Goal: Task Accomplishment & Management: Manage account settings

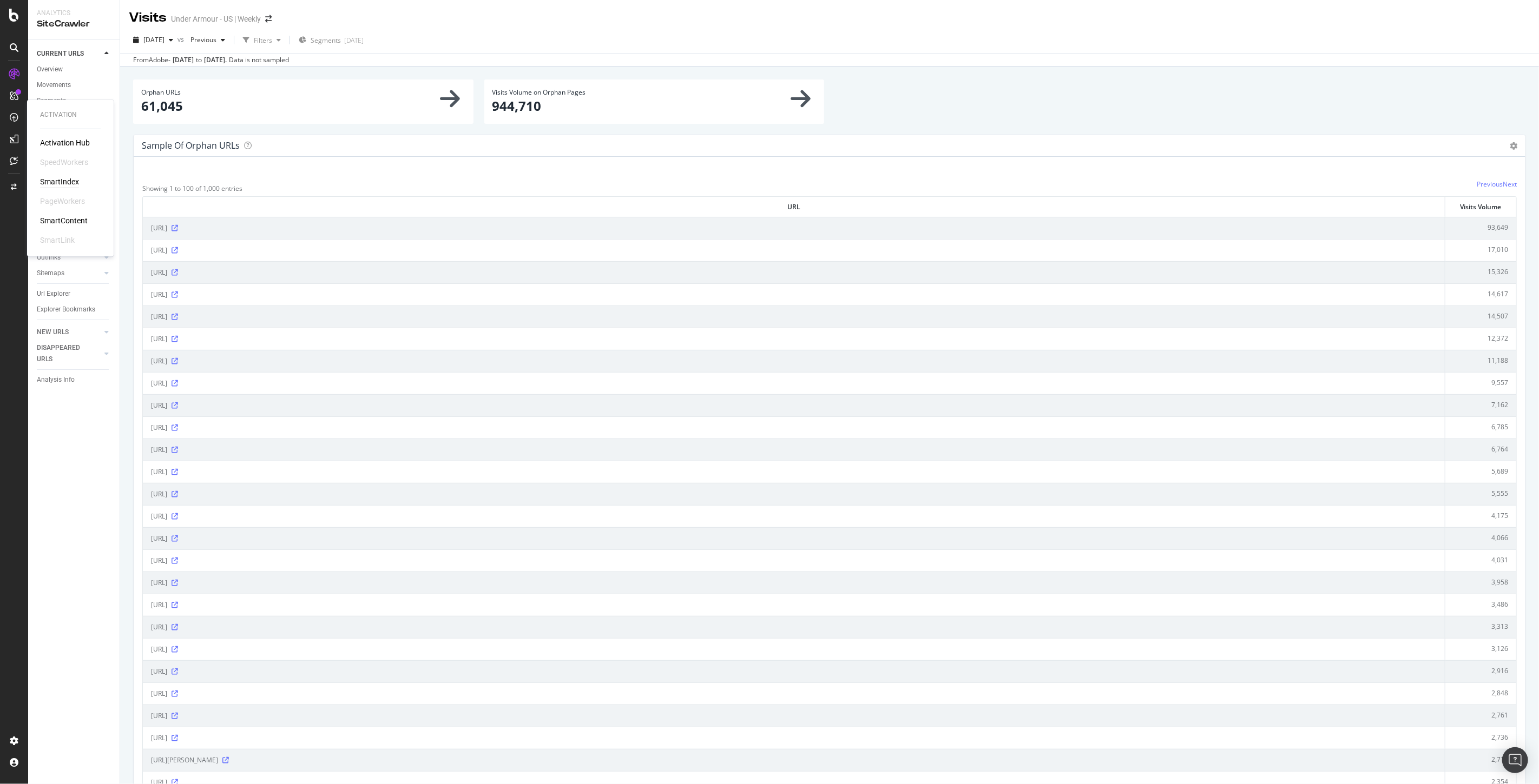
click at [50, 184] on div "SmartIndex" at bounding box center [59, 182] width 39 height 11
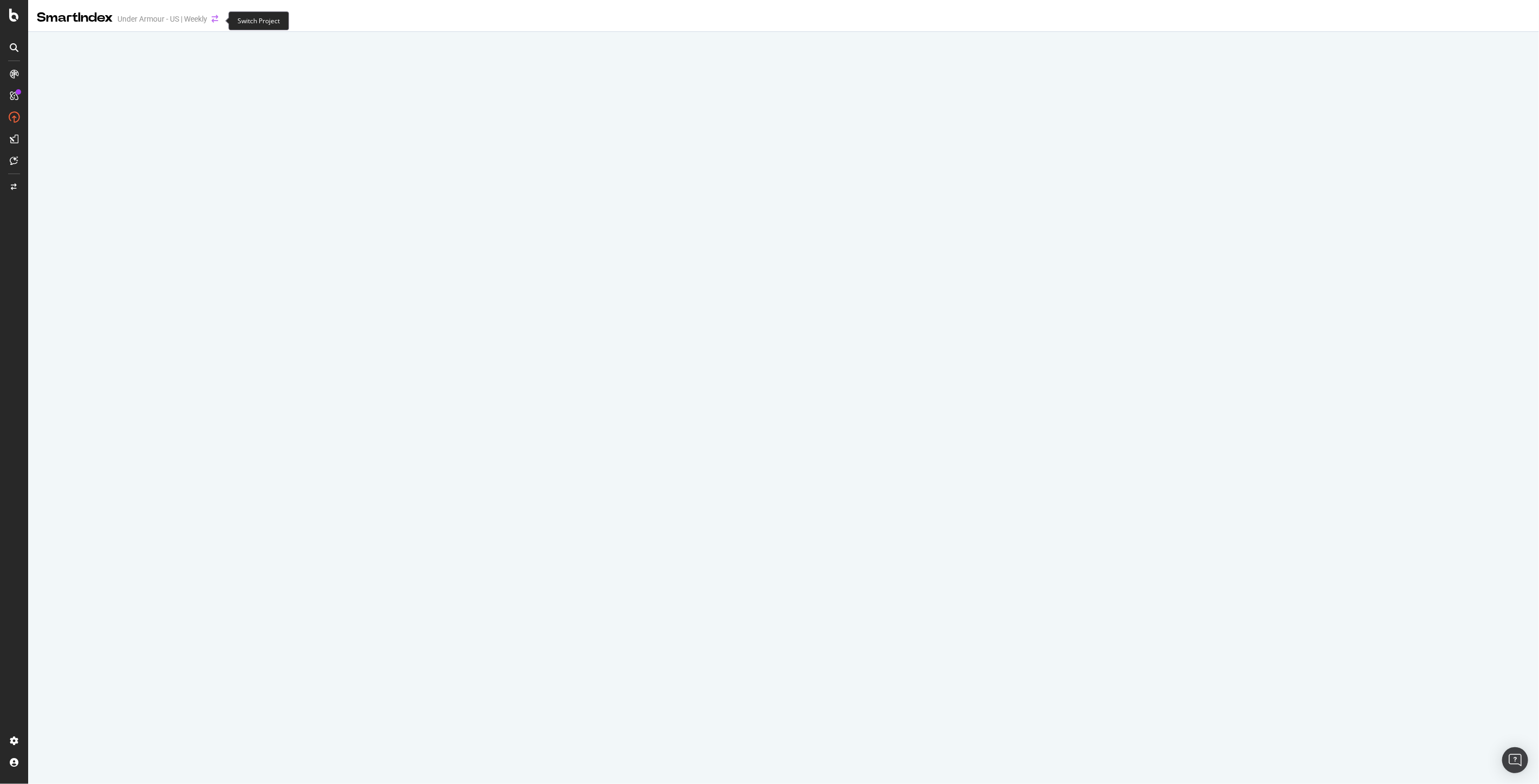
click at [214, 17] on icon "arrow-right-arrow-left" at bounding box center [214, 19] width 7 height 8
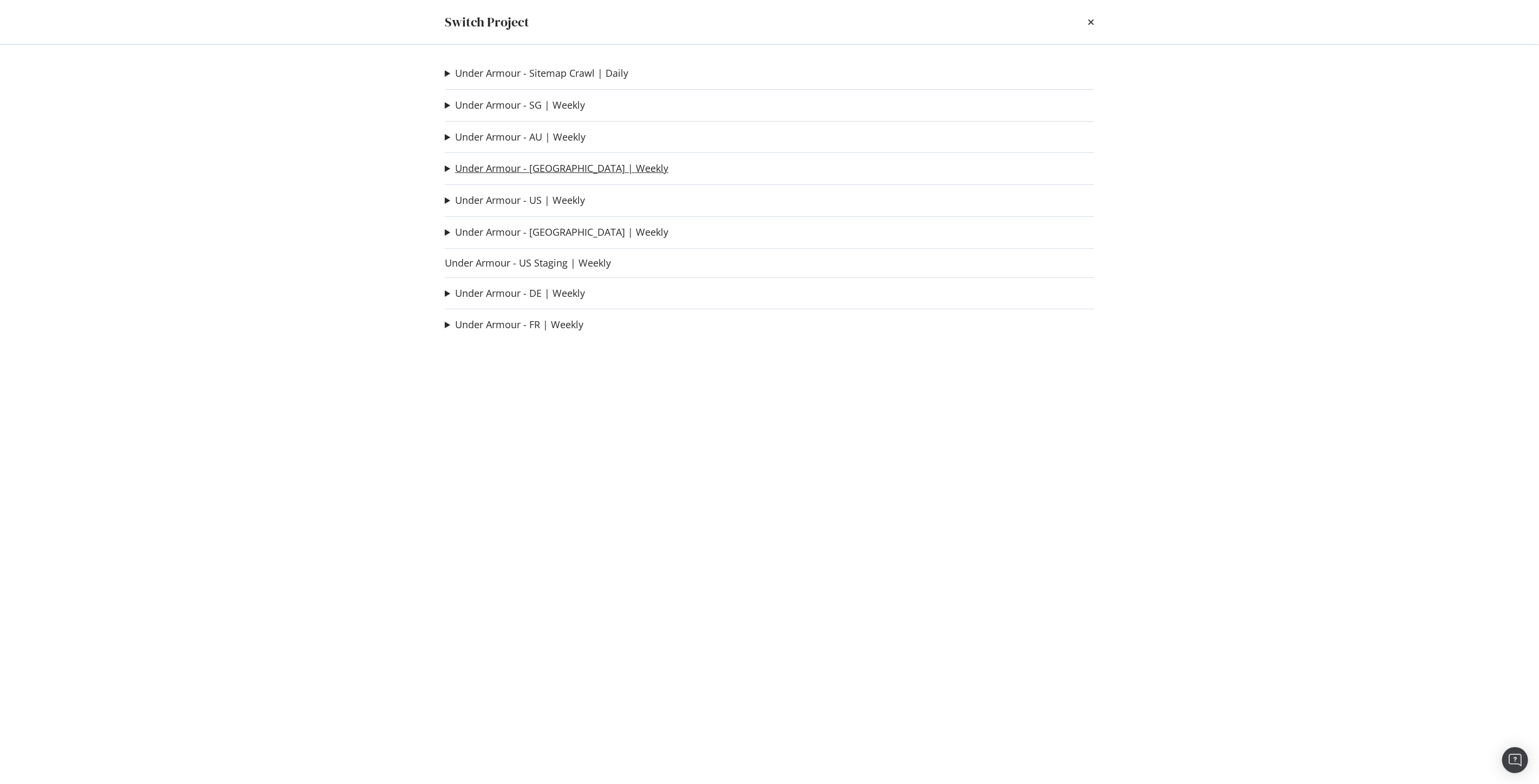
click at [548, 174] on link "Under Armour - [GEOGRAPHIC_DATA] | Weekly" at bounding box center [562, 168] width 213 height 11
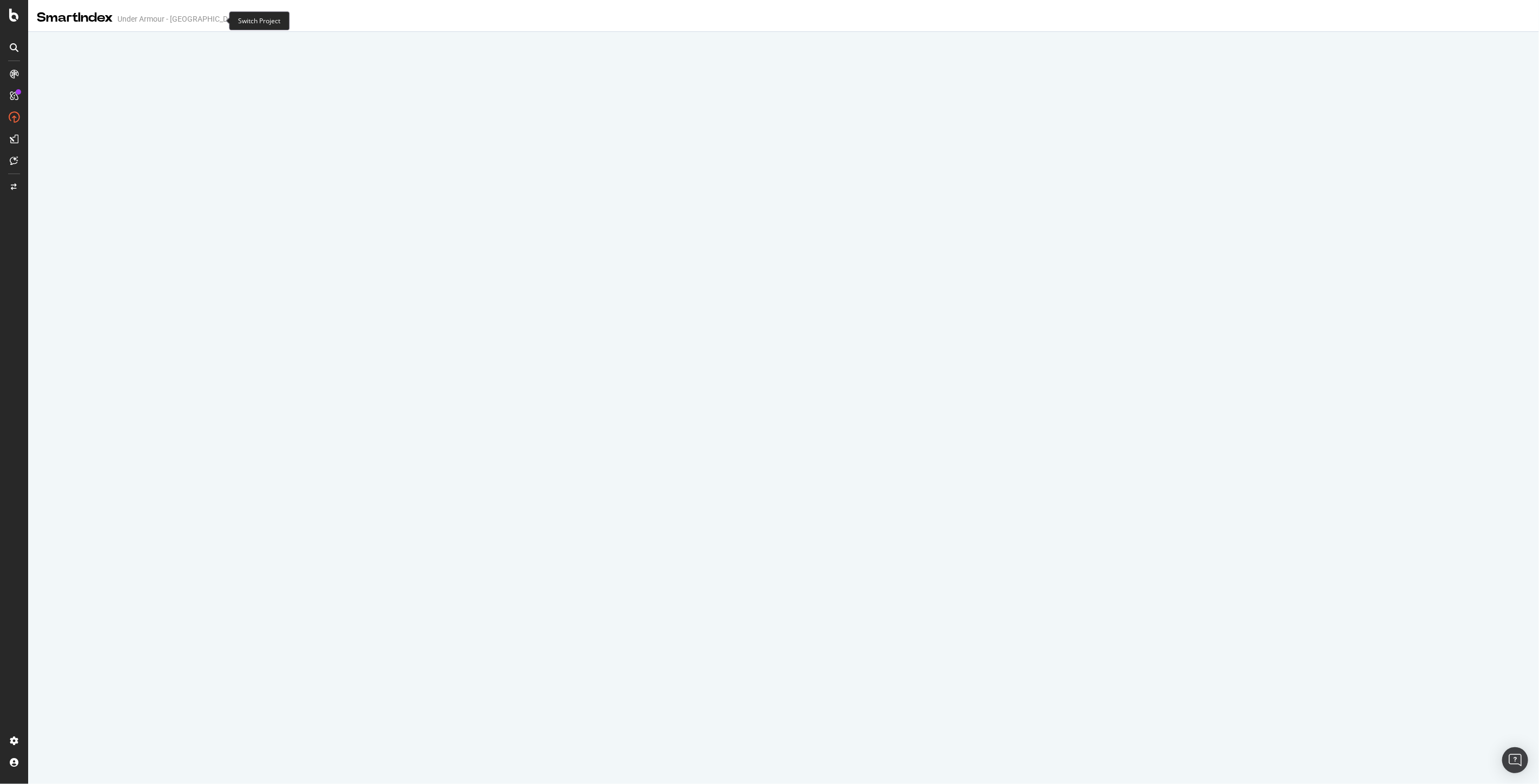
click at [275, 20] on icon "arrow-right-arrow-left" at bounding box center [278, 19] width 7 height 8
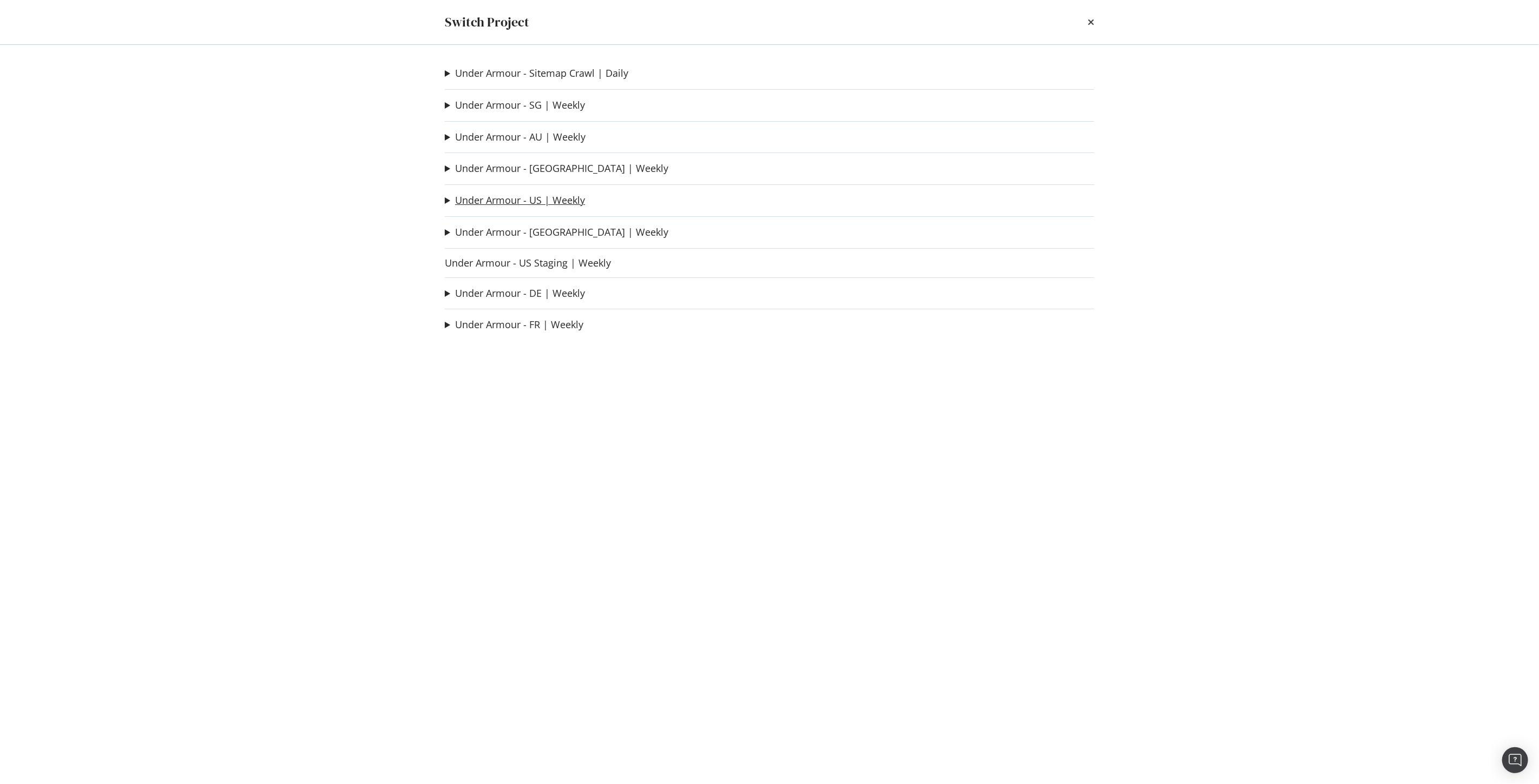
click at [531, 197] on link "Under Armour - US | Weekly" at bounding box center [520, 200] width 130 height 11
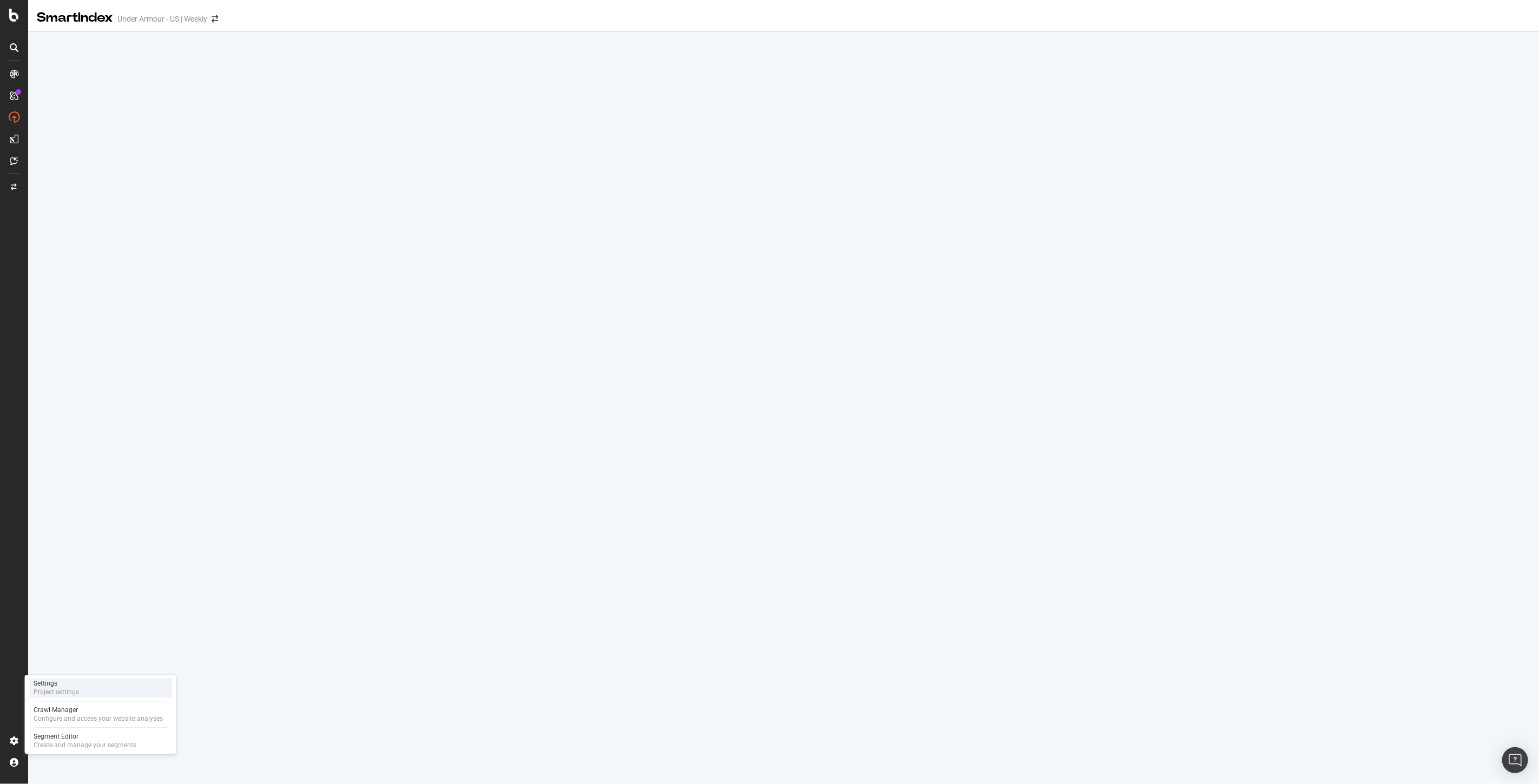
click at [60, 684] on div "Settings" at bounding box center [56, 684] width 45 height 8
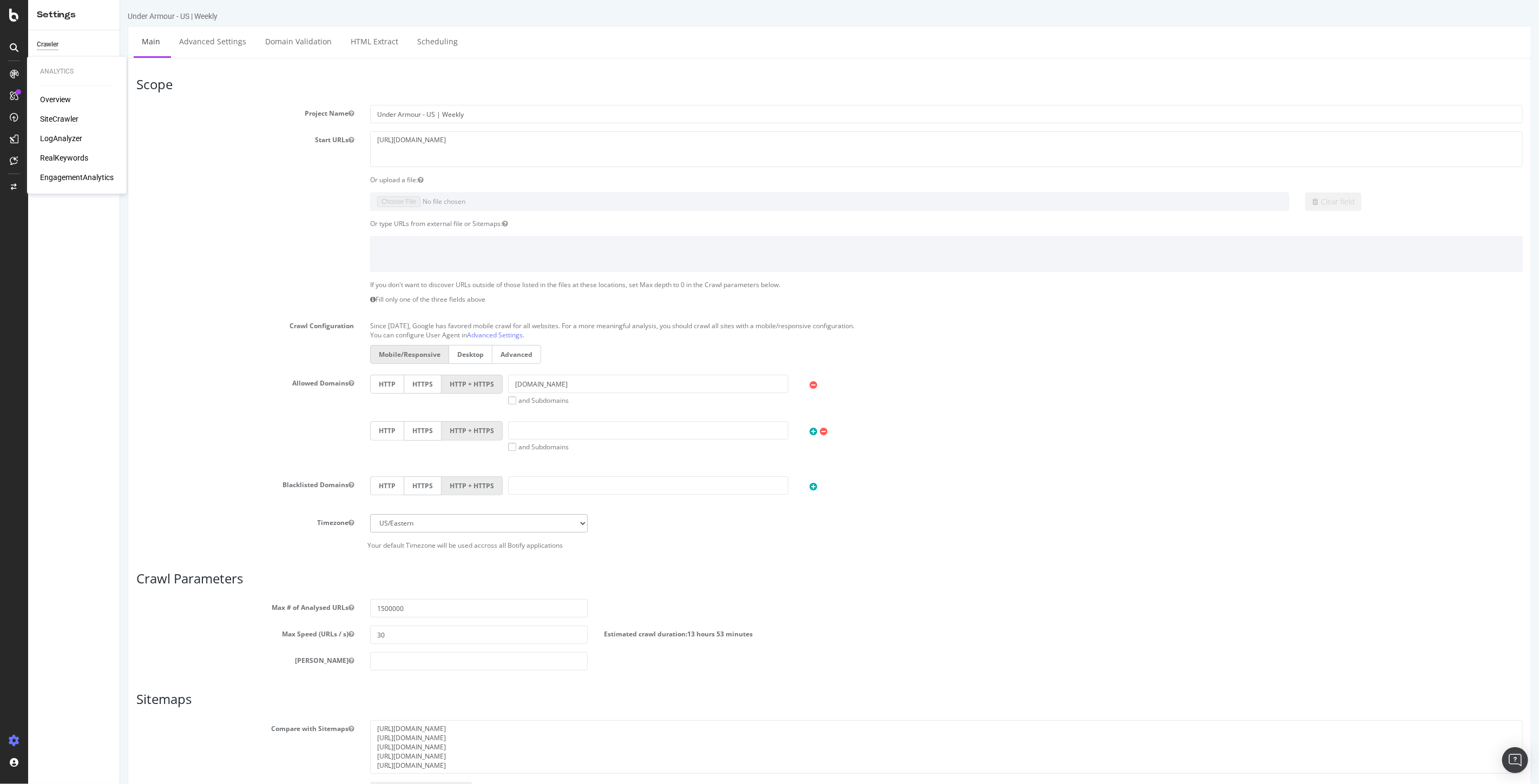
click at [66, 118] on div "SiteCrawler" at bounding box center [59, 119] width 38 height 11
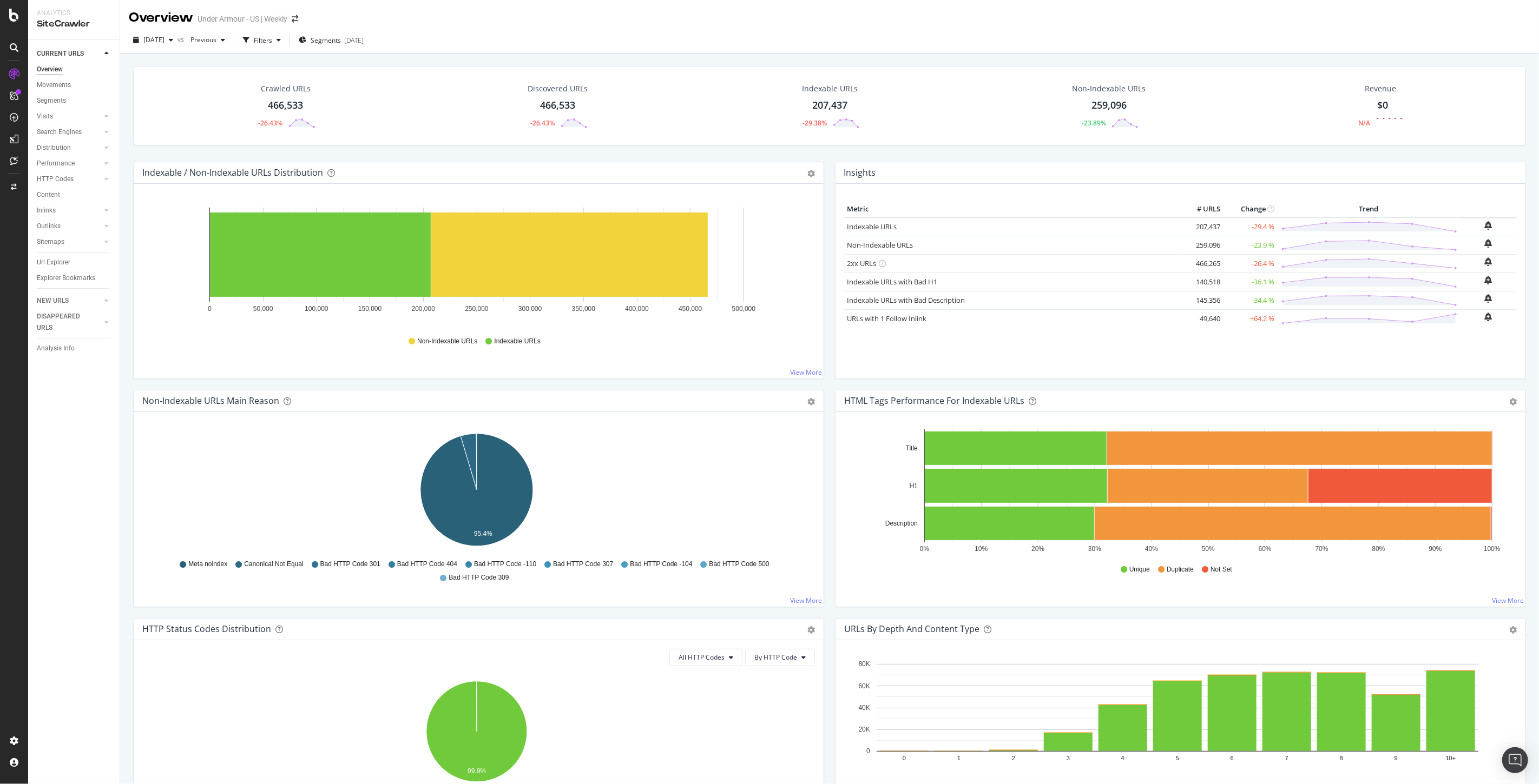
click at [272, 14] on div "Under Armour - US | Weekly" at bounding box center [243, 19] width 90 height 11
click at [293, 23] on icon "arrow-right-arrow-left" at bounding box center [295, 19] width 7 height 8
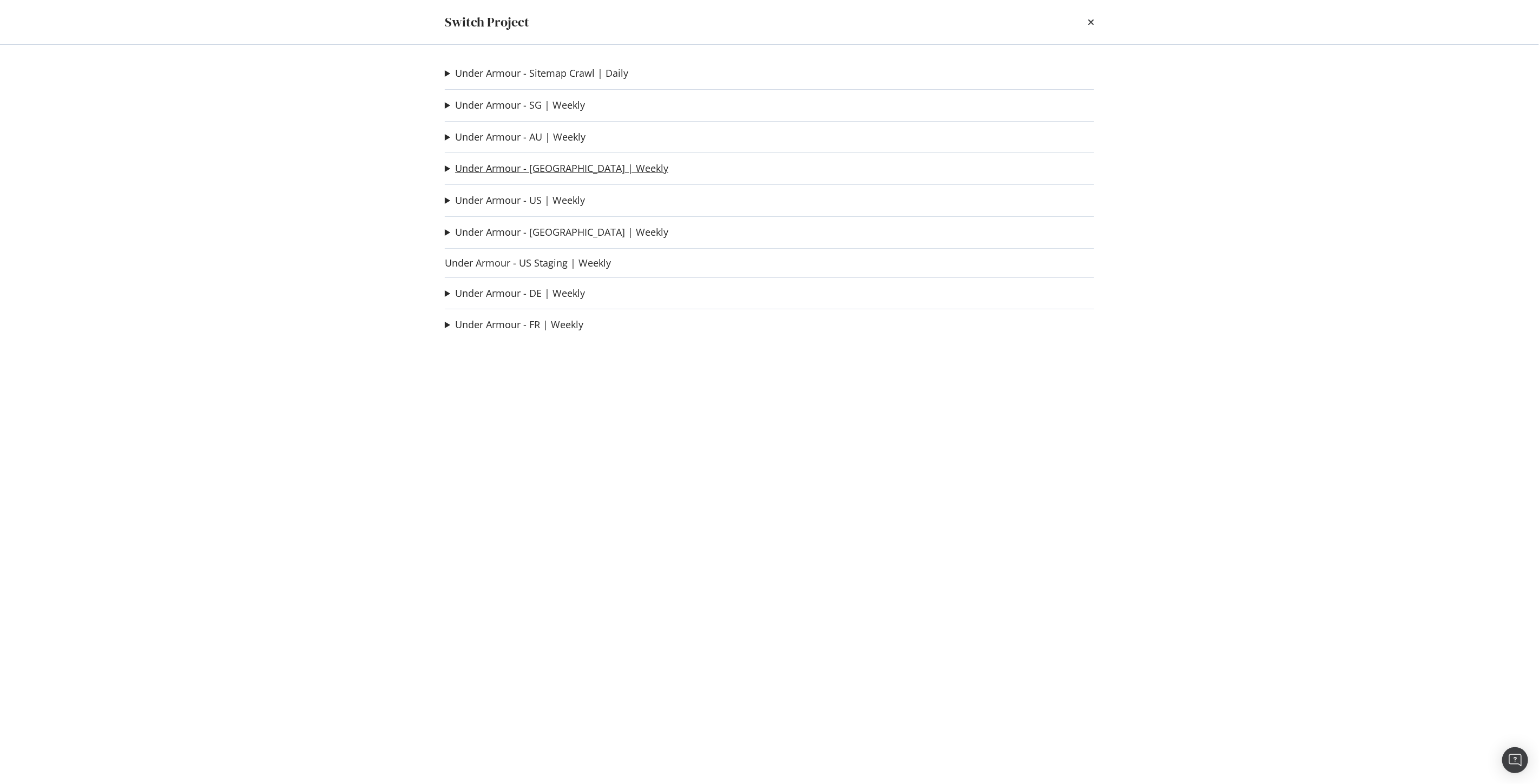
click at [520, 170] on link "Under Armour - [GEOGRAPHIC_DATA] | Weekly" at bounding box center [562, 168] width 213 height 11
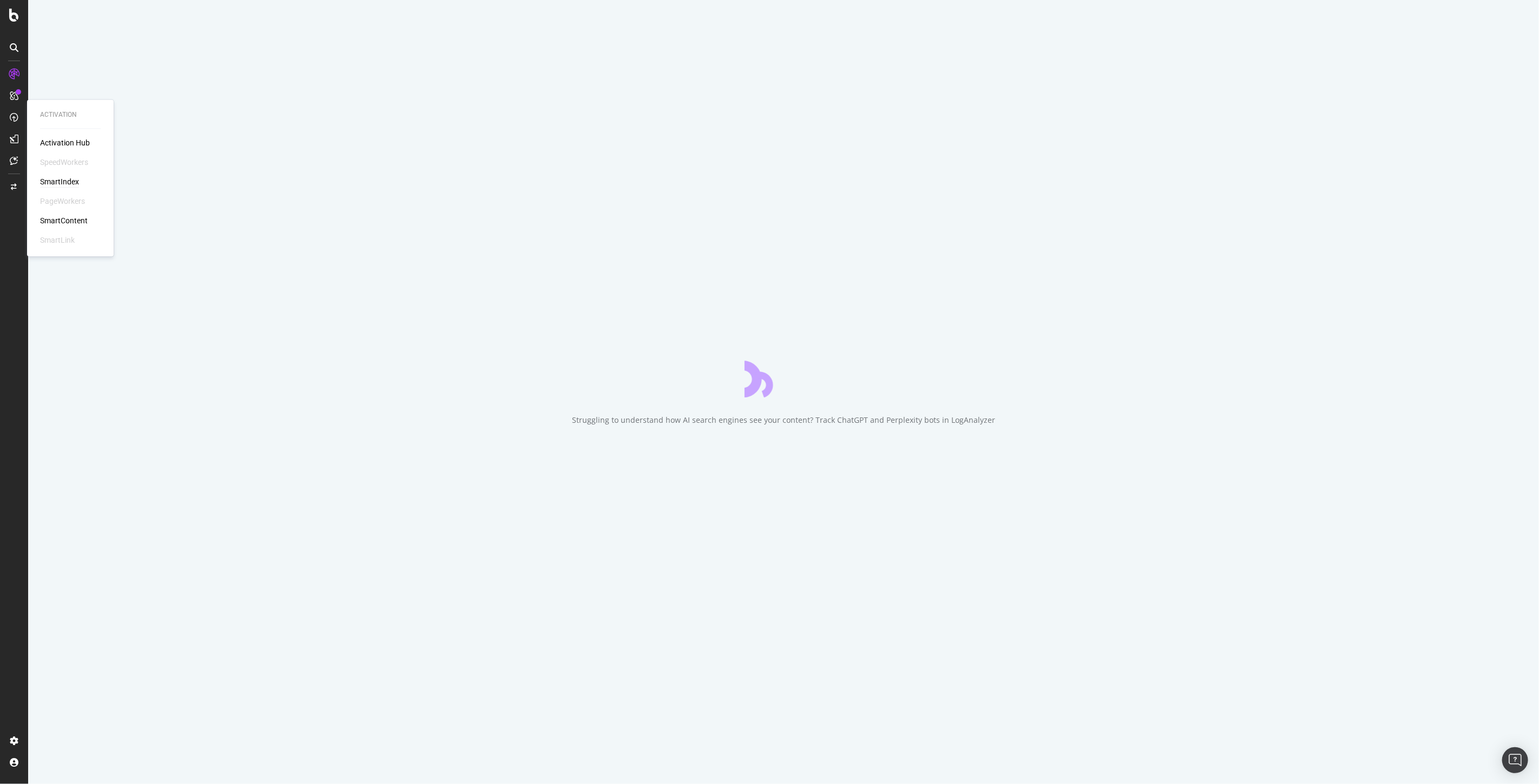
click at [56, 177] on div "SmartIndex" at bounding box center [59, 182] width 39 height 11
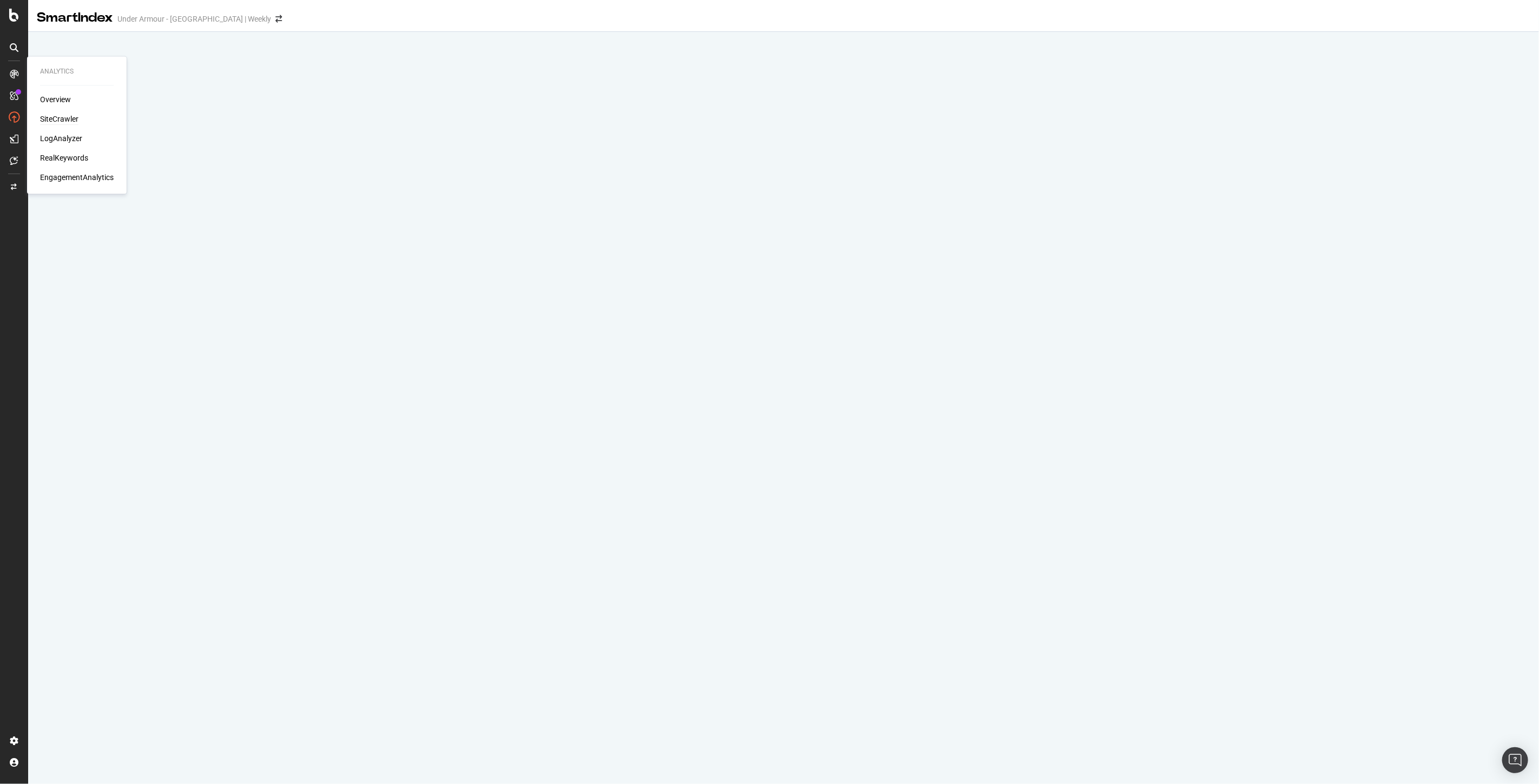
click at [68, 116] on div "SiteCrawler" at bounding box center [59, 119] width 38 height 11
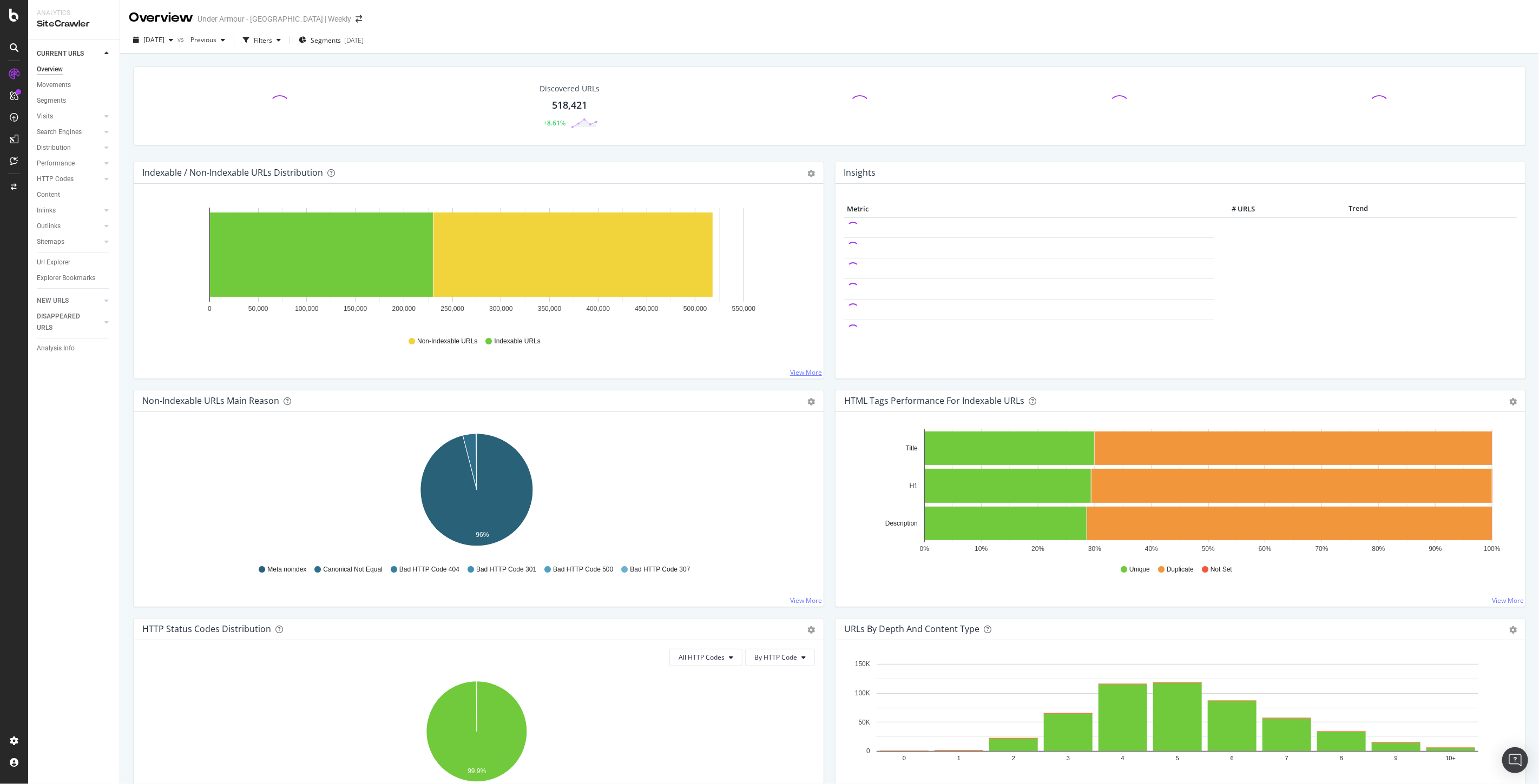
click at [795, 376] on link "View More" at bounding box center [805, 372] width 32 height 9
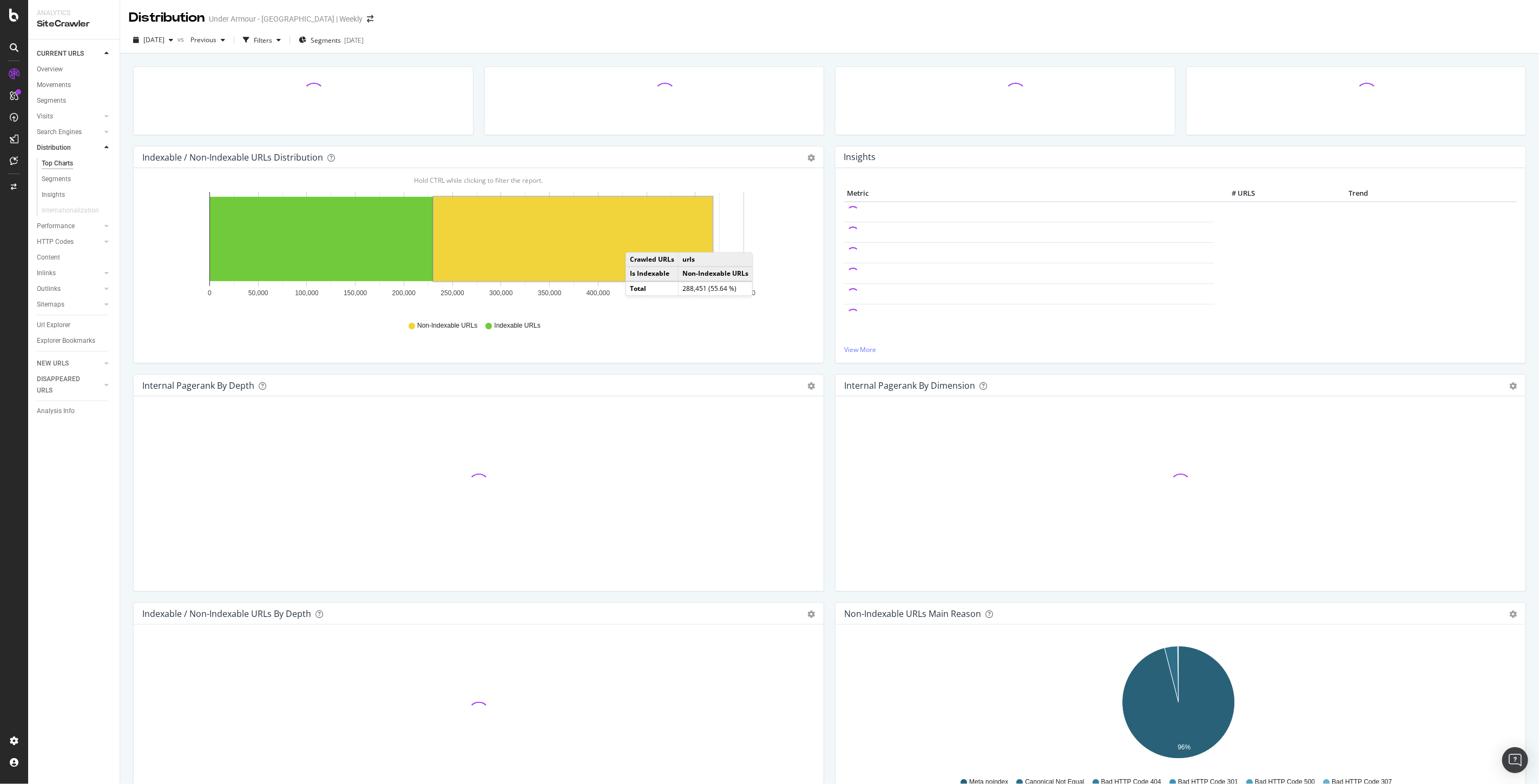
click at [636, 242] on rect "A chart." at bounding box center [573, 239] width 279 height 84
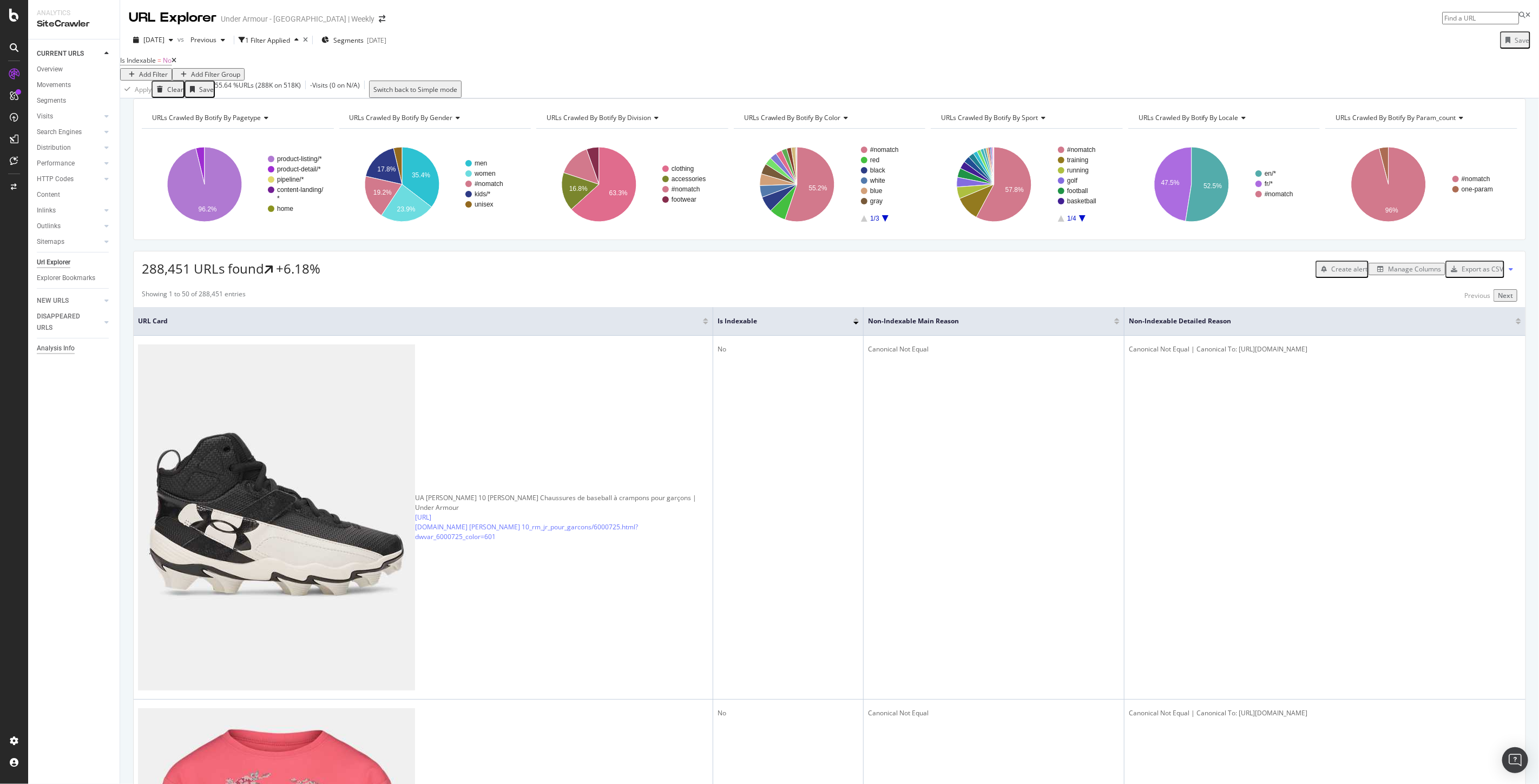
click at [62, 345] on div "Analysis Info" at bounding box center [56, 348] width 38 height 11
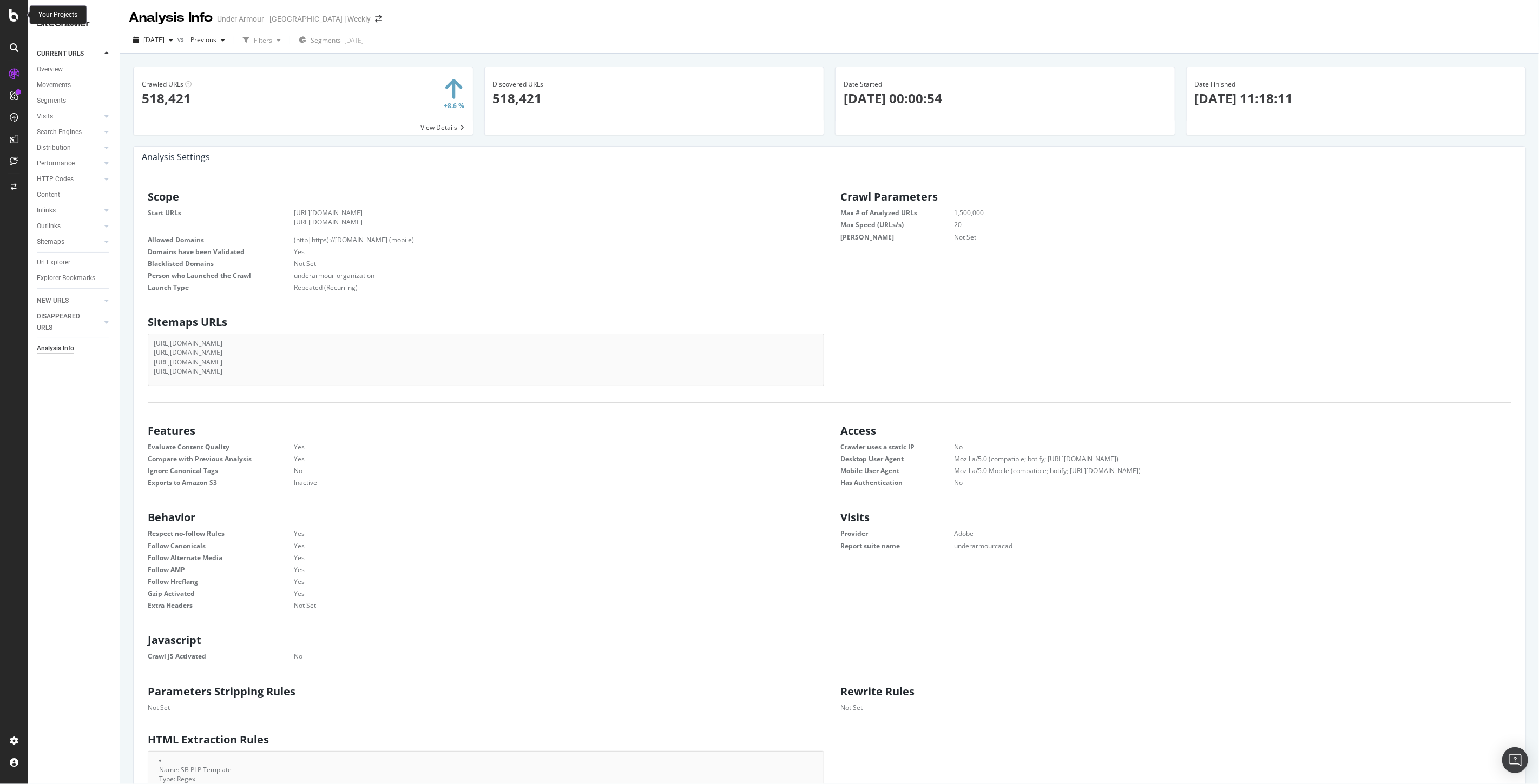
click at [14, 19] on icon at bounding box center [14, 15] width 10 height 13
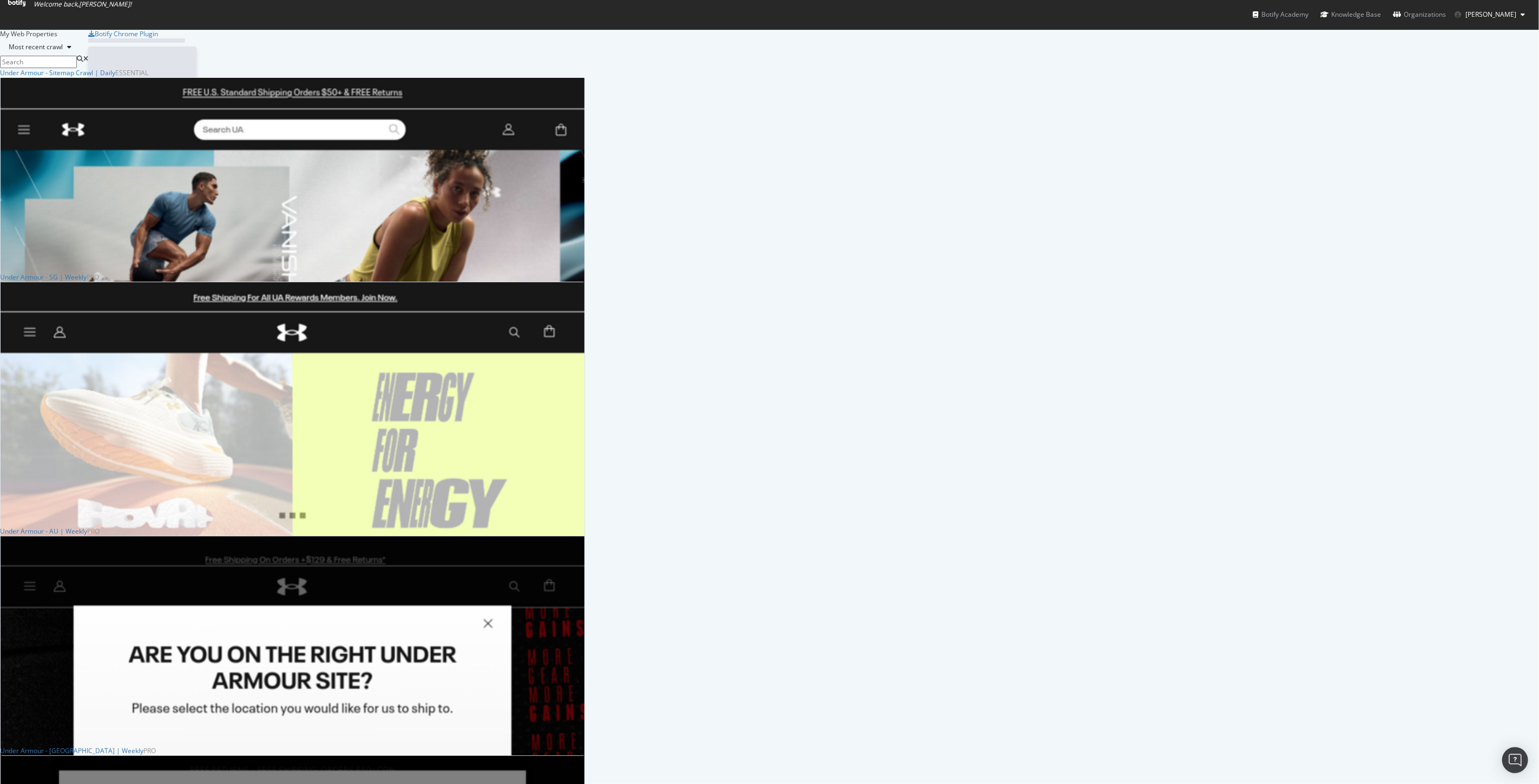
scroll to position [775, 1521]
click at [1379, 13] on div "Knowledge Base" at bounding box center [1350, 14] width 60 height 11
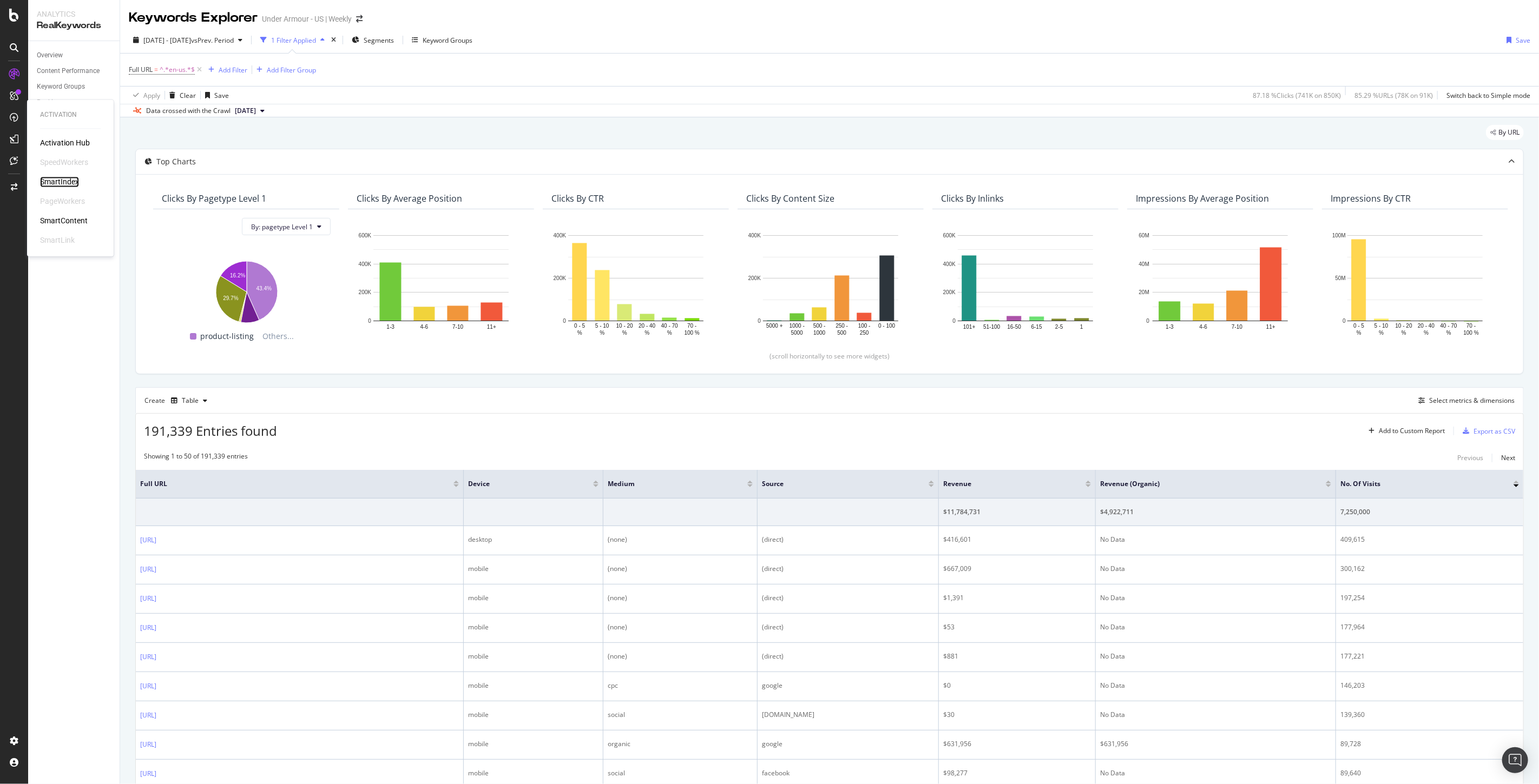
click at [63, 183] on div "SmartIndex" at bounding box center [59, 182] width 39 height 11
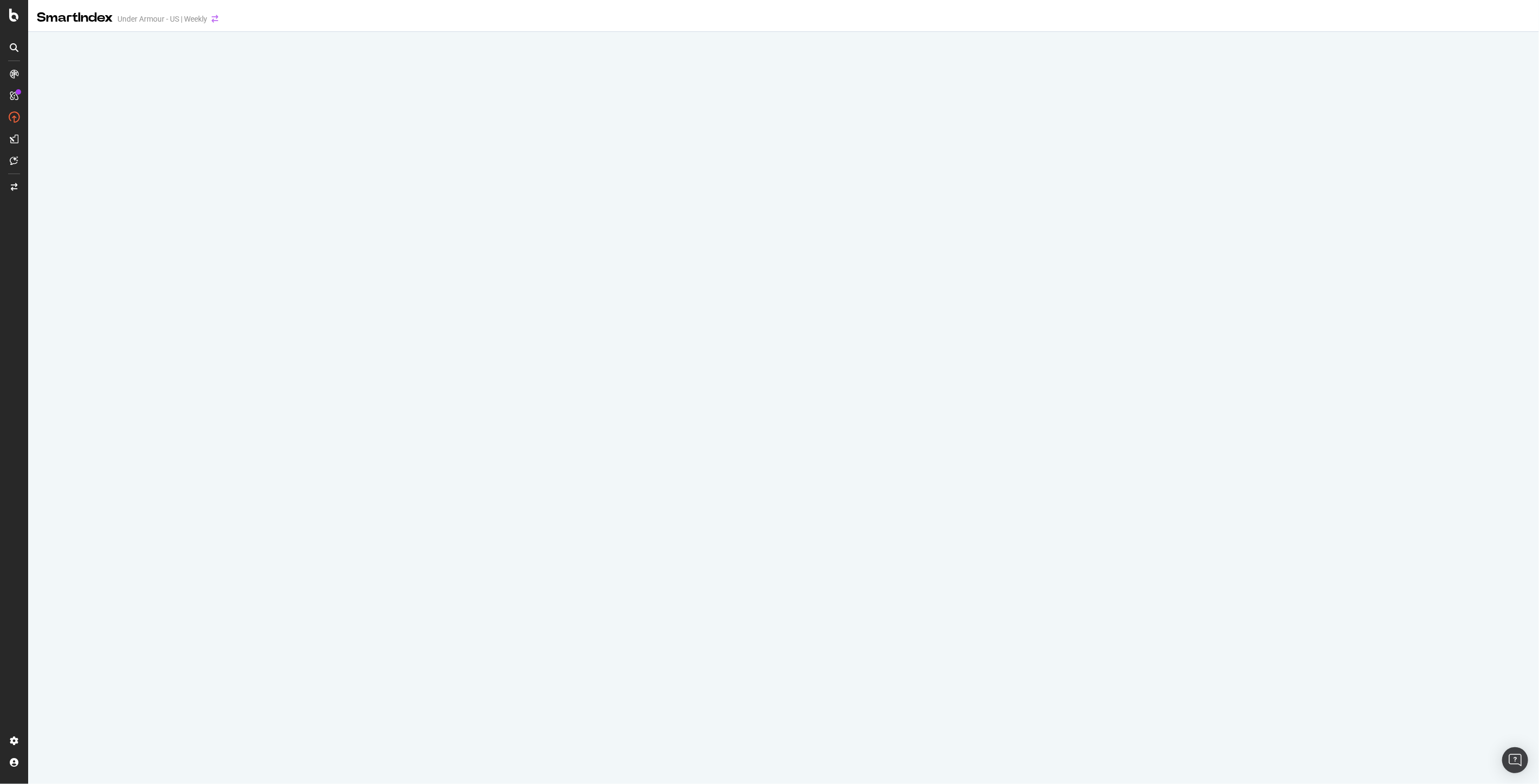
click at [217, 17] on icon "arrow-right-arrow-left" at bounding box center [214, 19] width 7 height 8
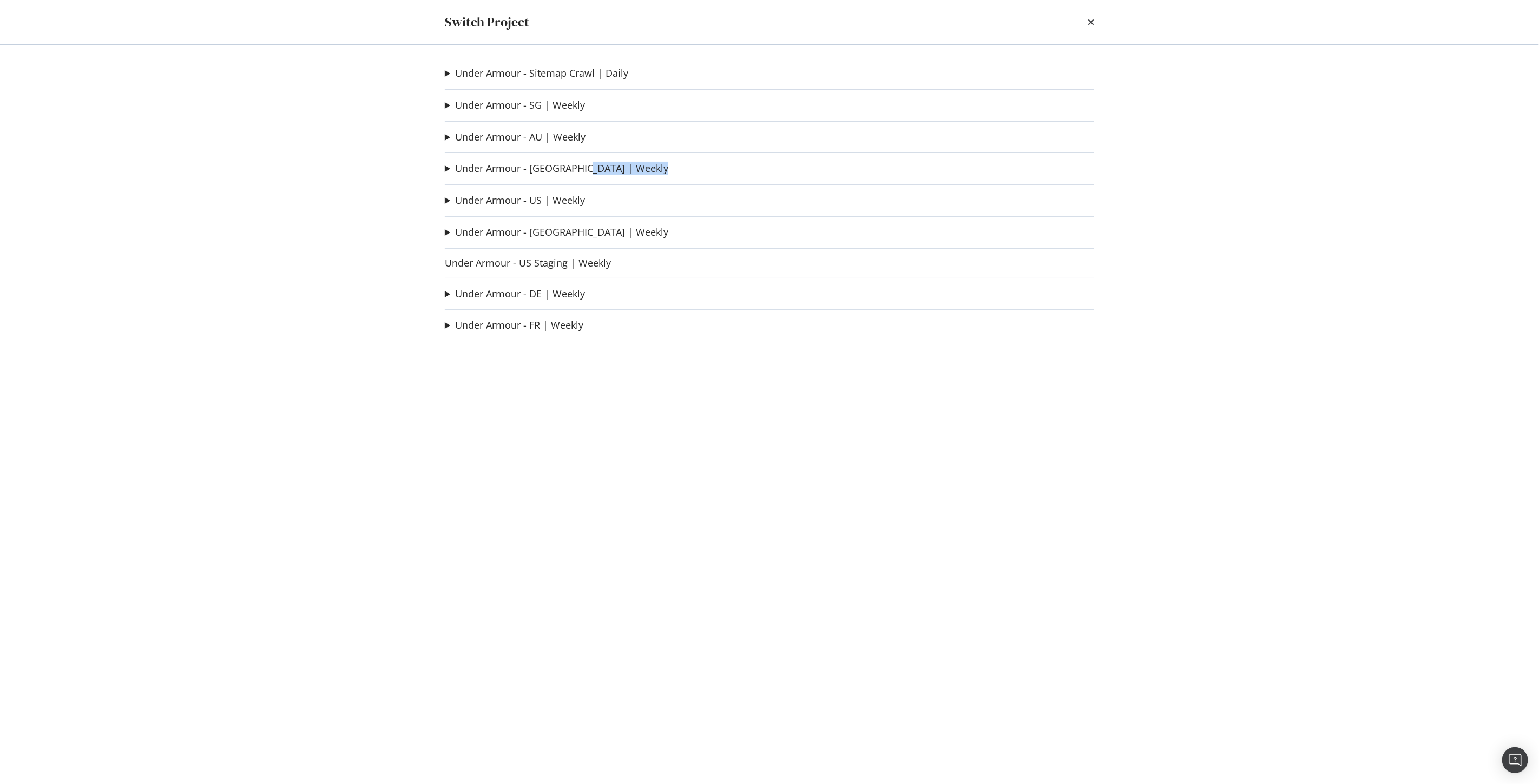
click at [524, 175] on div "Under Armour - Sitemap Crawl | Daily Store Locations Ad-Hoc Project Under Armou…" at bounding box center [769, 414] width 692 height 739
click at [517, 170] on link "Under Armour - [GEOGRAPHIC_DATA] | Weekly" at bounding box center [562, 168] width 213 height 11
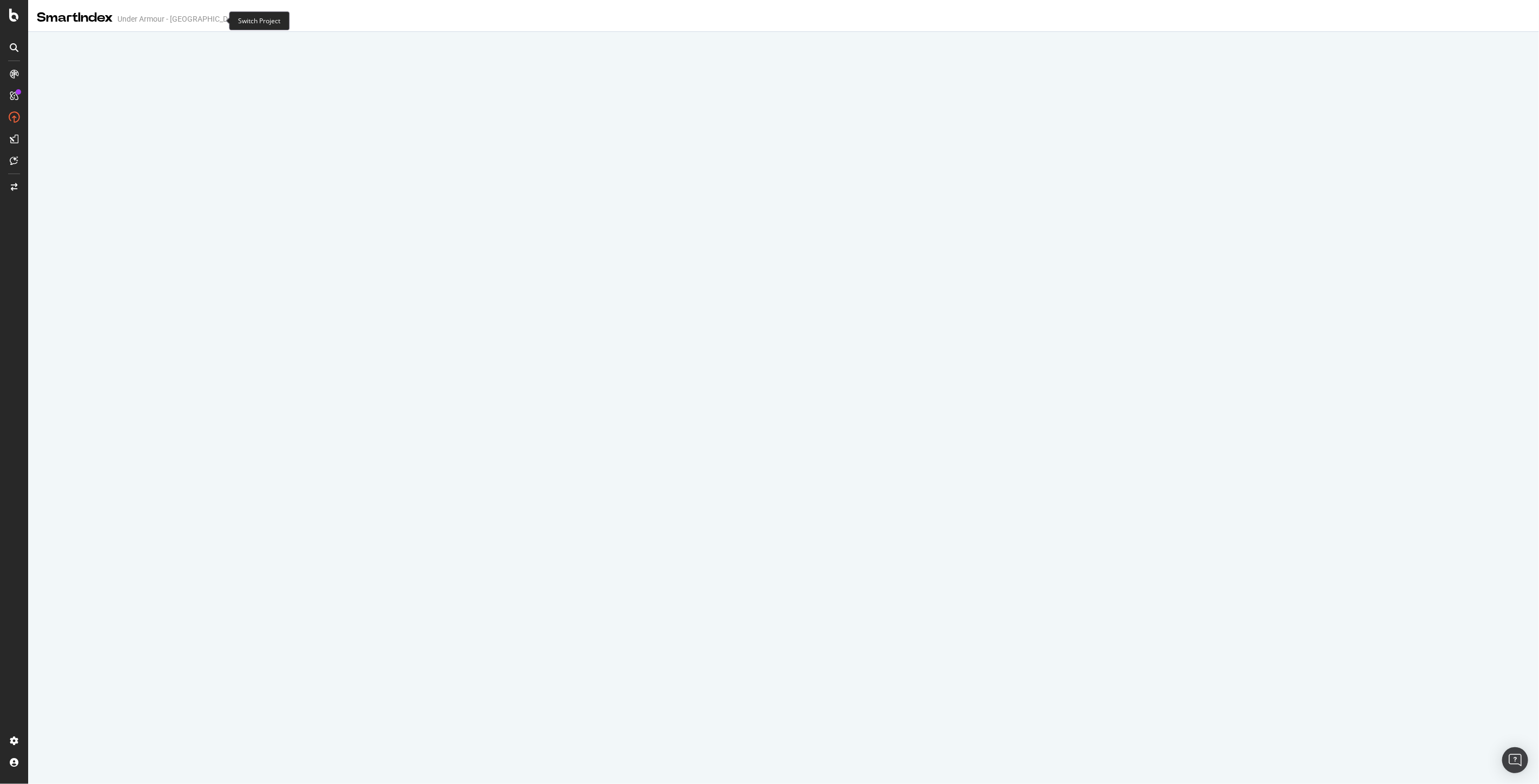
click at [275, 20] on icon "arrow-right-arrow-left" at bounding box center [278, 19] width 7 height 8
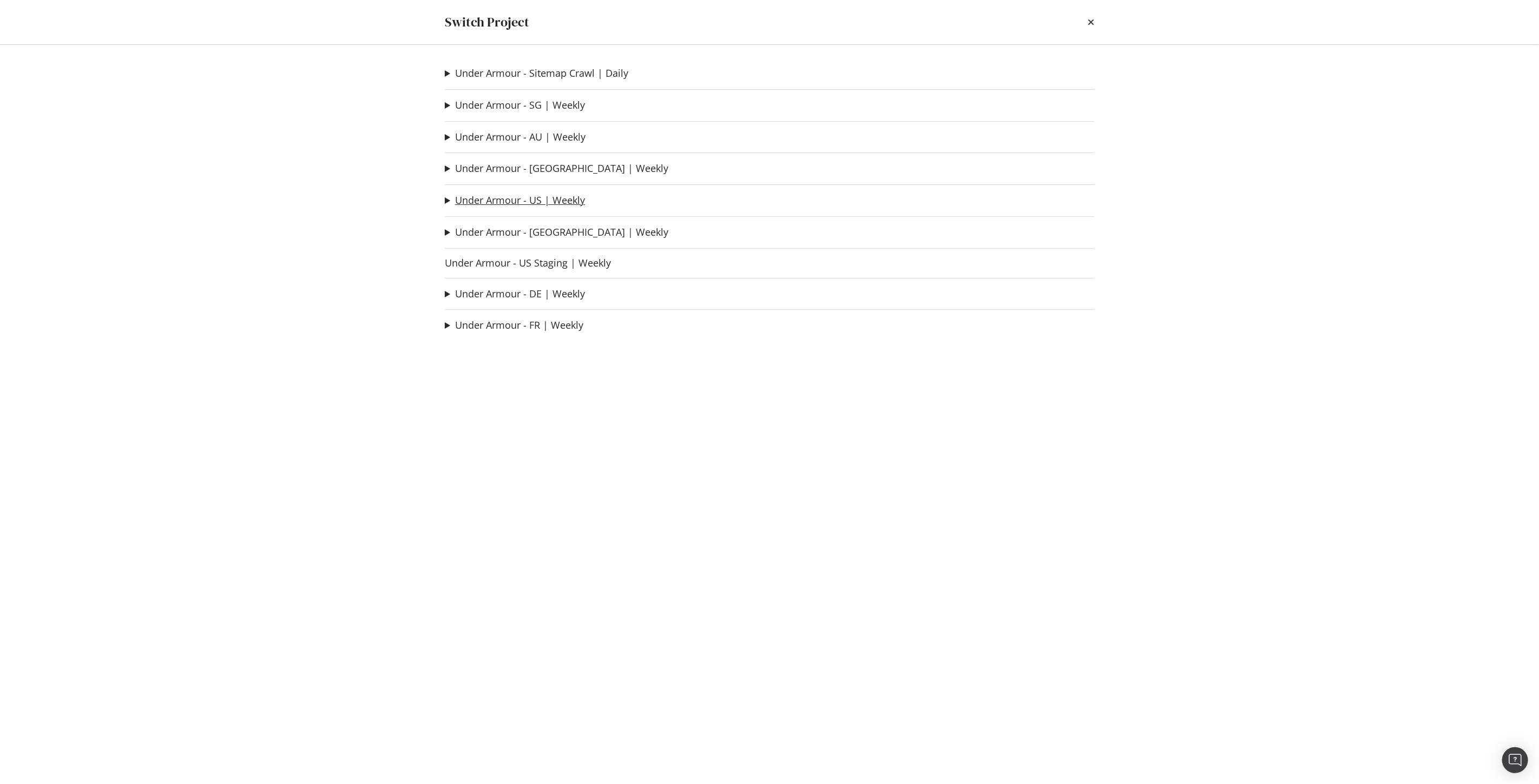
click at [507, 201] on link "Under Armour - US | Weekly" at bounding box center [520, 200] width 130 height 11
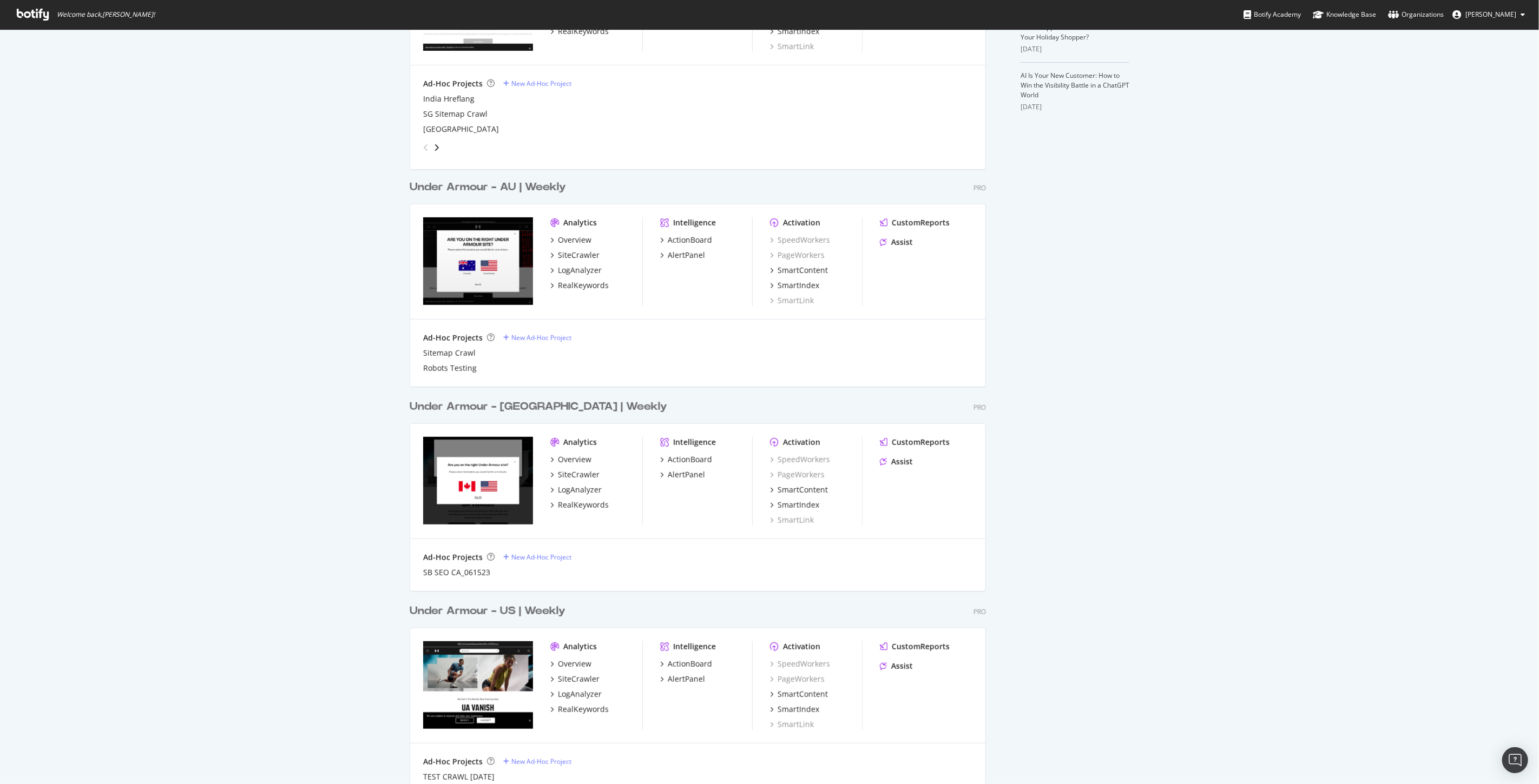
scroll to position [541, 0]
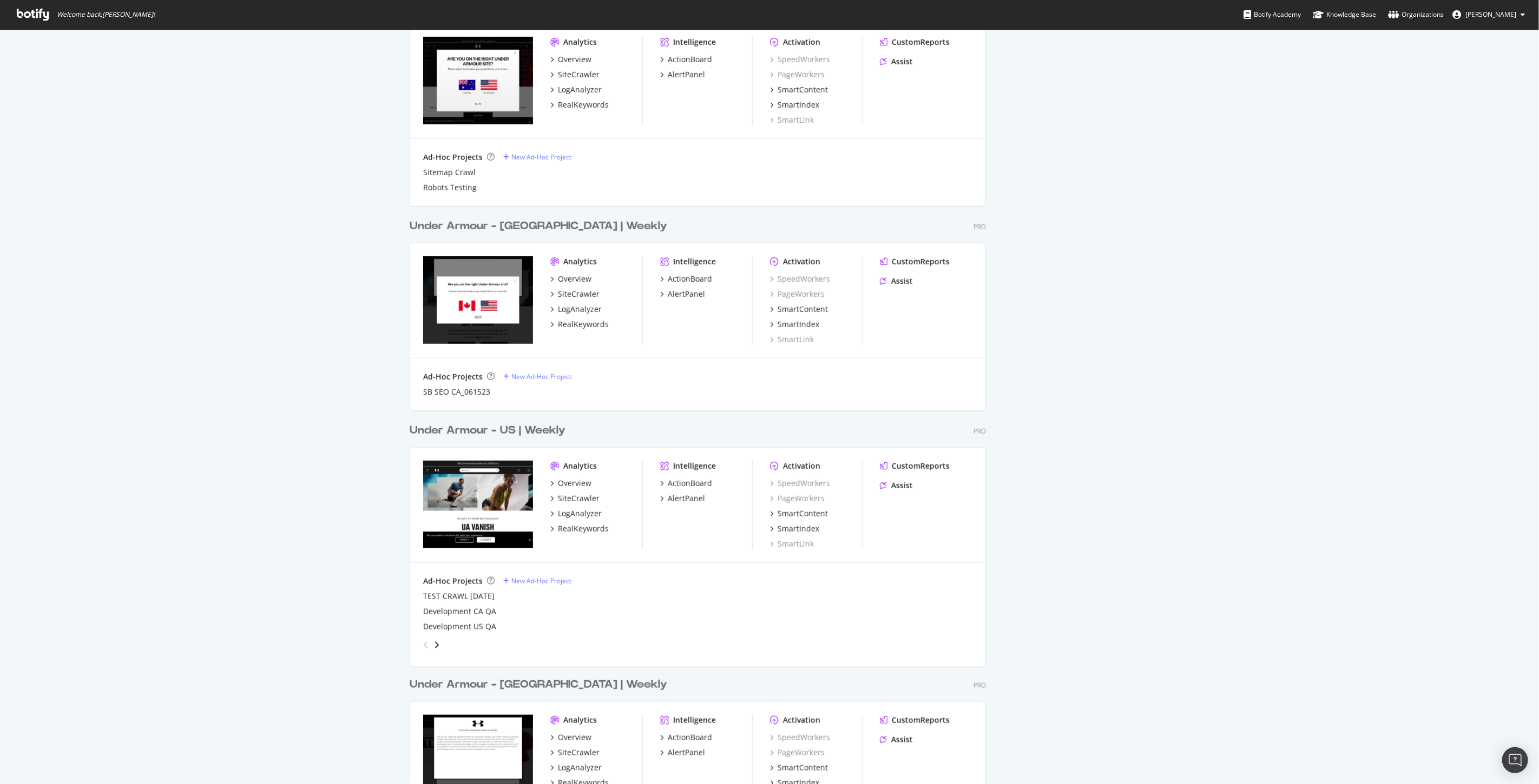
click at [529, 431] on div "Under Armour - US | Weekly" at bounding box center [488, 431] width 156 height 16
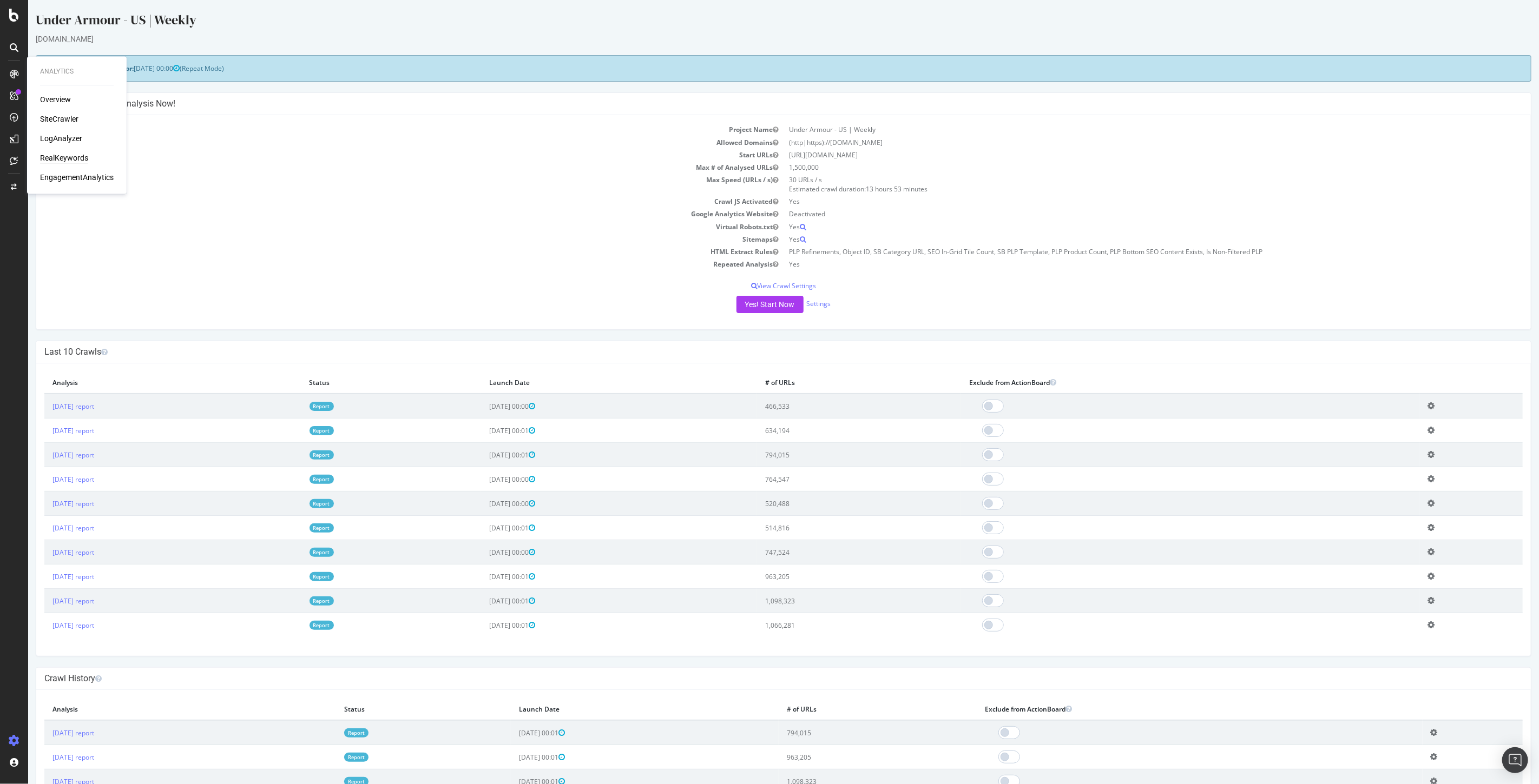
click at [55, 158] on div "RealKeywords" at bounding box center [64, 158] width 48 height 11
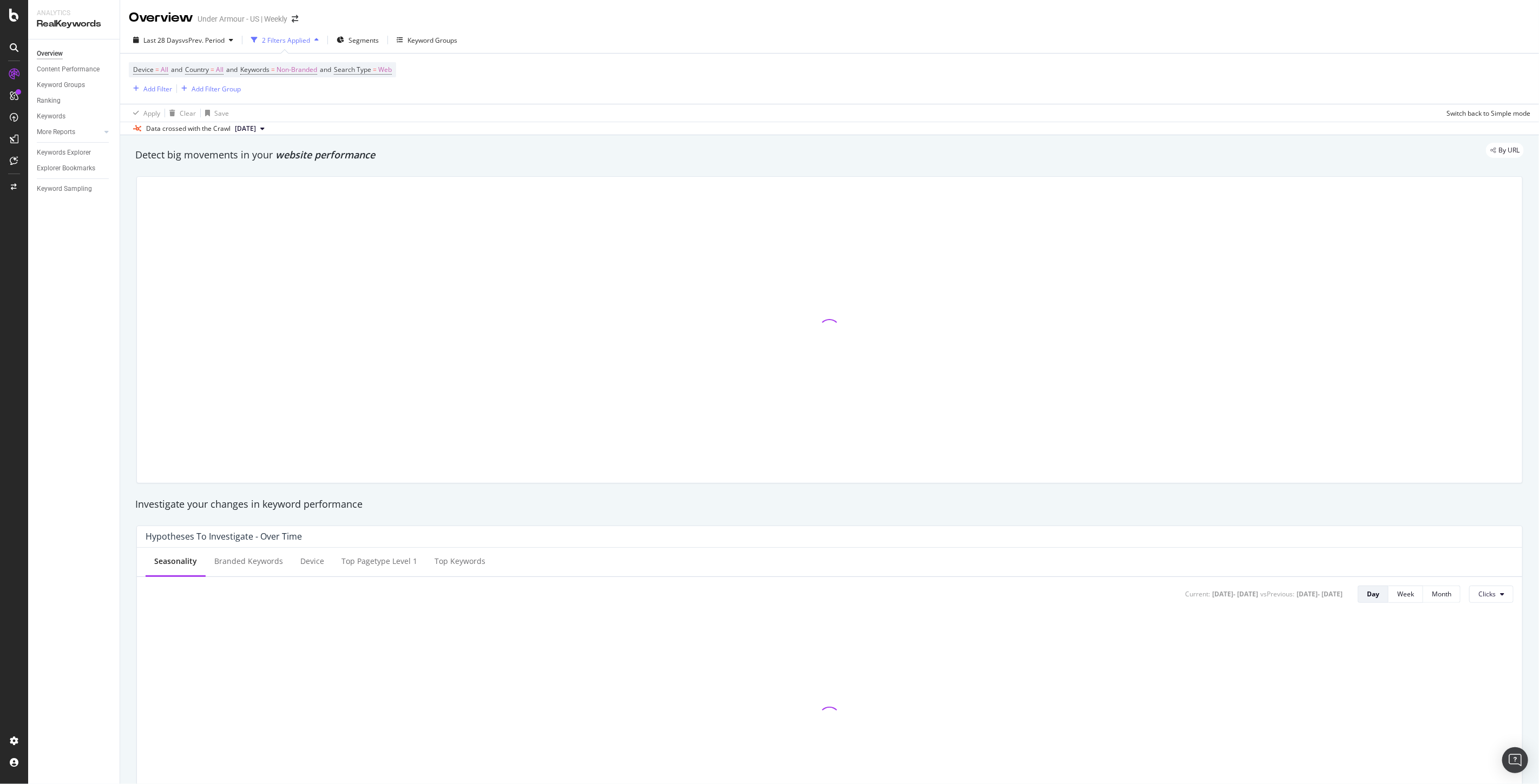
click at [1115, 429] on div at bounding box center [829, 330] width 1385 height 306
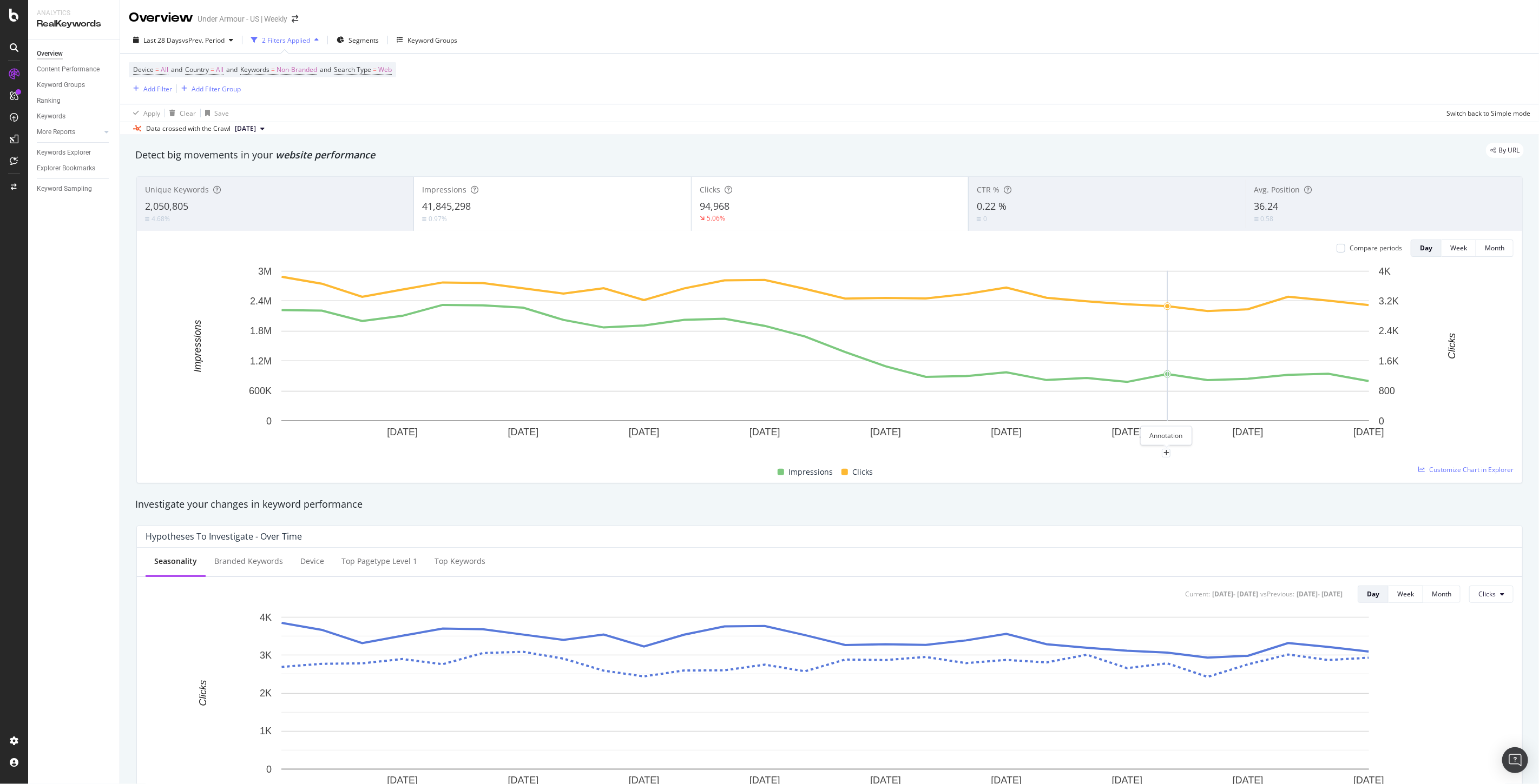
click at [1166, 449] on div at bounding box center [1166, 453] width 8 height 9
click at [1166, 451] on icon "plus" at bounding box center [1166, 453] width 6 height 7
click at [1164, 386] on textarea at bounding box center [1166, 388] width 96 height 33
click at [1162, 343] on input "2025-09-18" at bounding box center [1152, 353] width 68 height 20
click at [1177, 351] on input "2025-09-18" at bounding box center [1152, 353] width 68 height 20
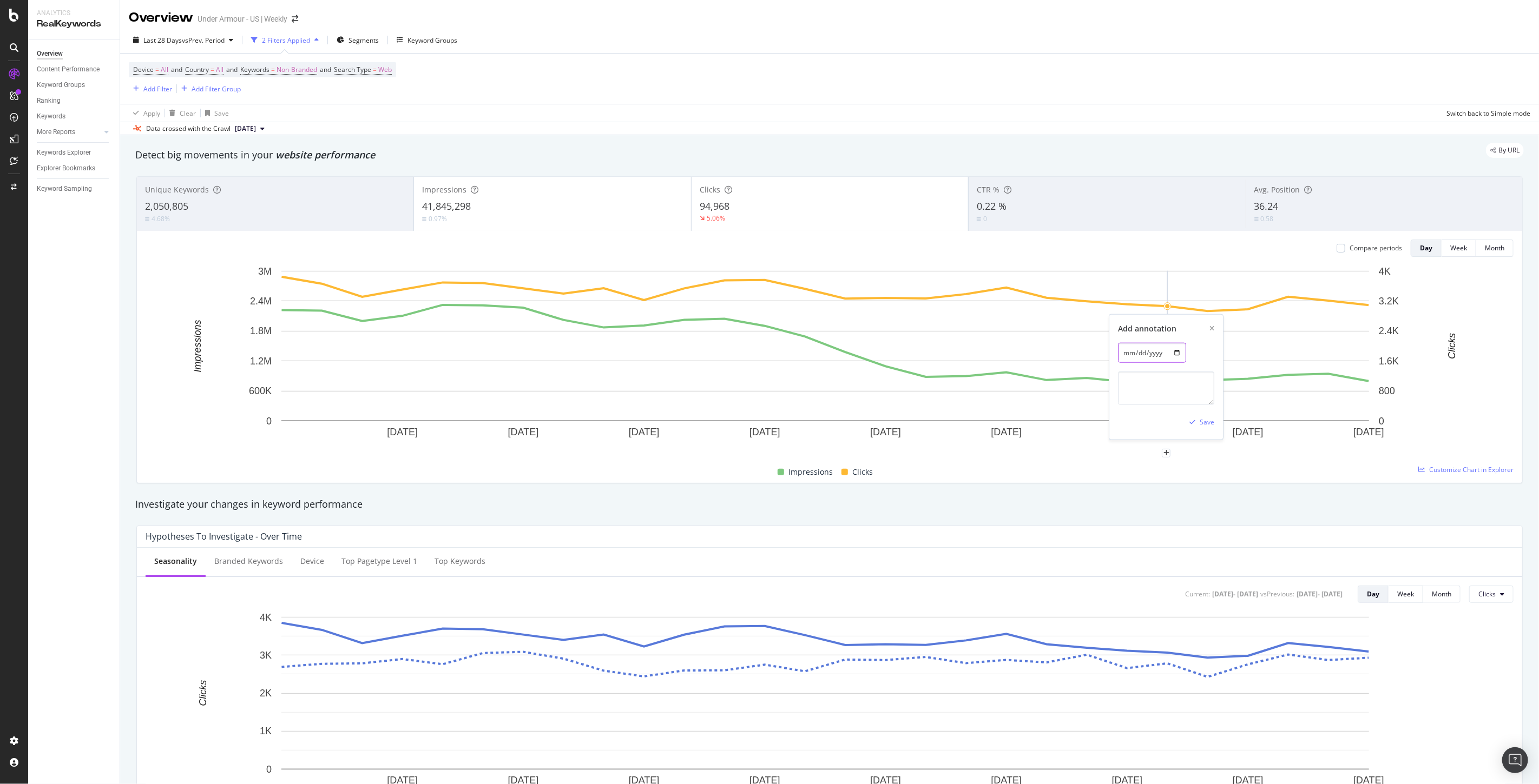
type input "2025-09-26"
click at [1166, 396] on textarea at bounding box center [1166, 388] width 96 height 33
click at [1143, 385] on textarea at bounding box center [1166, 388] width 96 height 33
type textarea "Botify Index Now Enabled (US)"
click at [1207, 422] on div "Save" at bounding box center [1207, 422] width 14 height 9
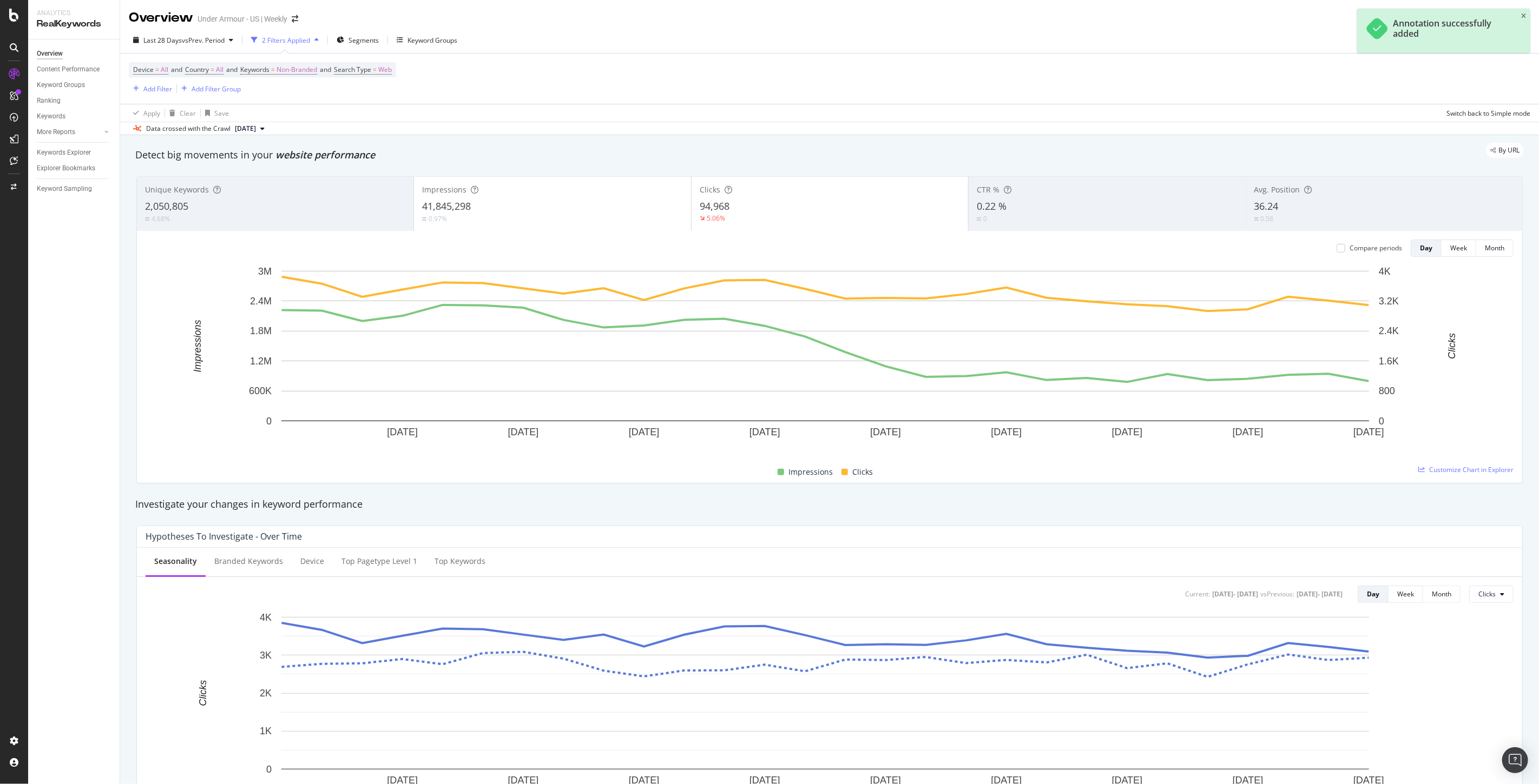
click at [1414, 30] on div "Annotation successfully added" at bounding box center [1451, 29] width 118 height 20
click at [421, 40] on div "Keyword Groups" at bounding box center [432, 40] width 50 height 9
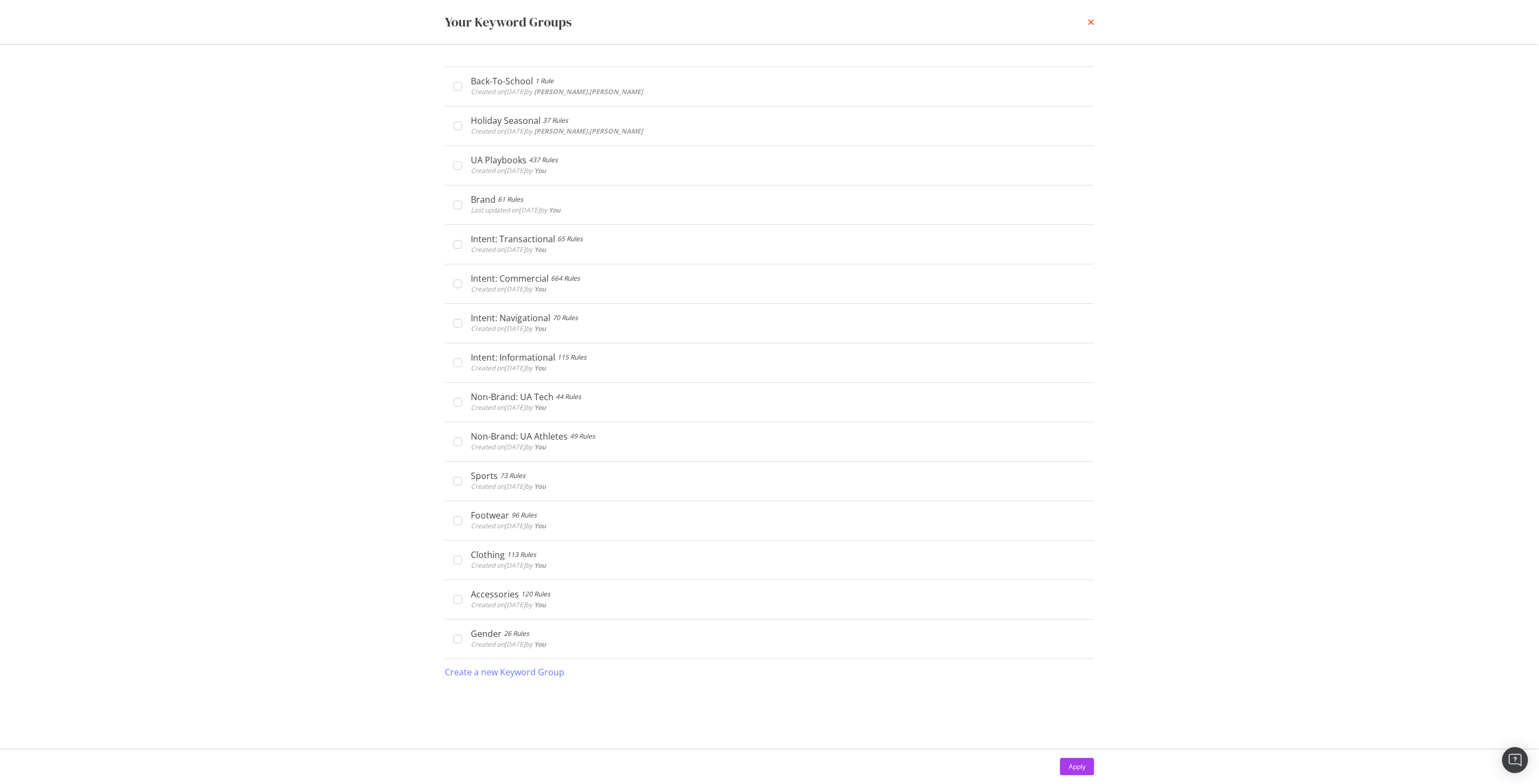
click at [1089, 18] on icon "times" at bounding box center [1091, 22] width 7 height 8
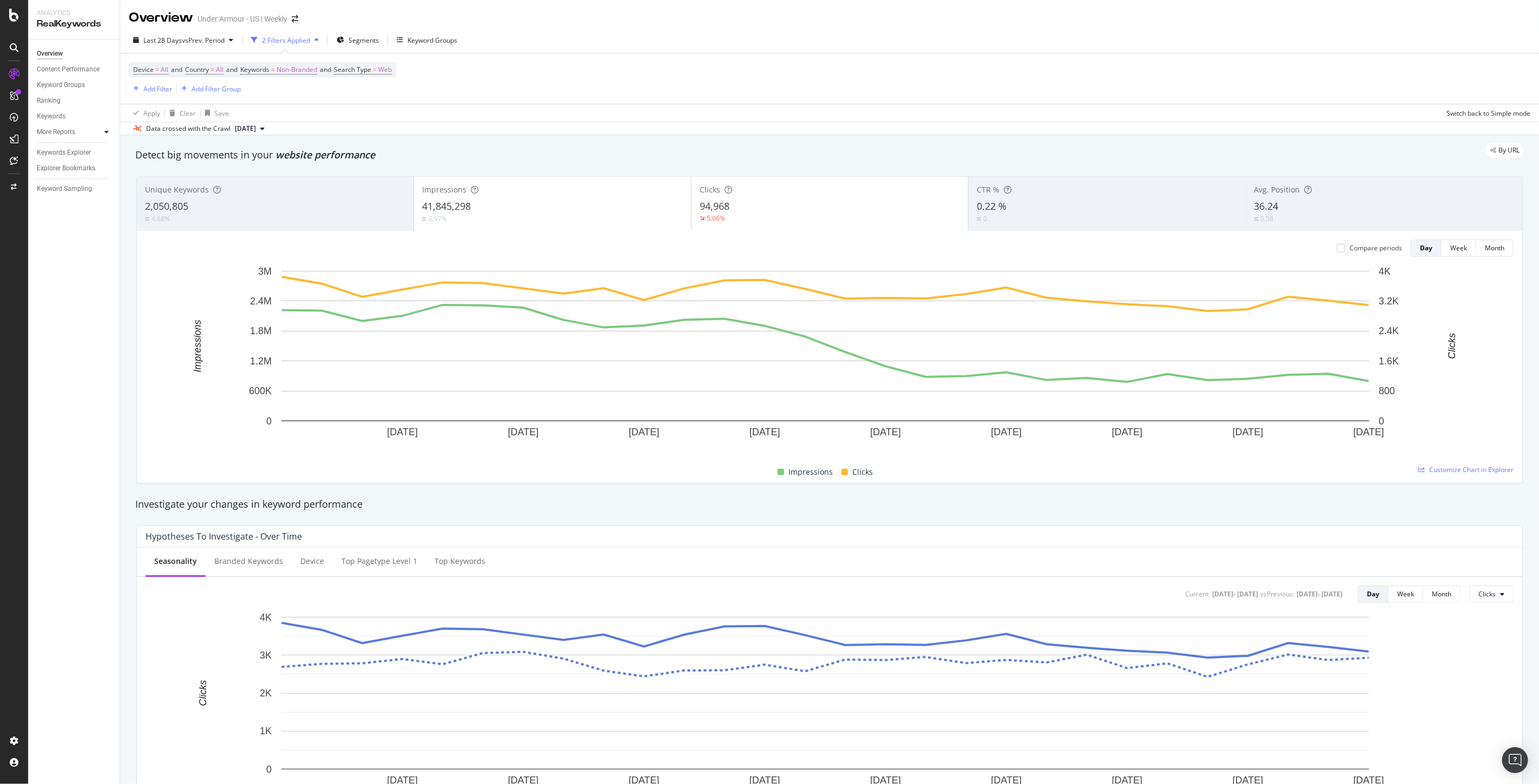
click at [105, 128] on div at bounding box center [106, 132] width 11 height 11
click at [302, 19] on span at bounding box center [295, 19] width 15 height 8
click at [298, 19] on icon "arrow-right-arrow-left" at bounding box center [295, 19] width 7 height 8
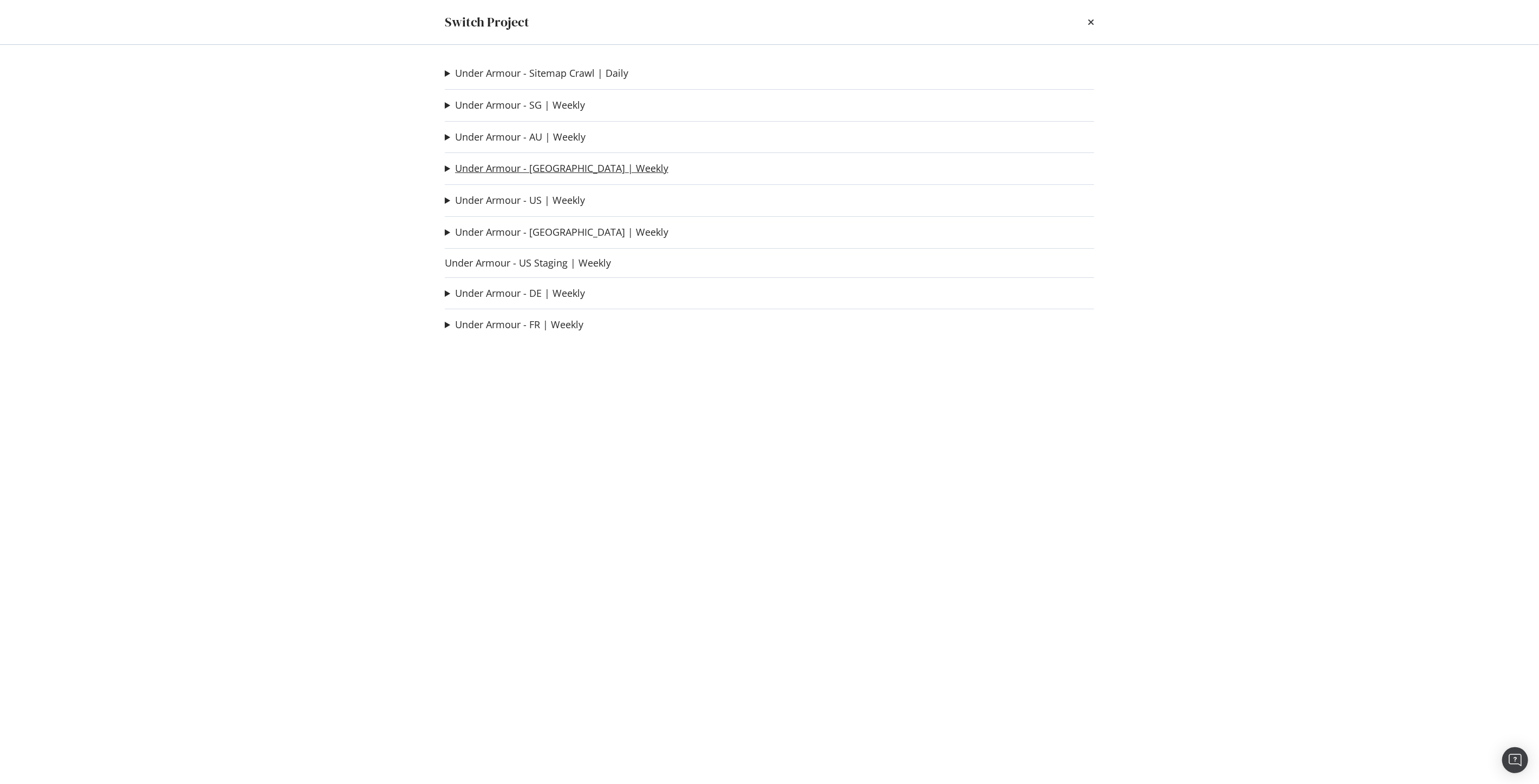
click at [532, 171] on link "Under Armour - CA | Weekly" at bounding box center [562, 168] width 213 height 11
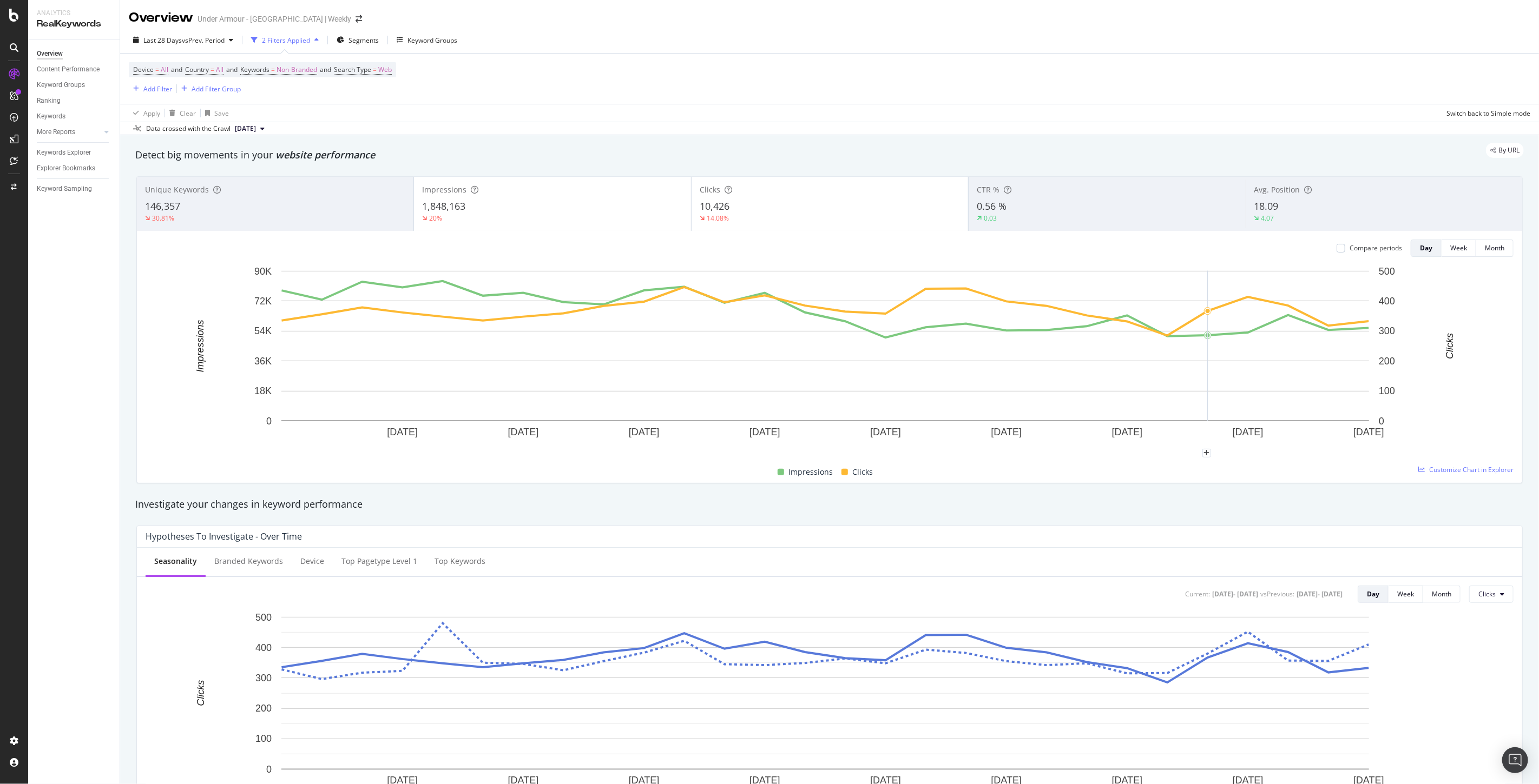
click at [1209, 397] on rect "A chart." at bounding box center [825, 346] width 1088 height 150
click at [1207, 456] on icon "plus" at bounding box center [1206, 453] width 6 height 7
click at [1215, 352] on input "2025-09-20" at bounding box center [1192, 353] width 68 height 20
type input "2025-09-26"
click at [1182, 385] on textarea at bounding box center [1206, 388] width 96 height 33
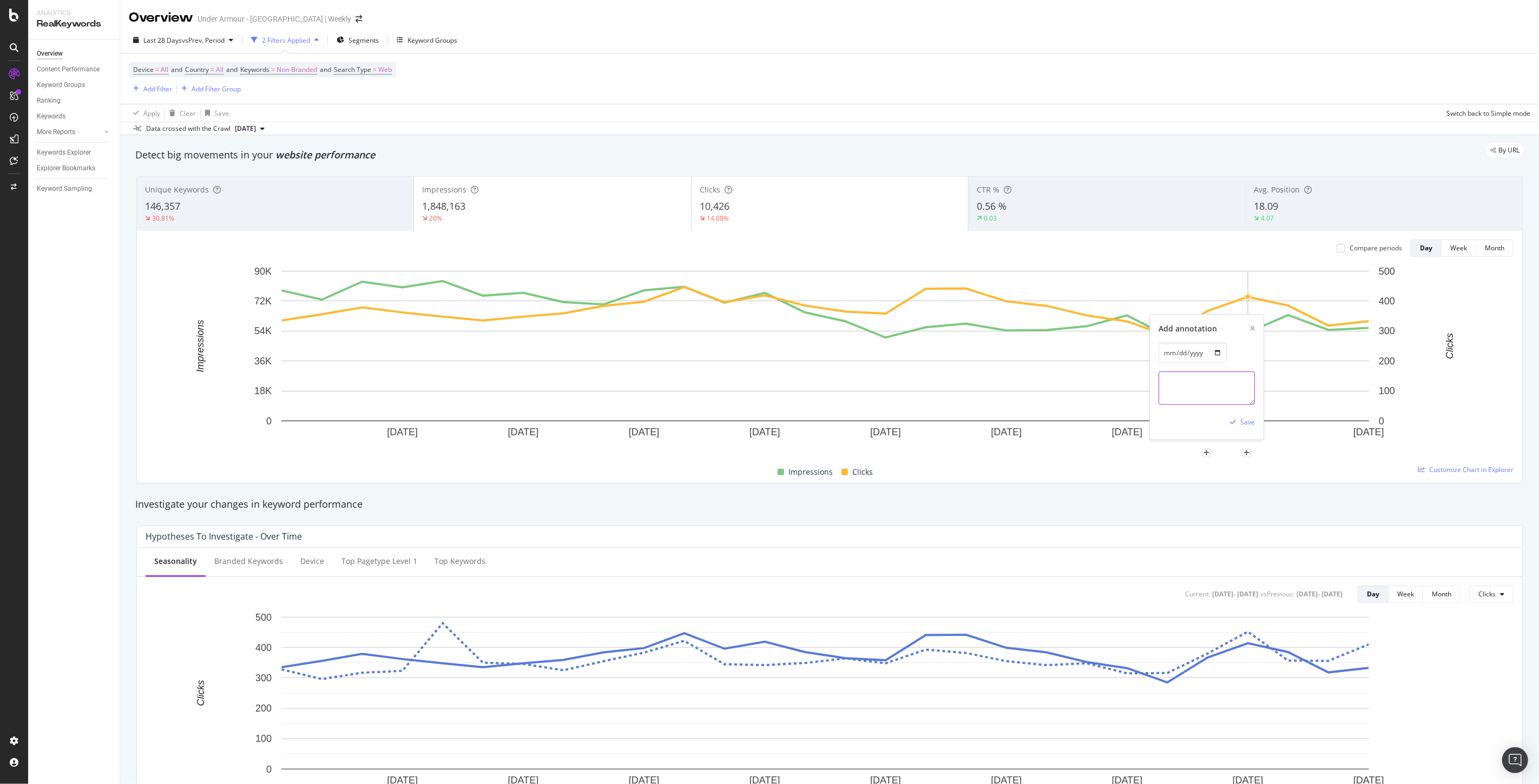
paste textarea "Botify Index Now Enabled ([GEOGRAPHIC_DATA])"
click at [1171, 395] on textarea "Botify Index Now Enabled ([GEOGRAPHIC_DATA])" at bounding box center [1206, 388] width 96 height 33
drag, startPoint x: 1175, startPoint y: 395, endPoint x: 1166, endPoint y: 395, distance: 9.0
click at [1166, 395] on textarea "Botify Index Now Enabled ([GEOGRAPHIC_DATA])" at bounding box center [1206, 388] width 96 height 33
click at [1197, 396] on textarea "Botify Index Now Enabled (CA)" at bounding box center [1206, 388] width 96 height 33
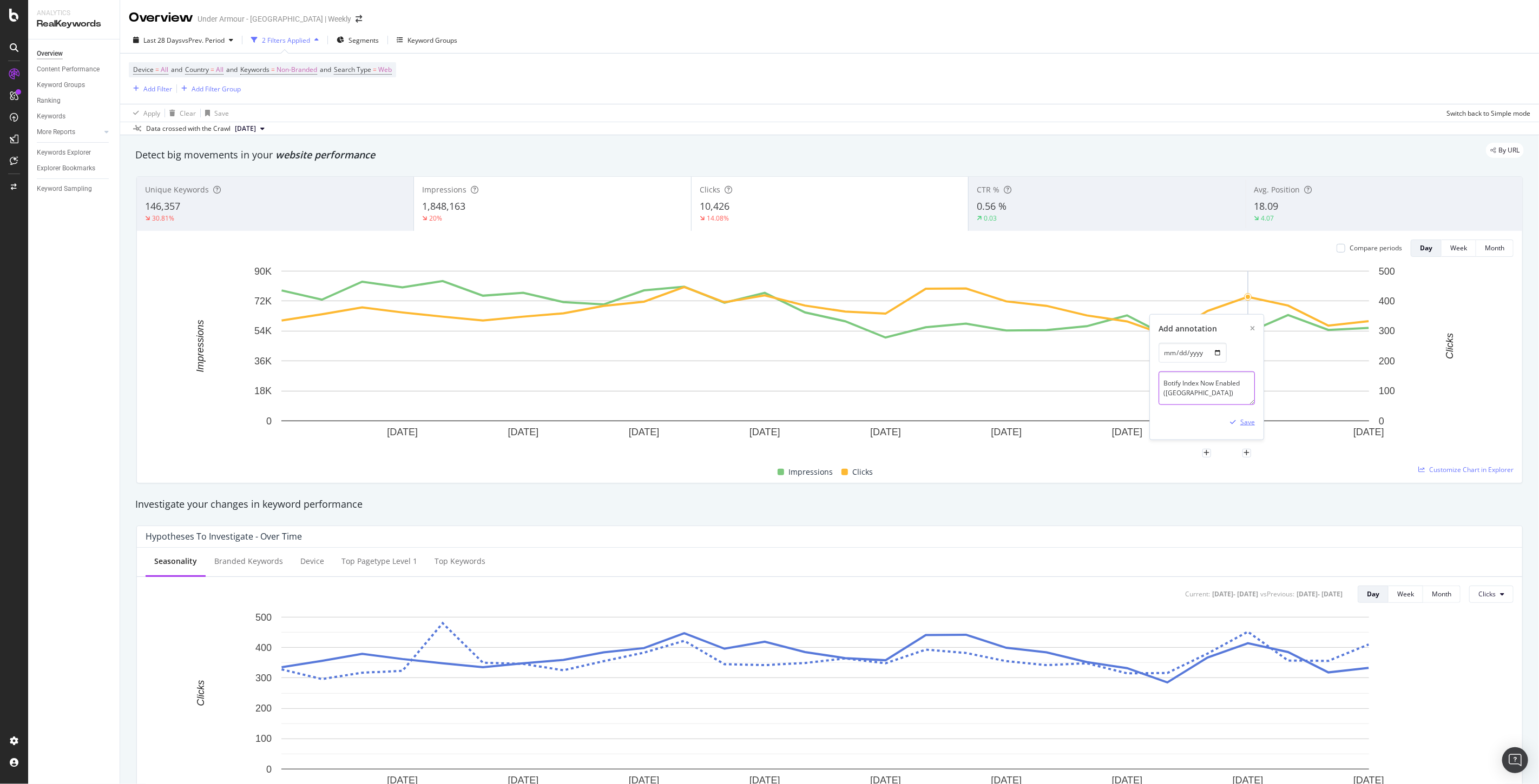
type textarea "Botify Index Now Enabled (CA)"
click at [1251, 425] on div "Save" at bounding box center [1247, 422] width 14 height 9
click at [1210, 461] on div at bounding box center [830, 457] width 1368 height 8
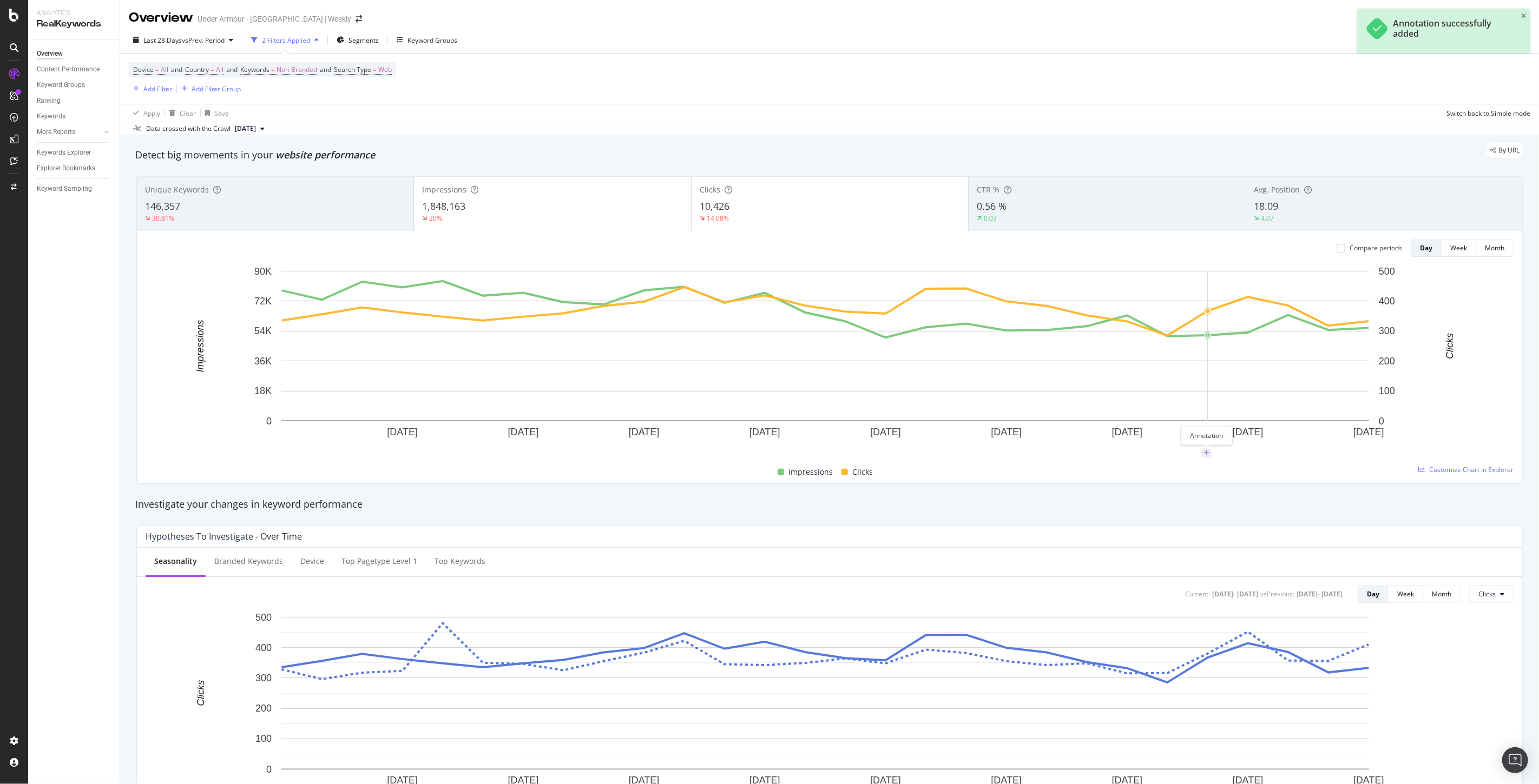
click at [1203, 456] on icon "plus" at bounding box center [1206, 453] width 6 height 7
click at [1221, 357] on input "2025-09-20" at bounding box center [1192, 353] width 68 height 20
type input "2025-09-17"
click at [1191, 391] on textarea at bounding box center [1206, 388] width 96 height 33
paste textarea "Botify Index Now Enabled (CA)"
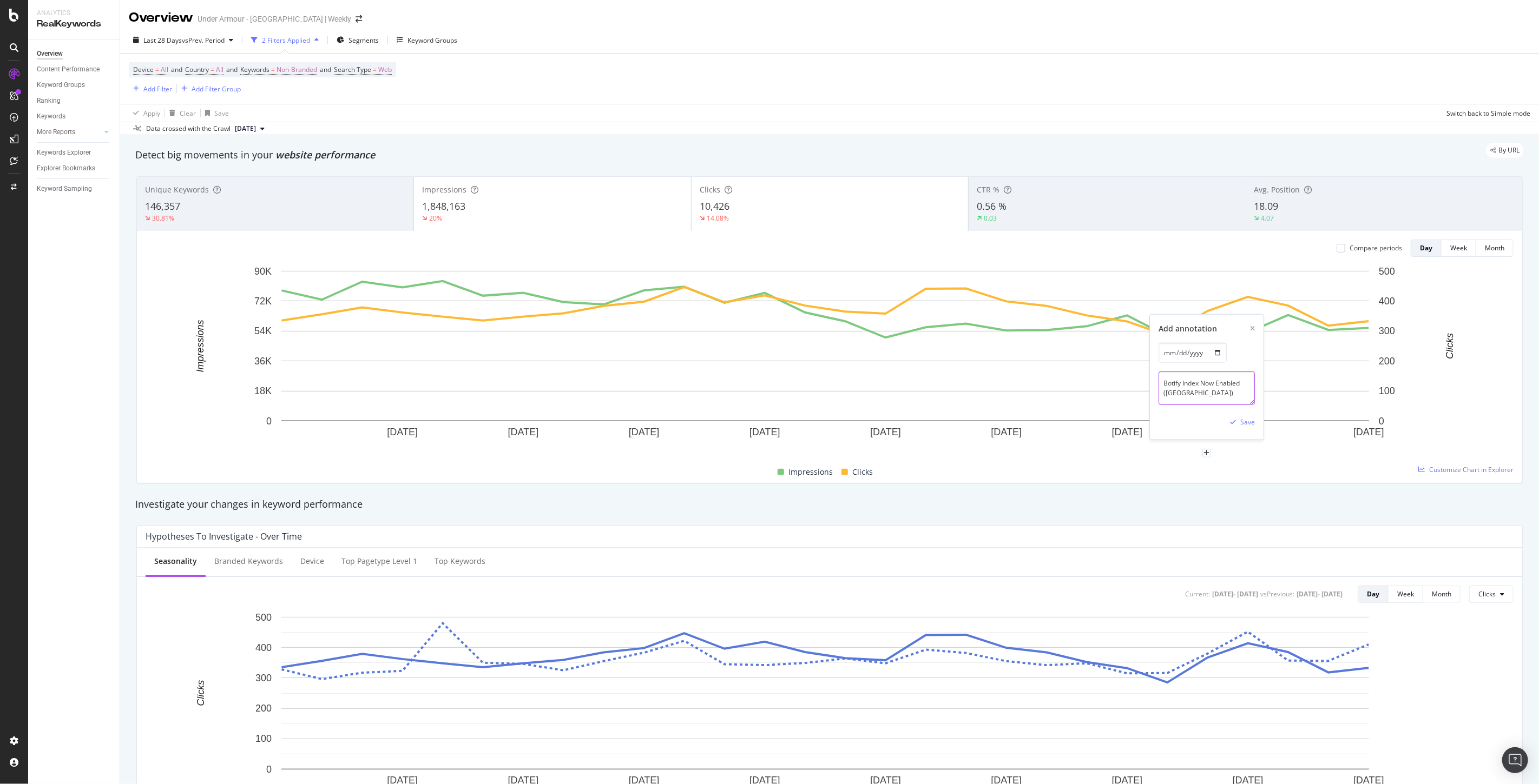
type textarea "Botify Index Now Enabled (CA)"
click at [1247, 426] on div "Save" at bounding box center [1247, 422] width 14 height 9
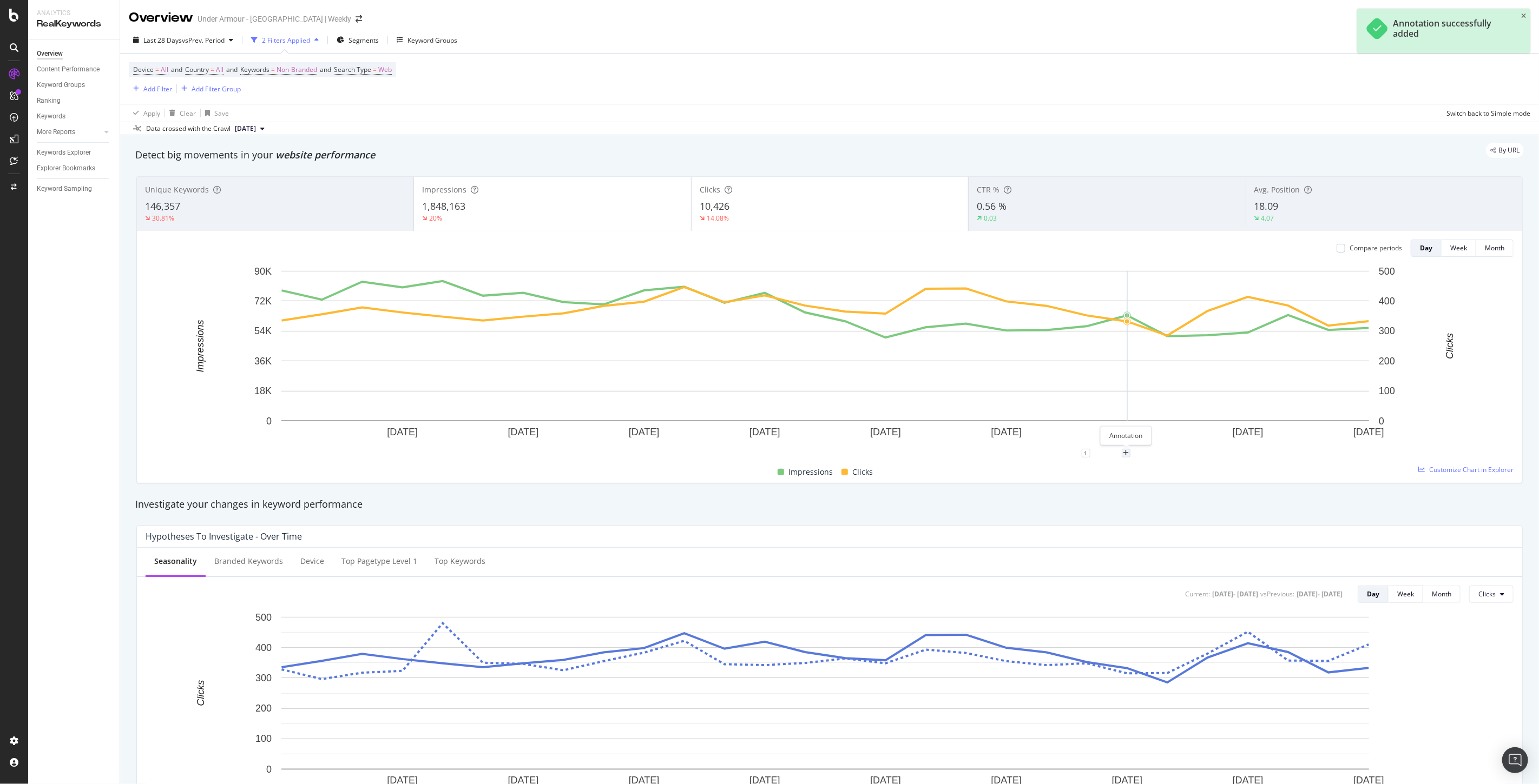
click at [1129, 451] on div "plus" at bounding box center [1126, 453] width 8 height 8
click at [1139, 355] on input "2025-09-18" at bounding box center [1112, 353] width 68 height 20
type input "2025-09-22"
click at [1113, 392] on textarea at bounding box center [1126, 388] width 96 height 33
paste textarea "Botify Index Now Enabled (CA)"
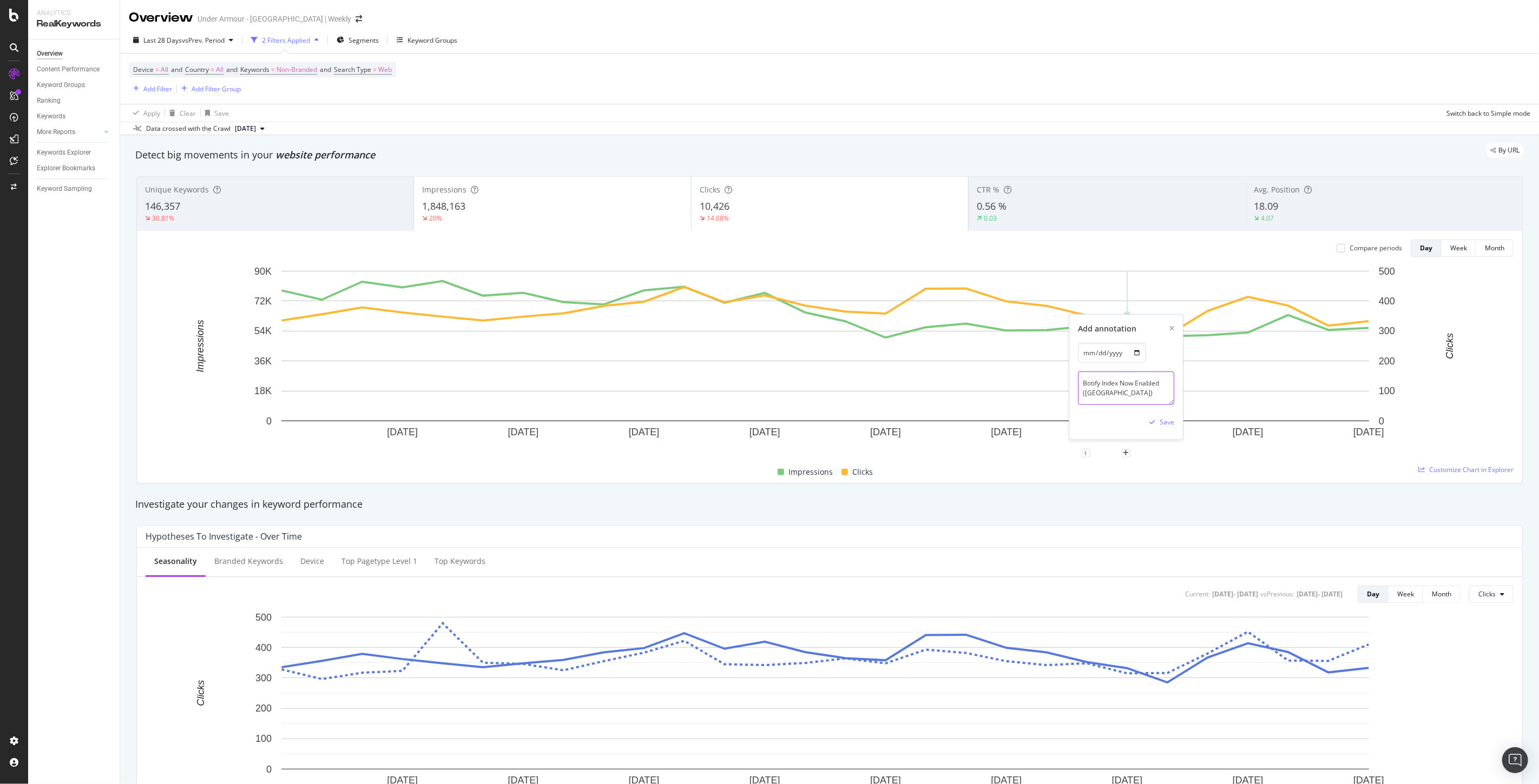
drag, startPoint x: 1163, startPoint y: 382, endPoint x: 1134, endPoint y: 381, distance: 29.0
click at [1134, 381] on textarea "Botify Index Now Enabled (CA)" at bounding box center [1126, 388] width 96 height 33
type textarea "Botify Index Now Disabled (CA)"
click at [1167, 425] on div "Save" at bounding box center [1167, 422] width 14 height 9
click at [1146, 348] on rect "A chart." at bounding box center [825, 346] width 1088 height 150
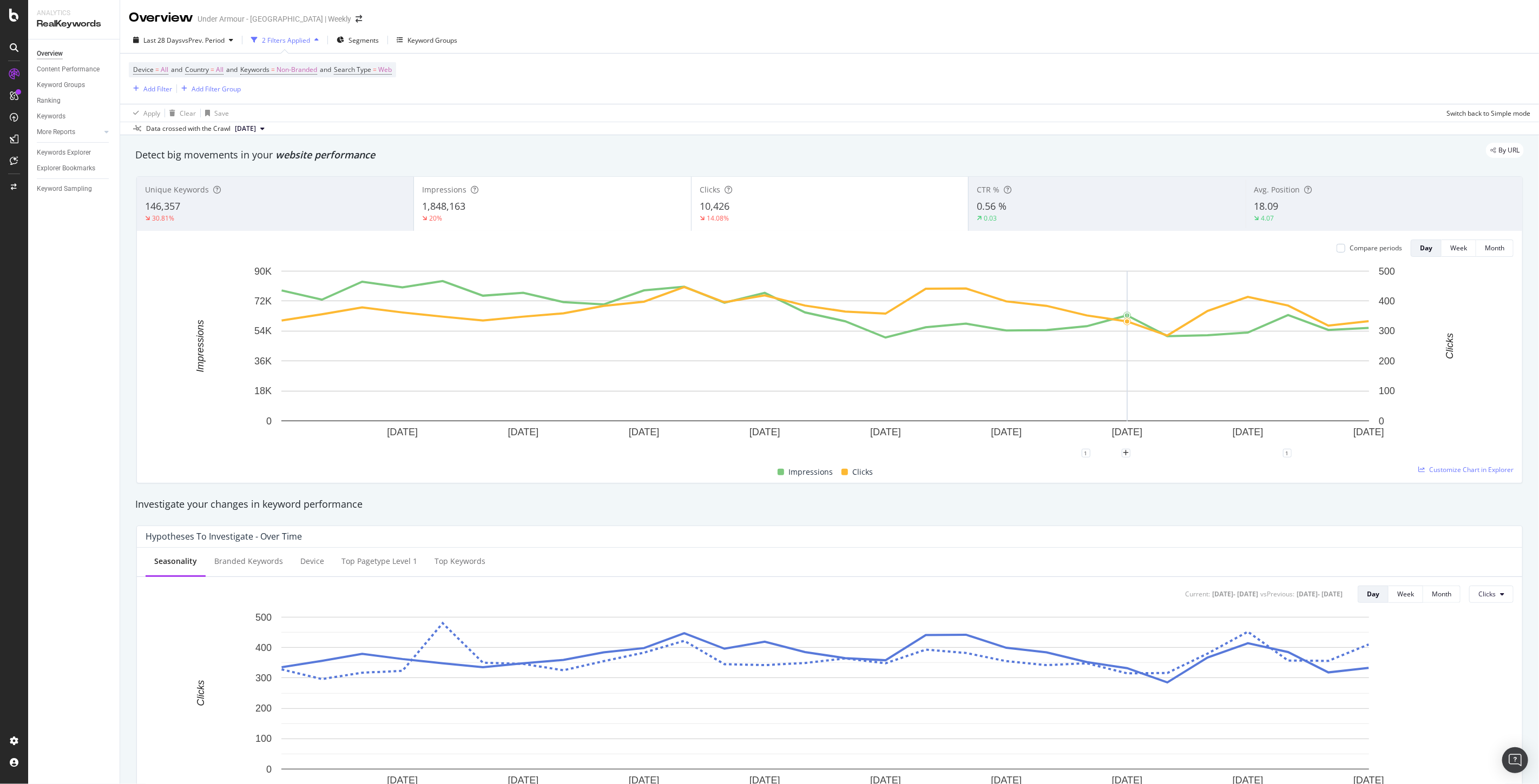
click at [1129, 448] on rect "A chart." at bounding box center [825, 359] width 1359 height 187
click at [1129, 450] on div "plus" at bounding box center [1126, 453] width 8 height 8
click at [1138, 351] on input "2025-09-18" at bounding box center [1112, 353] width 68 height 20
type input "[DATE]"
click at [1100, 396] on textarea at bounding box center [1126, 388] width 96 height 33
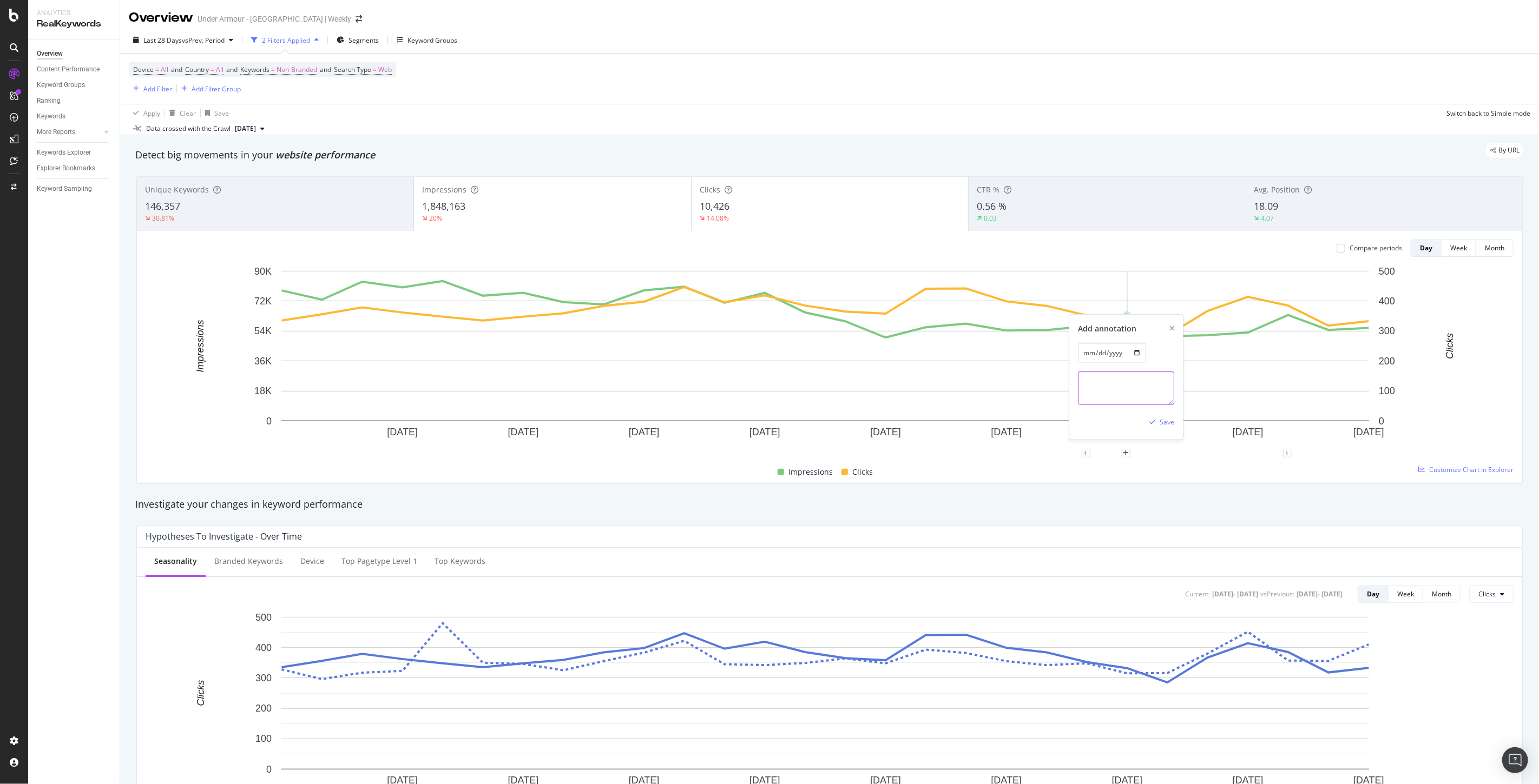
paste textarea "Botify Bing Submission Enabled ([GEOGRAPHIC_DATA])"
click at [1083, 383] on textarea "Botify Bing Submission Enabled ([GEOGRAPHIC_DATA])" at bounding box center [1126, 388] width 96 height 33
drag, startPoint x: 1117, startPoint y: 392, endPoint x: 1111, endPoint y: 392, distance: 6.0
click at [1111, 392] on textarea "Botify Bing Submission Enabled ([GEOGRAPHIC_DATA])" at bounding box center [1126, 388] width 96 height 33
drag, startPoint x: 1142, startPoint y: 393, endPoint x: 1052, endPoint y: 368, distance: 93.4
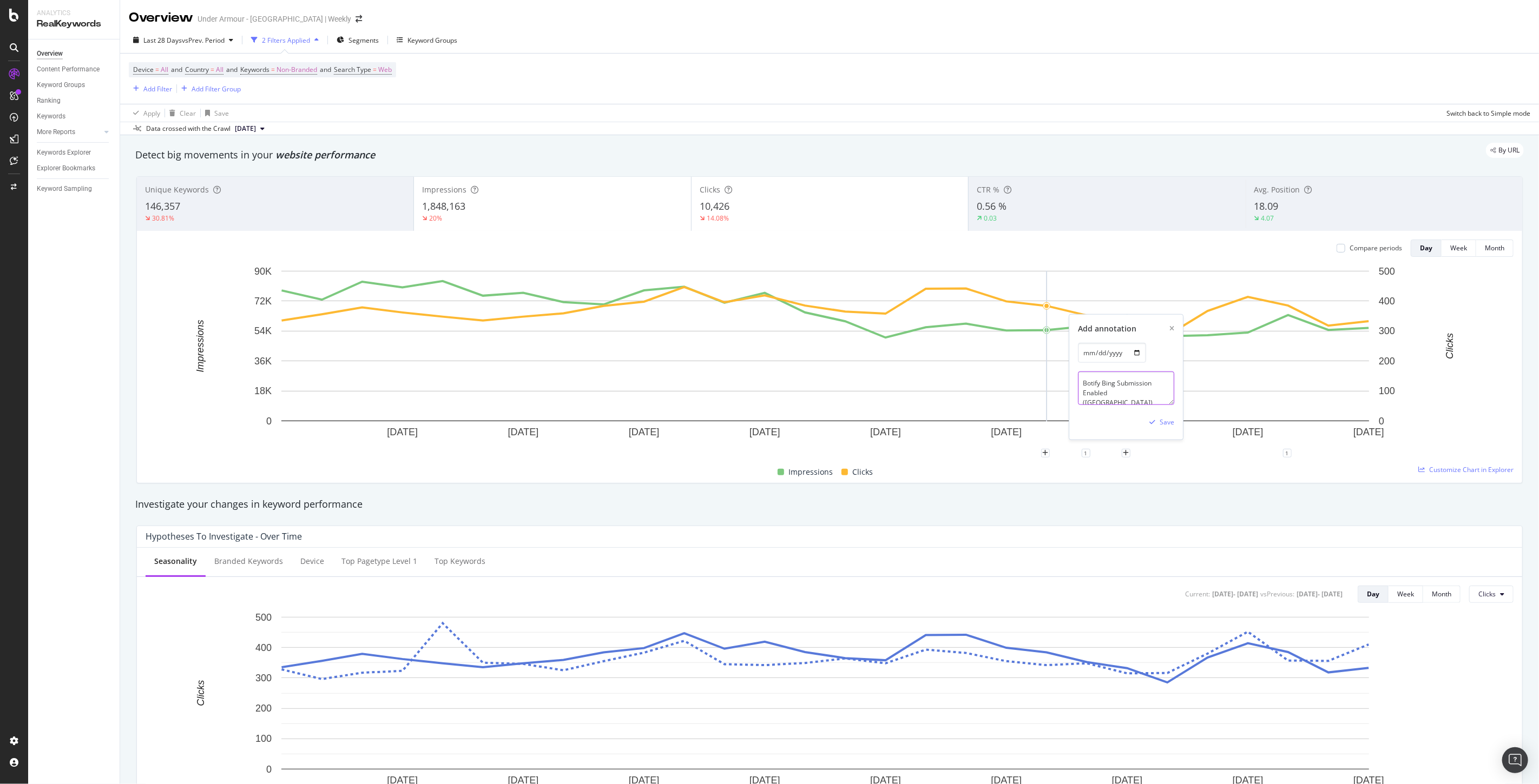
click at [1052, 368] on div "31 Aug. 2025 3 Sep. 2025 6 Sep. 2025 9 Sep. 2025 12 Sep. 2025 15 Sep. 2025 18 S…" at bounding box center [830, 364] width 1368 height 196
type textarea "Botify Bing Submission Enabled (CA)"
click at [1166, 423] on div "Save" at bounding box center [1167, 422] width 14 height 9
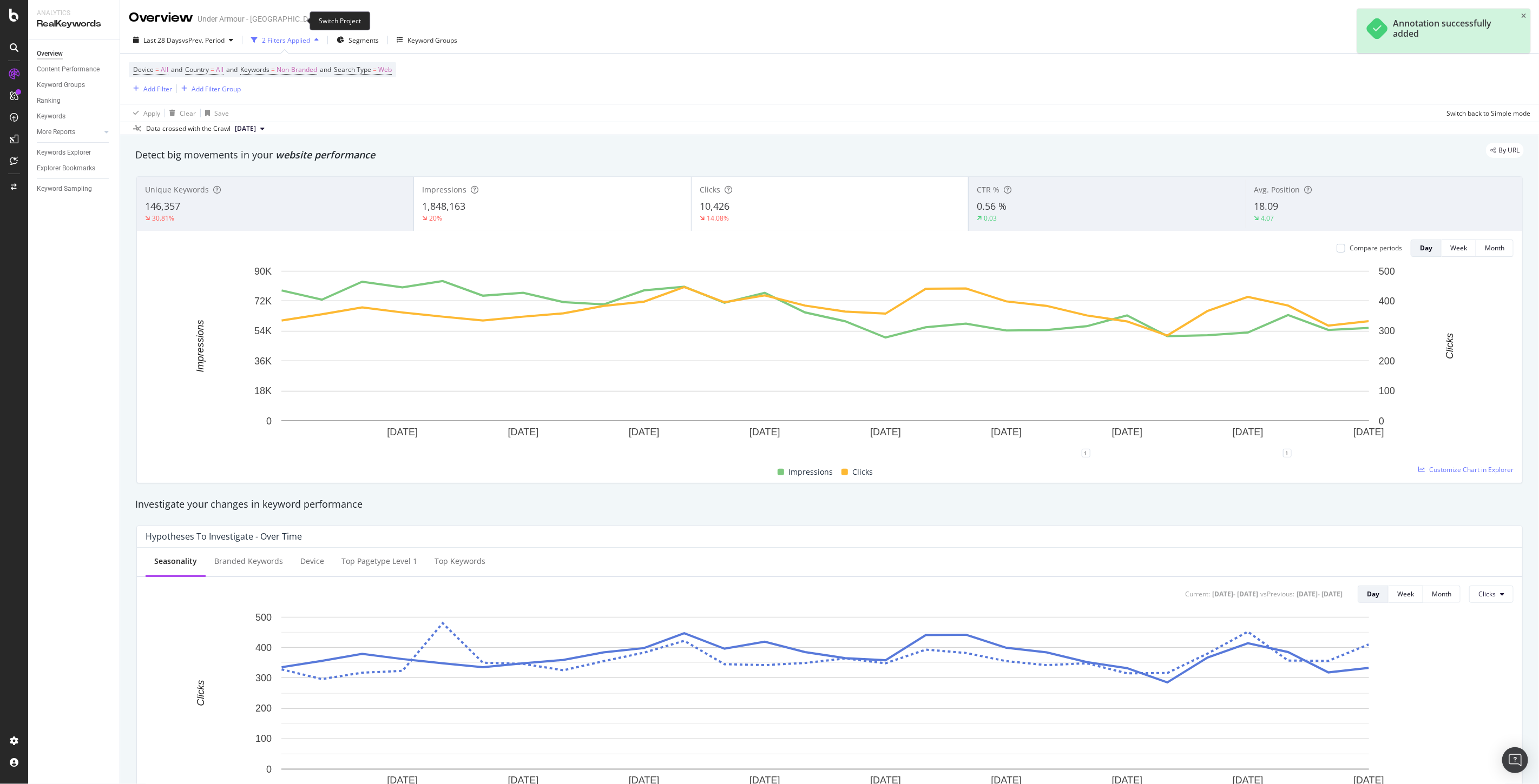
click at [355, 16] on icon "arrow-right-arrow-left" at bounding box center [358, 19] width 7 height 8
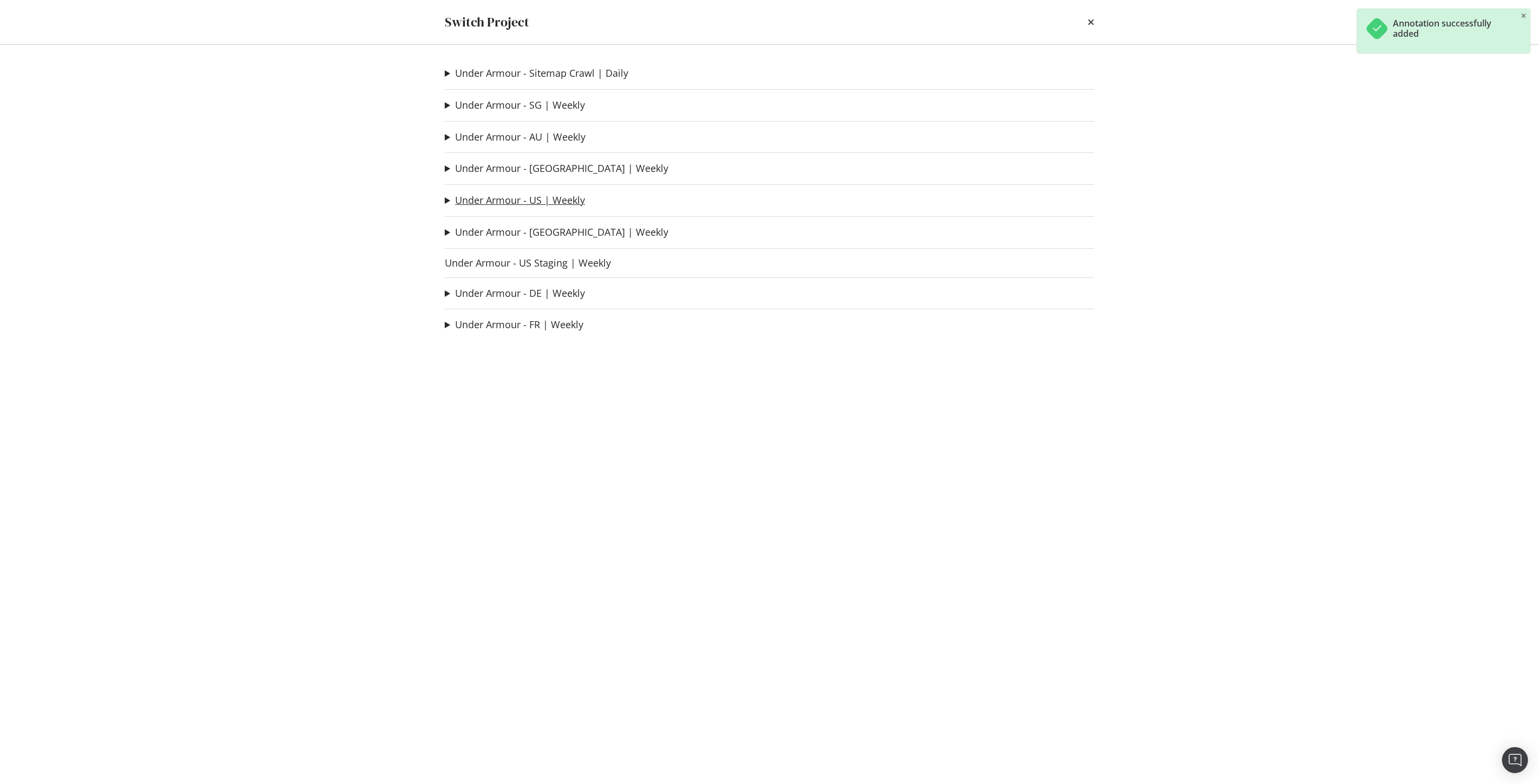
click at [550, 206] on link "Under Armour - US | Weekly" at bounding box center [520, 200] width 130 height 11
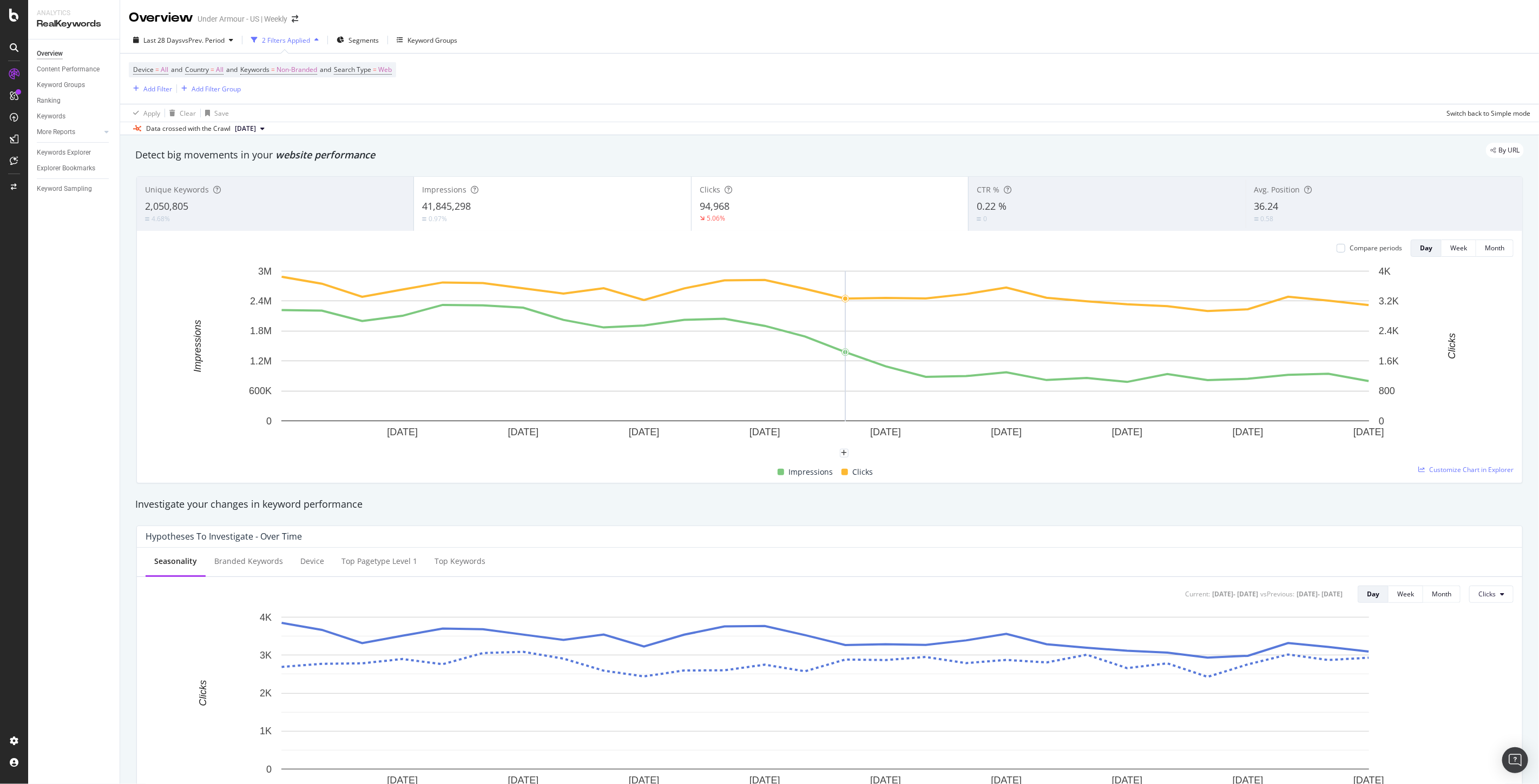
click at [841, 460] on div at bounding box center [830, 457] width 1368 height 8
click at [847, 450] on div "plus" at bounding box center [844, 453] width 8 height 8
click at [818, 351] on input "2025-09-10" at bounding box center [830, 353] width 68 height 20
click at [856, 352] on input "2025-09-10" at bounding box center [830, 353] width 68 height 20
type input "[DATE]"
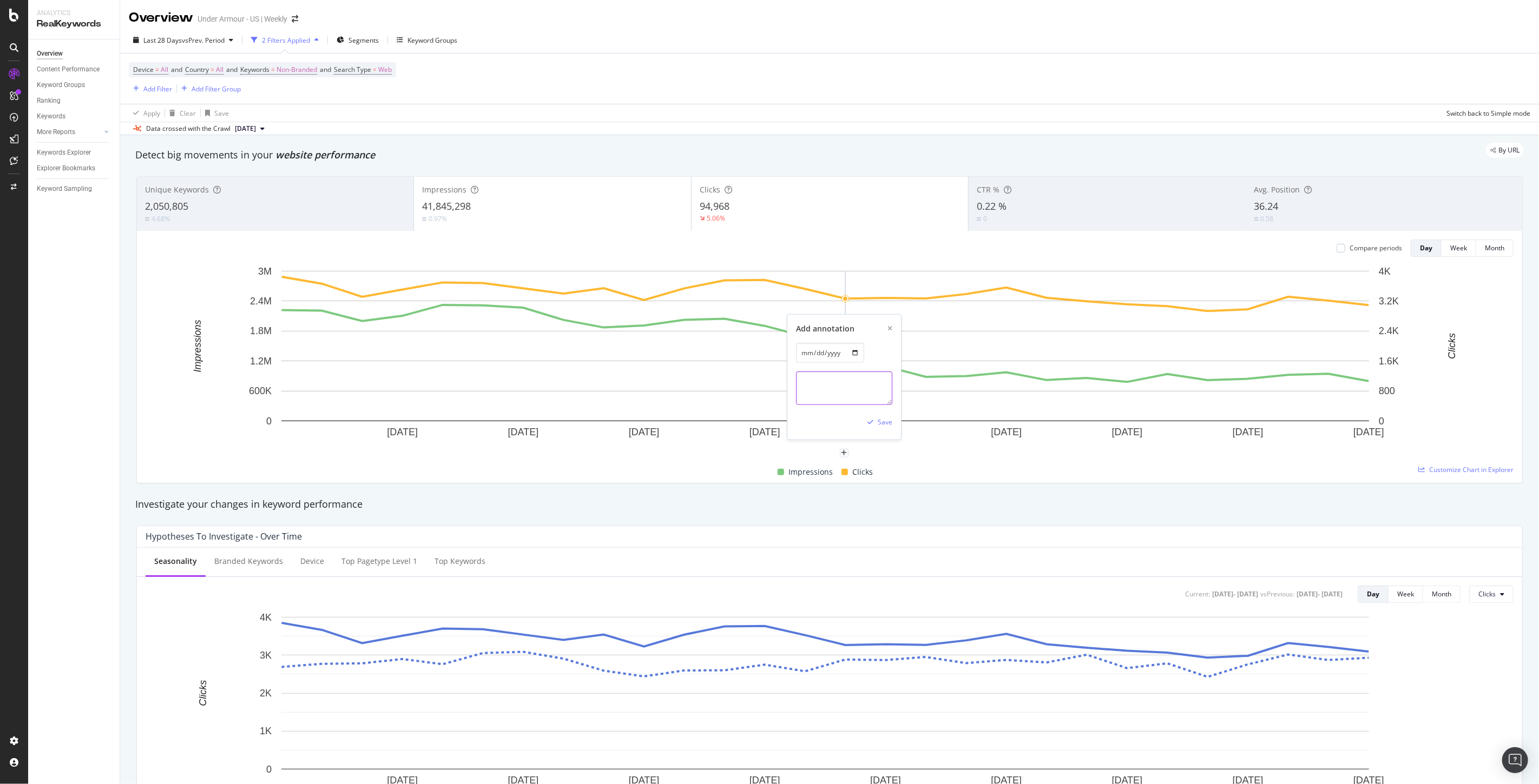
click at [821, 393] on textarea at bounding box center [844, 388] width 96 height 33
click at [856, 385] on textarea at bounding box center [844, 388] width 96 height 33
click at [824, 380] on textarea at bounding box center [844, 388] width 96 height 33
paste textarea "Botify Bing Submission Enabled ([GEOGRAPHIC_DATA])"
type textarea "Botify Bing Submission Enabled ([GEOGRAPHIC_DATA])"
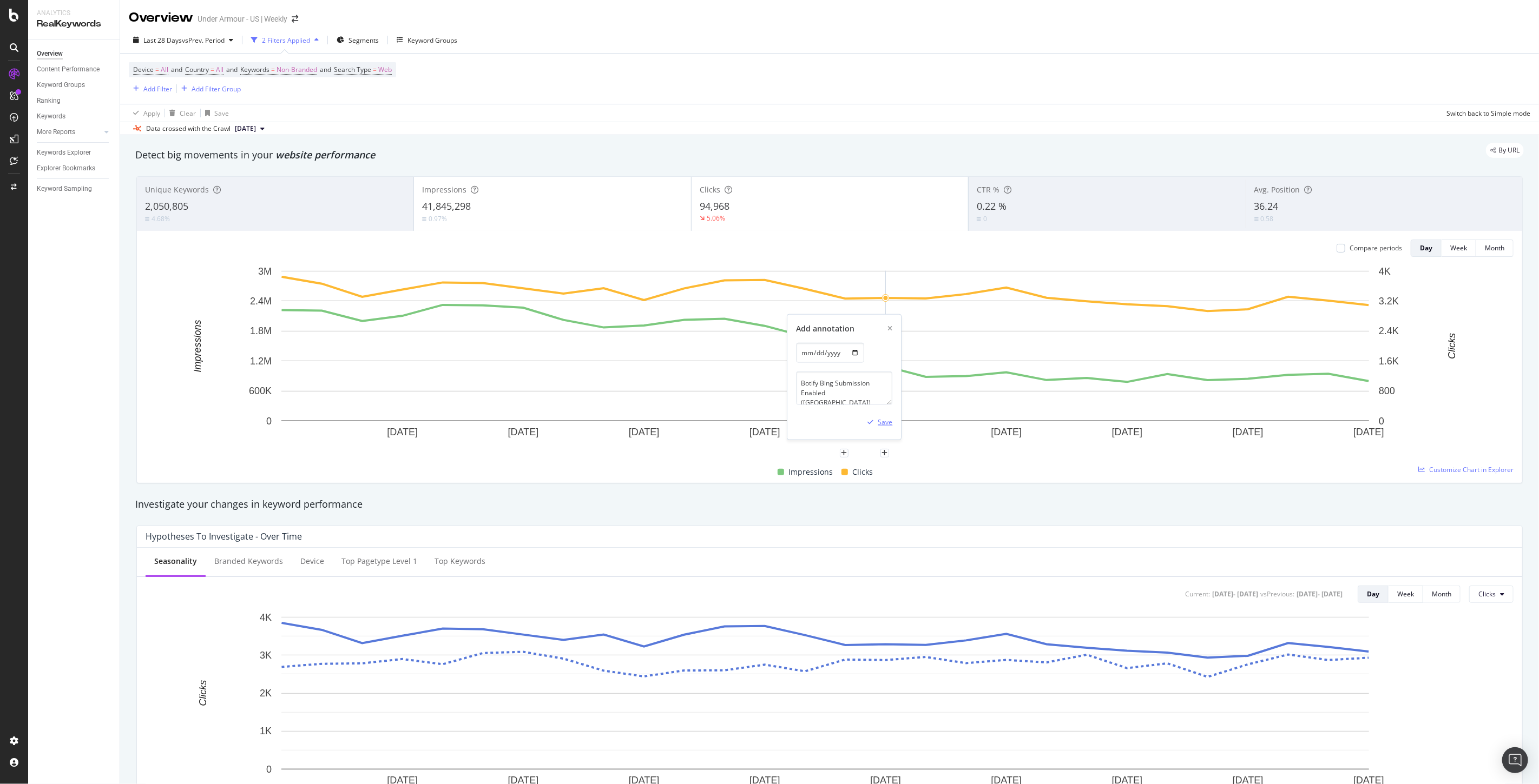
click at [887, 422] on div "Save" at bounding box center [885, 422] width 14 height 9
click at [1160, 525] on div "Hypotheses to Investigate - Over Time Seasonality Branded Keywords Device Top p…" at bounding box center [829, 679] width 1399 height 324
click at [298, 20] on icon "arrow-right-arrow-left" at bounding box center [295, 19] width 7 height 8
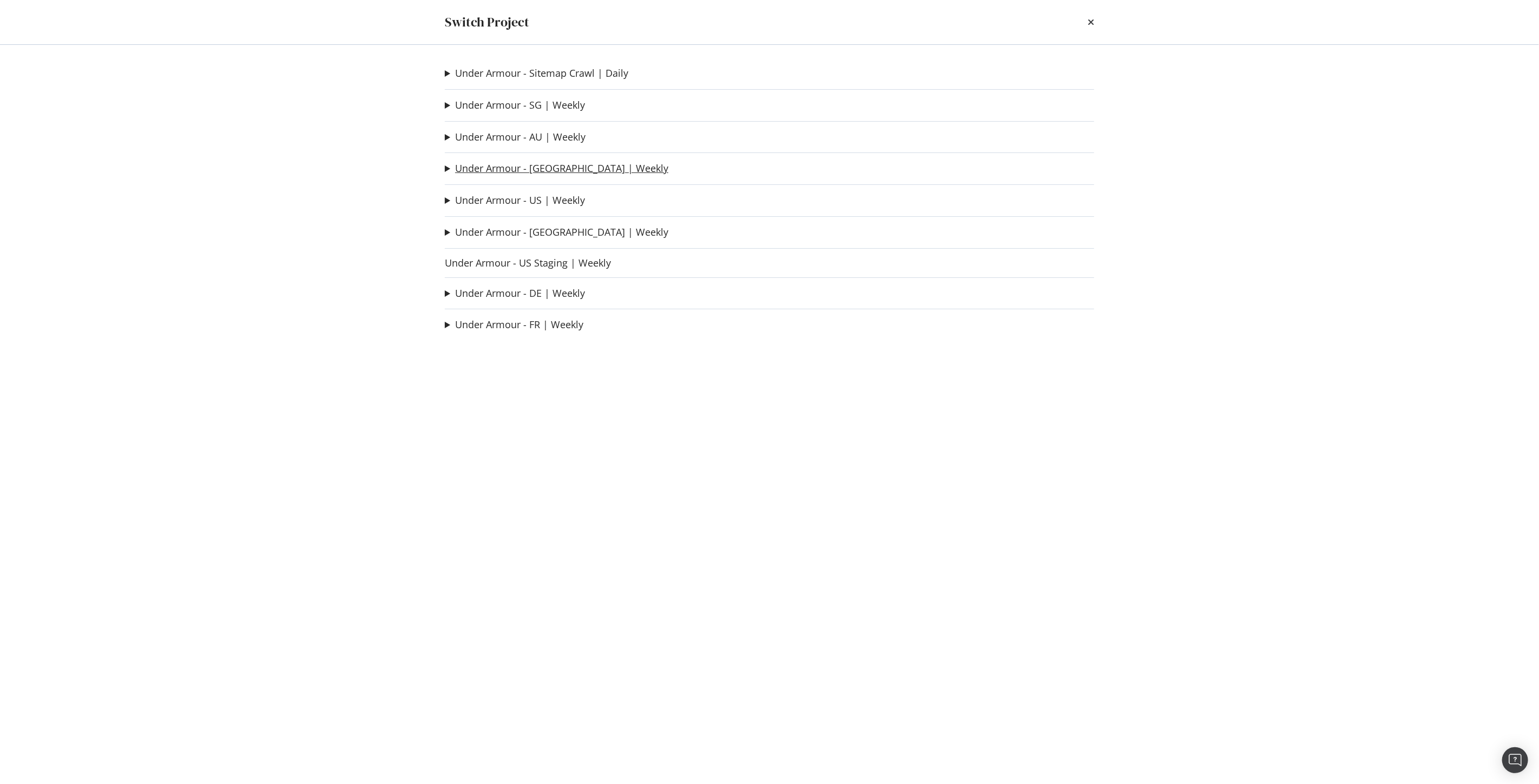
click at [523, 165] on link "Under Armour - CA | Weekly" at bounding box center [562, 168] width 213 height 11
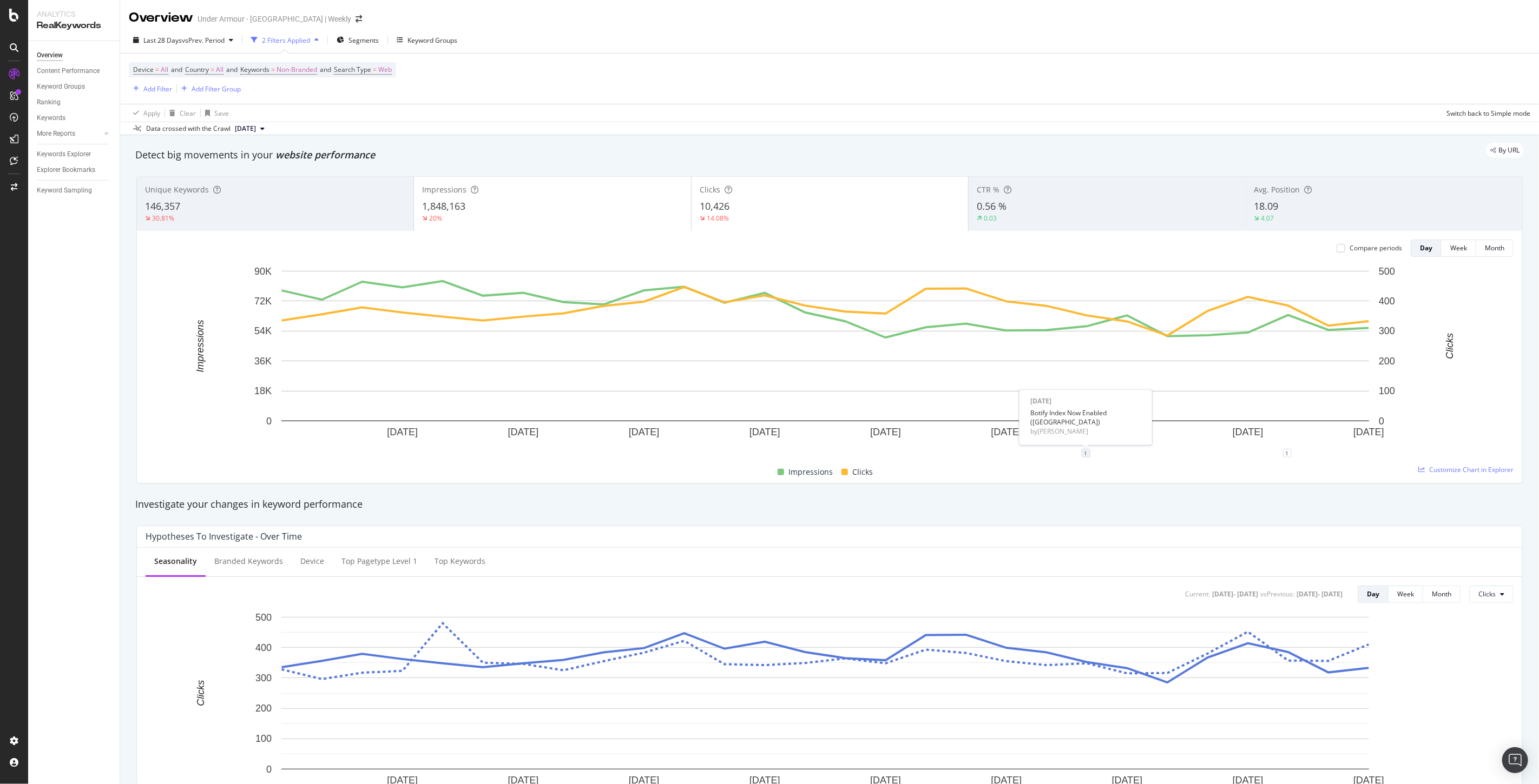
click at [1086, 456] on div "1" at bounding box center [1086, 453] width 8 height 8
click at [1071, 428] on div "Add annotation" at bounding box center [1071, 426] width 46 height 9
click at [1135, 330] on div "Add annotation [DATE] Save" at bounding box center [1086, 377] width 114 height 125
click at [1132, 327] on icon "xmark" at bounding box center [1132, 328] width 5 height 7
click at [1129, 512] on div "Investigate your changes in keyword performance" at bounding box center [829, 505] width 1388 height 14
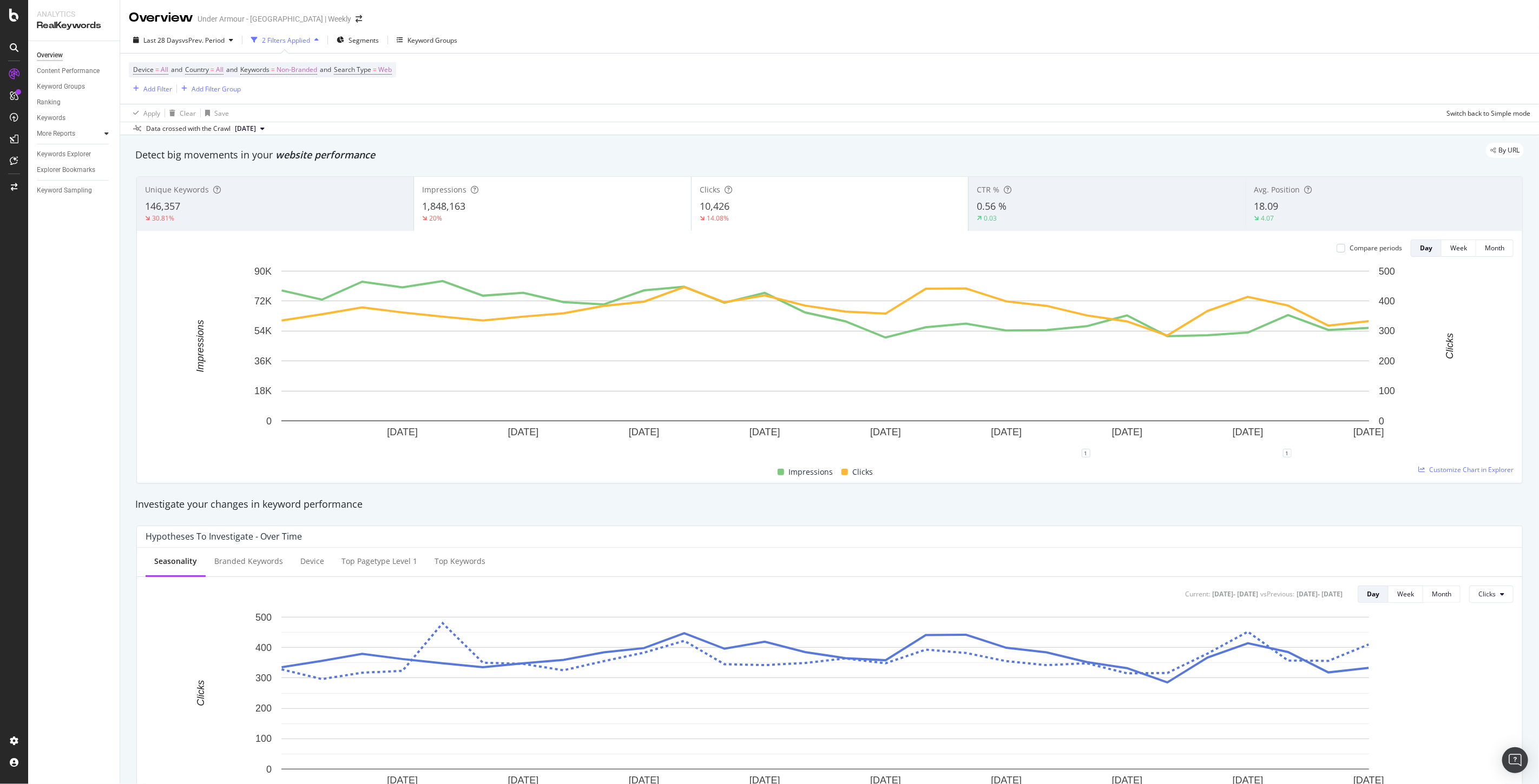
click at [105, 133] on icon at bounding box center [106, 133] width 4 height 7
click at [82, 364] on div "Overview Content Performance Keyword Groups Ranking Keywords More Reports Count…" at bounding box center [73, 413] width 91 height 743
click at [76, 691] on div "Project settings" at bounding box center [56, 692] width 45 height 8
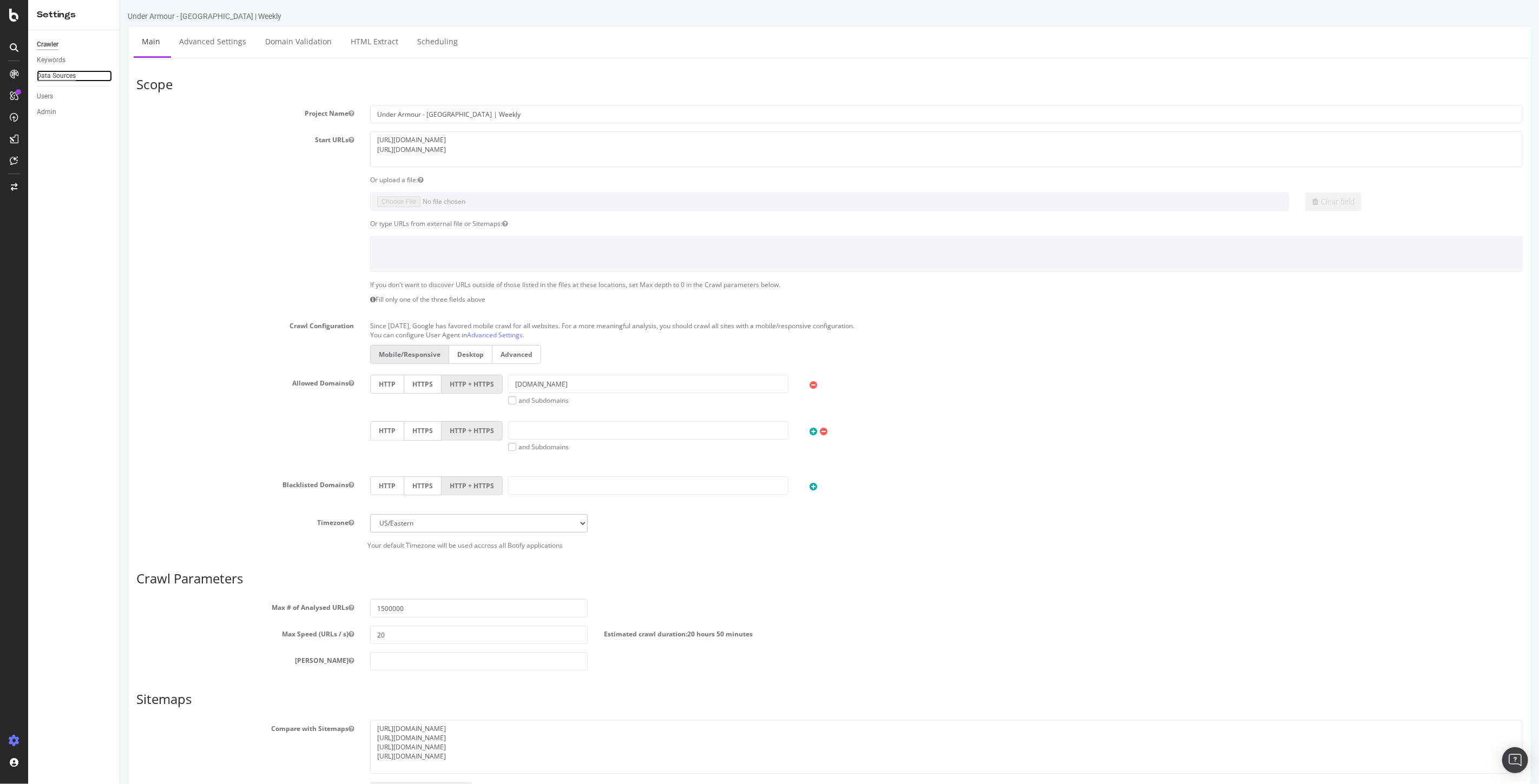
click at [60, 76] on div "Data Sources" at bounding box center [56, 76] width 39 height 11
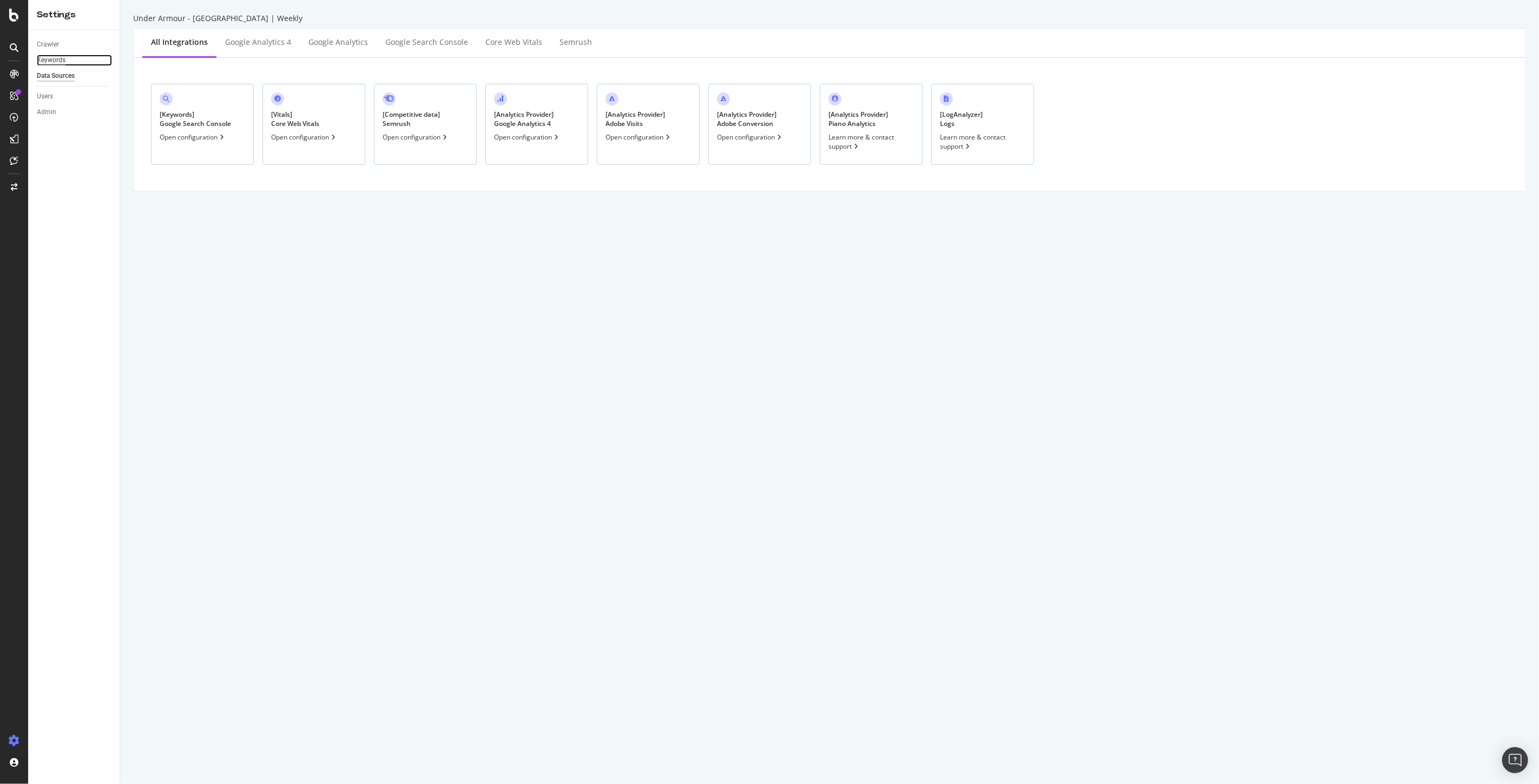
click at [47, 61] on div "Keywords" at bounding box center [51, 60] width 29 height 11
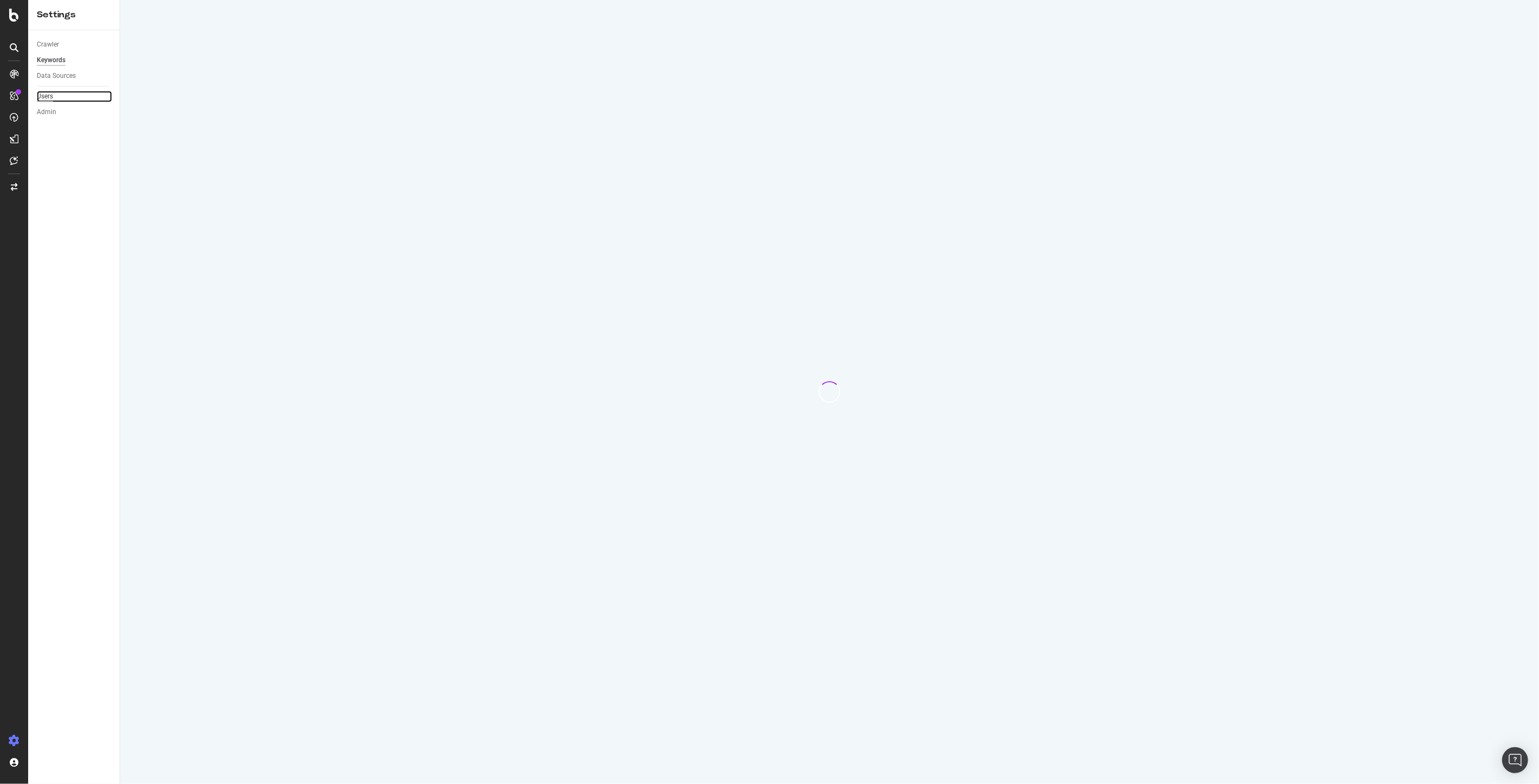
click at [52, 96] on div "Users" at bounding box center [45, 96] width 16 height 11
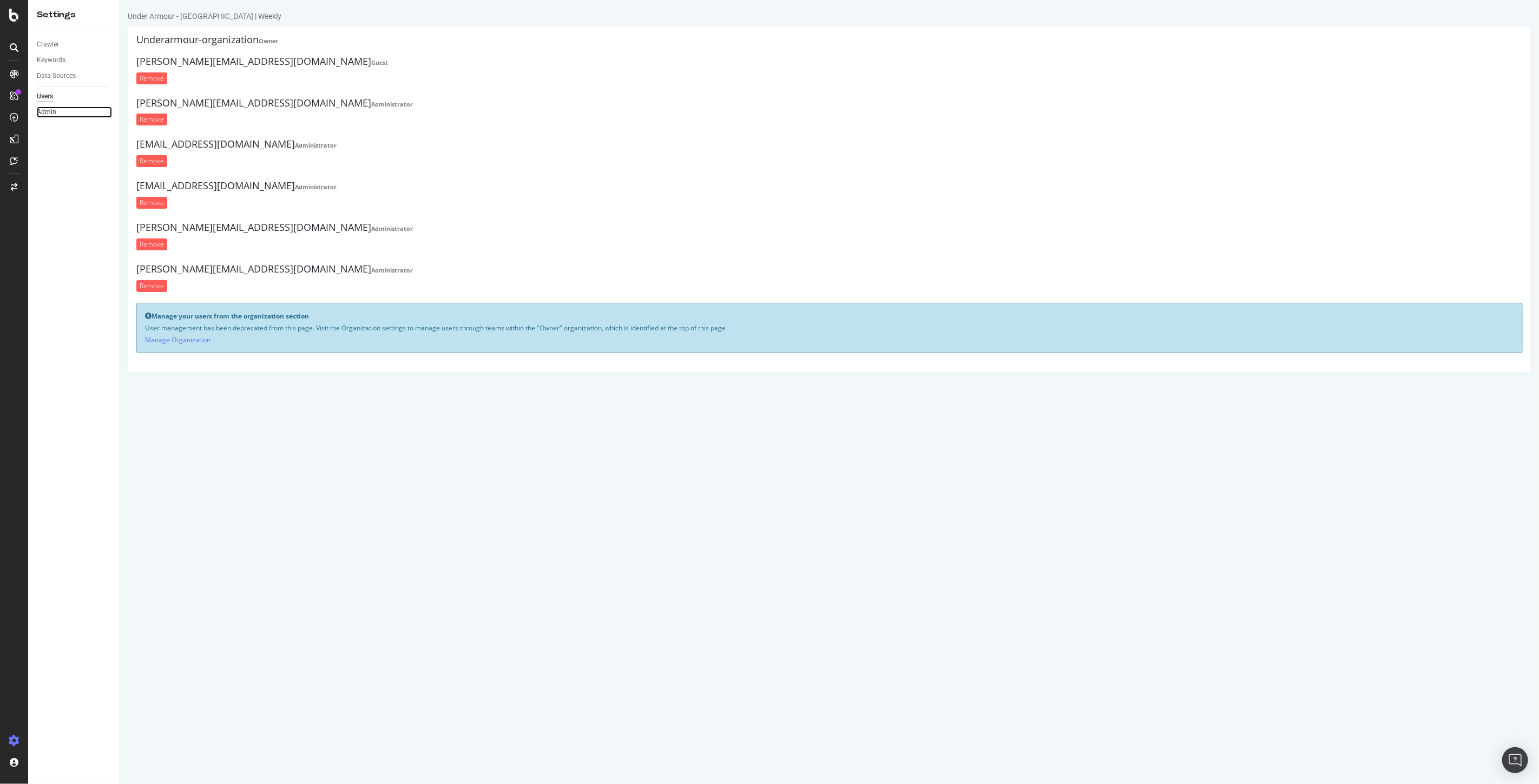
click at [49, 114] on div "Admin" at bounding box center [47, 112] width 20 height 11
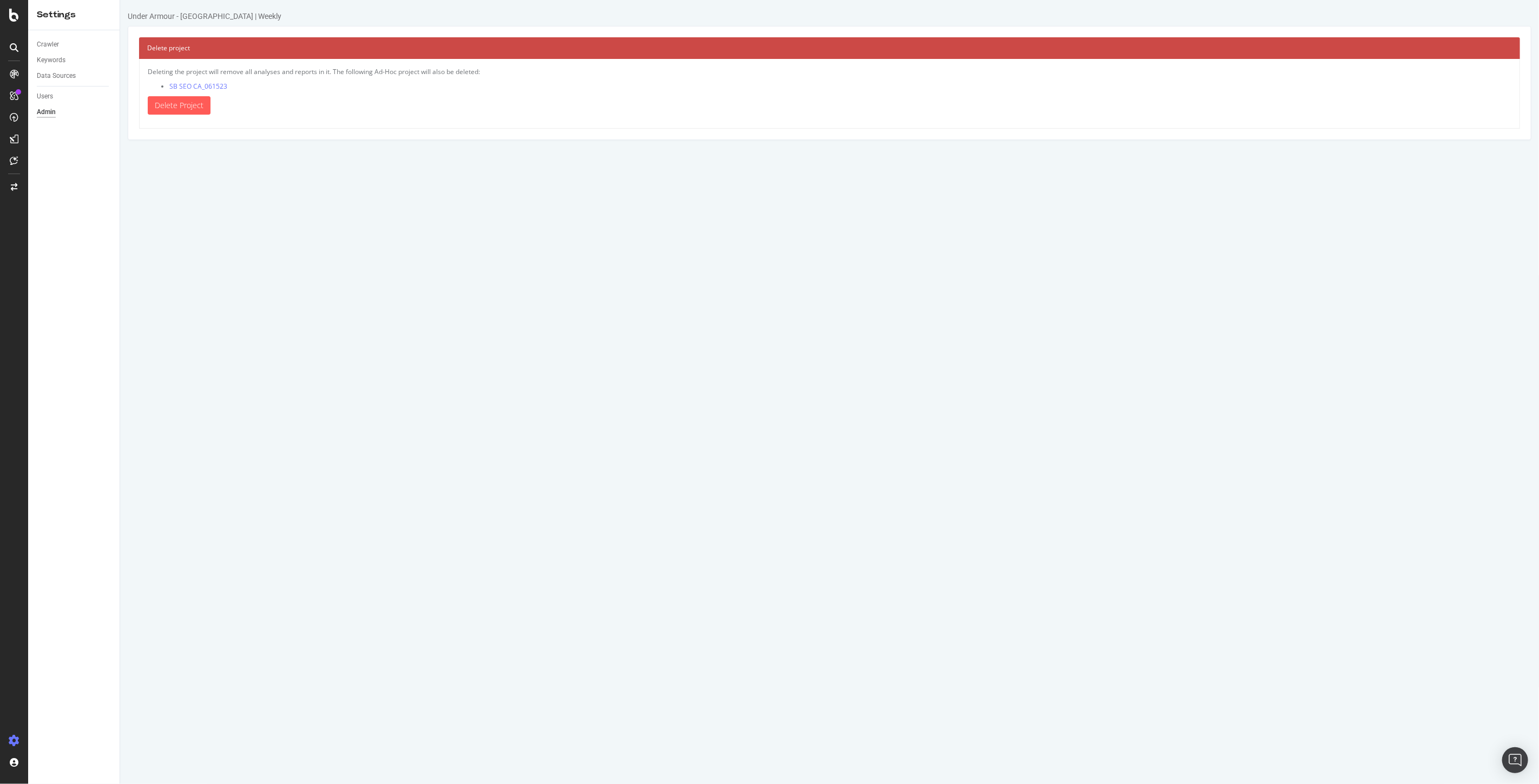
click at [46, 51] on div "Crawler" at bounding box center [78, 45] width 83 height 16
click at [44, 44] on div "Crawler" at bounding box center [48, 44] width 22 height 11
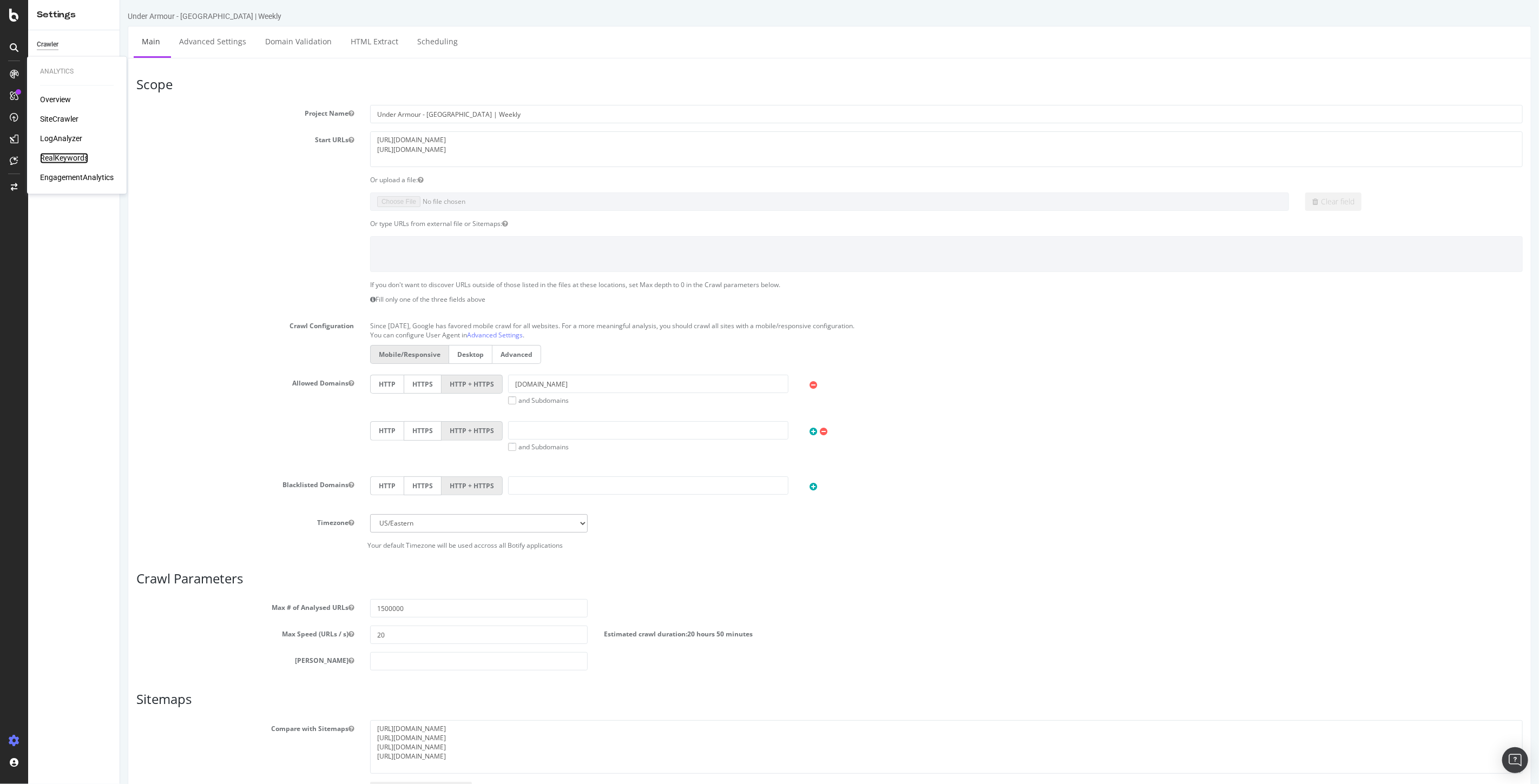
click at [66, 155] on div "RealKeywords" at bounding box center [64, 158] width 48 height 11
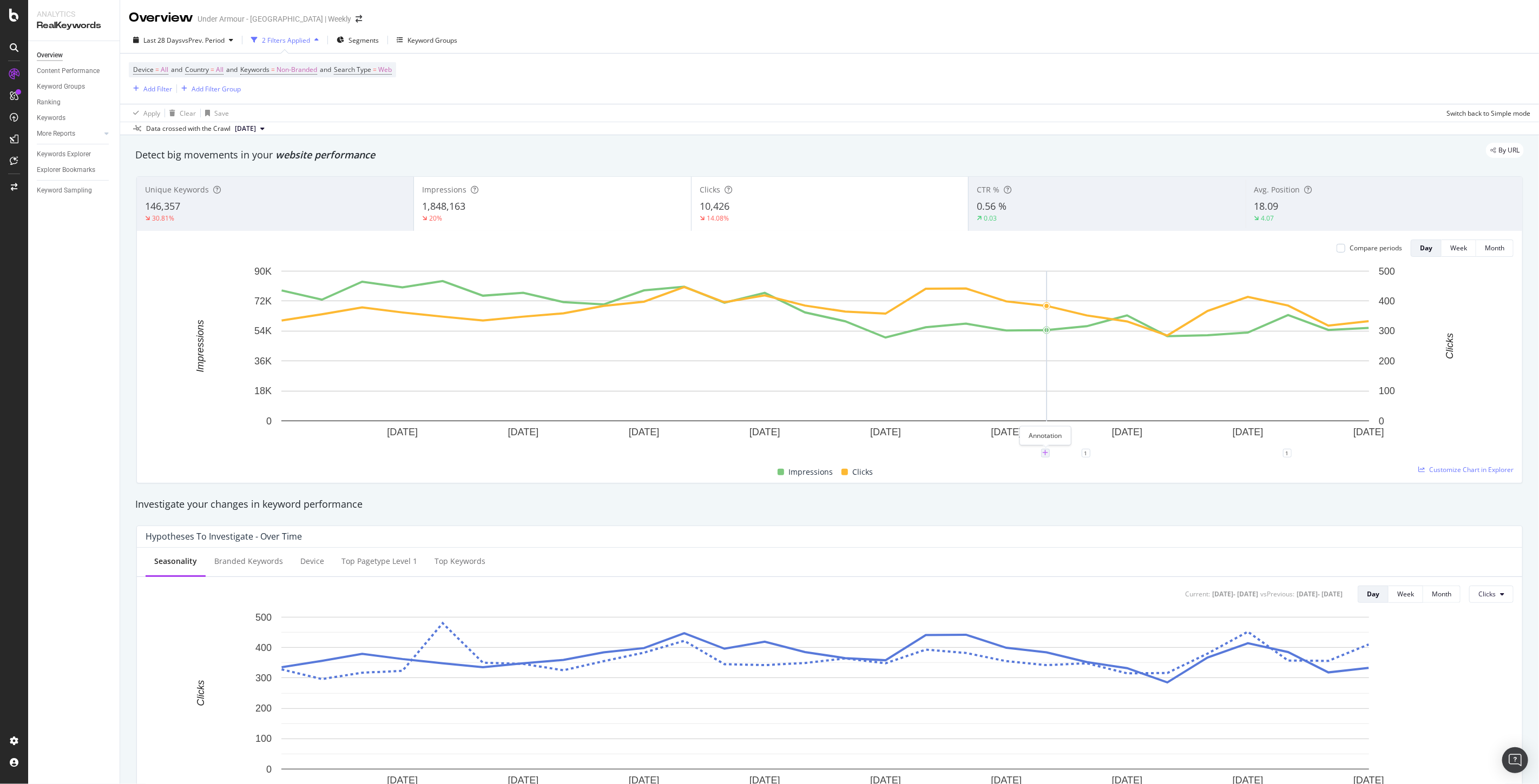
click at [1046, 451] on icon "plus" at bounding box center [1046, 453] width 6 height 7
drag, startPoint x: 1207, startPoint y: 51, endPoint x: 1215, endPoint y: 37, distance: 16.1
click at [1210, 47] on div "Last 28 Days vs Prev. Period 2 Filters Applied Segments Keyword Groups" at bounding box center [829, 42] width 1419 height 21
click at [201, 44] on span "vs Prev. Period" at bounding box center [203, 40] width 43 height 9
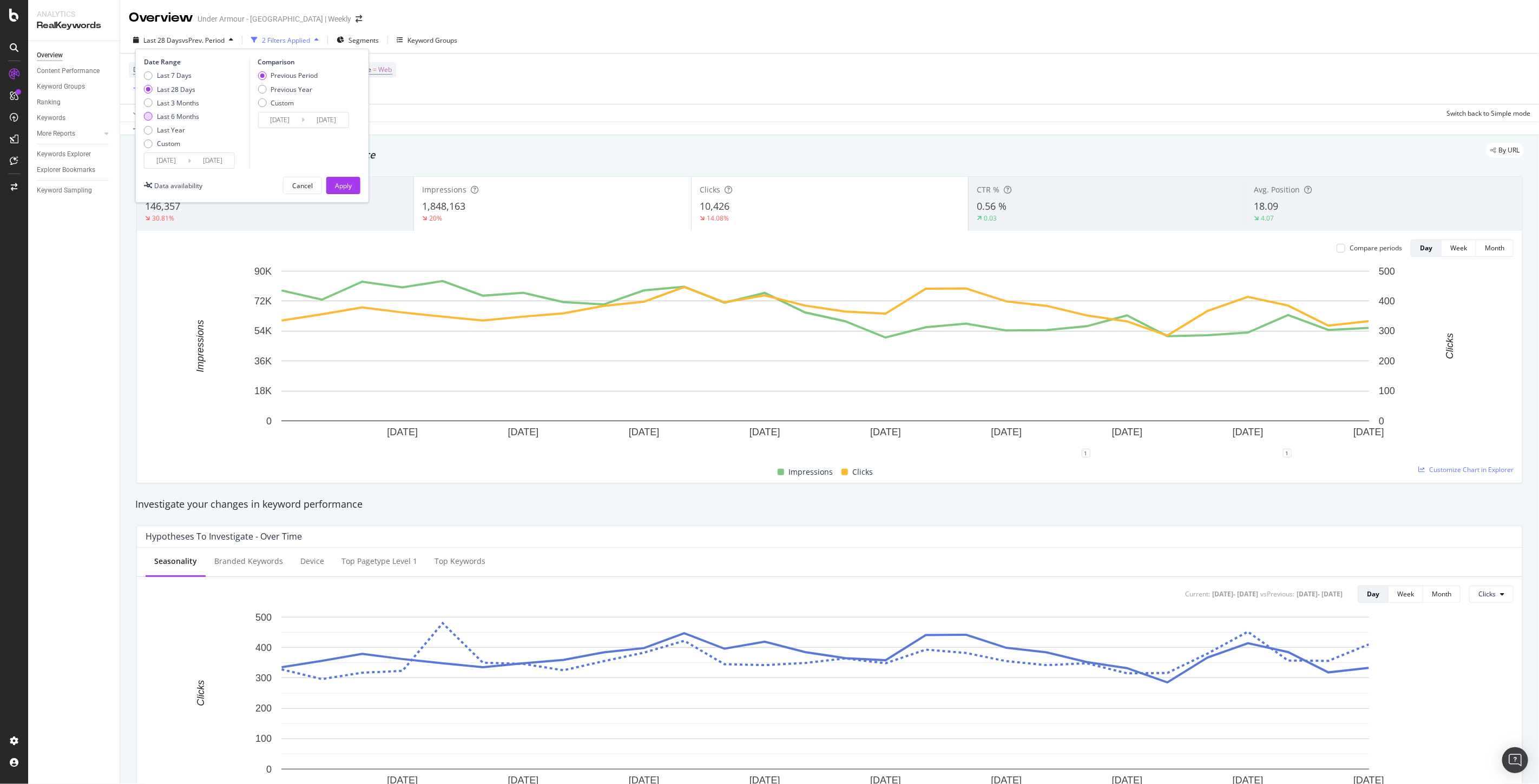
click at [164, 115] on div "Last 6 Months" at bounding box center [178, 116] width 42 height 9
type input "2025/03/25"
type input "2024/09/22"
type input "[DATE]"
click at [343, 185] on div "Apply" at bounding box center [344, 185] width 17 height 9
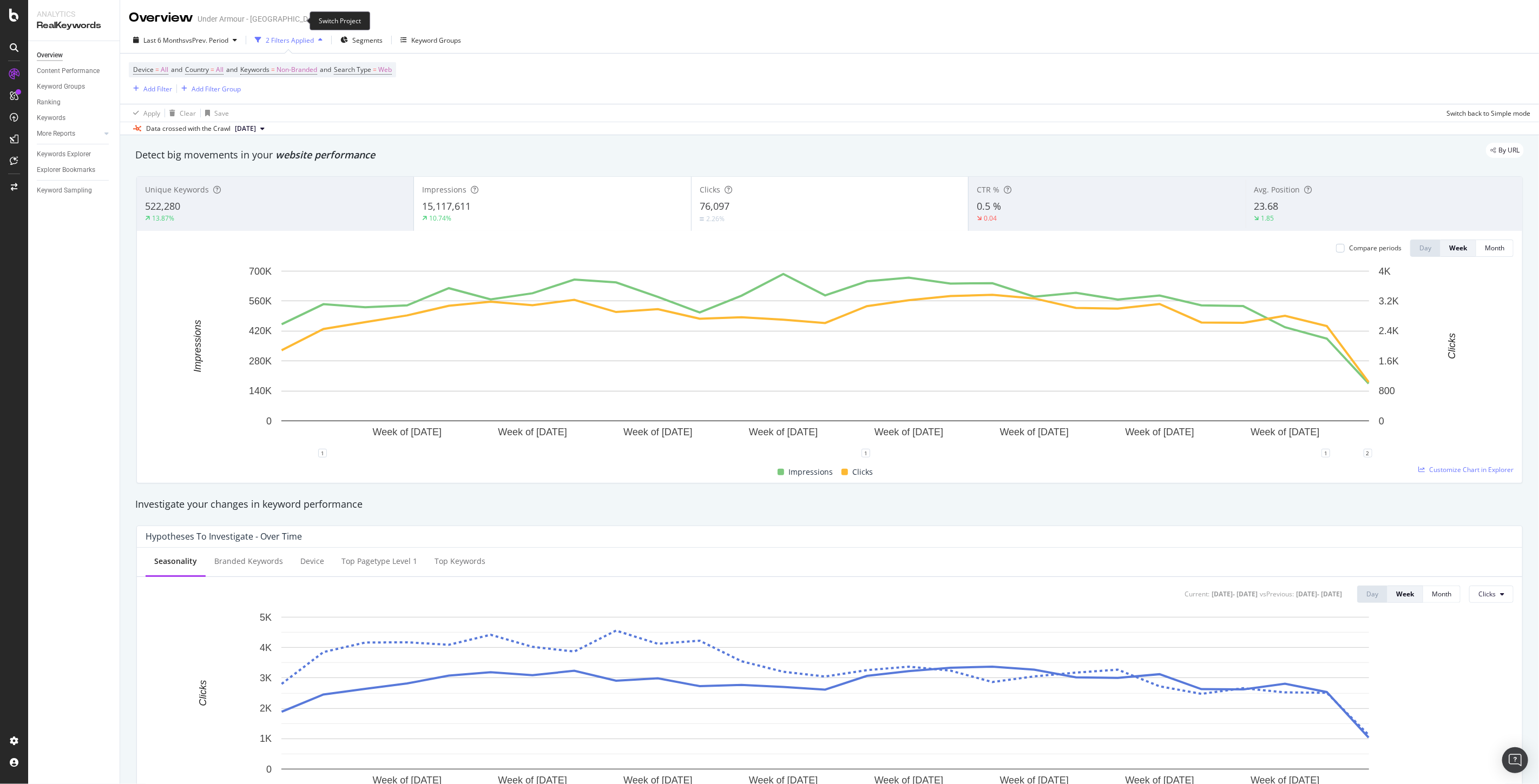
click at [355, 19] on icon "arrow-right-arrow-left" at bounding box center [358, 19] width 7 height 8
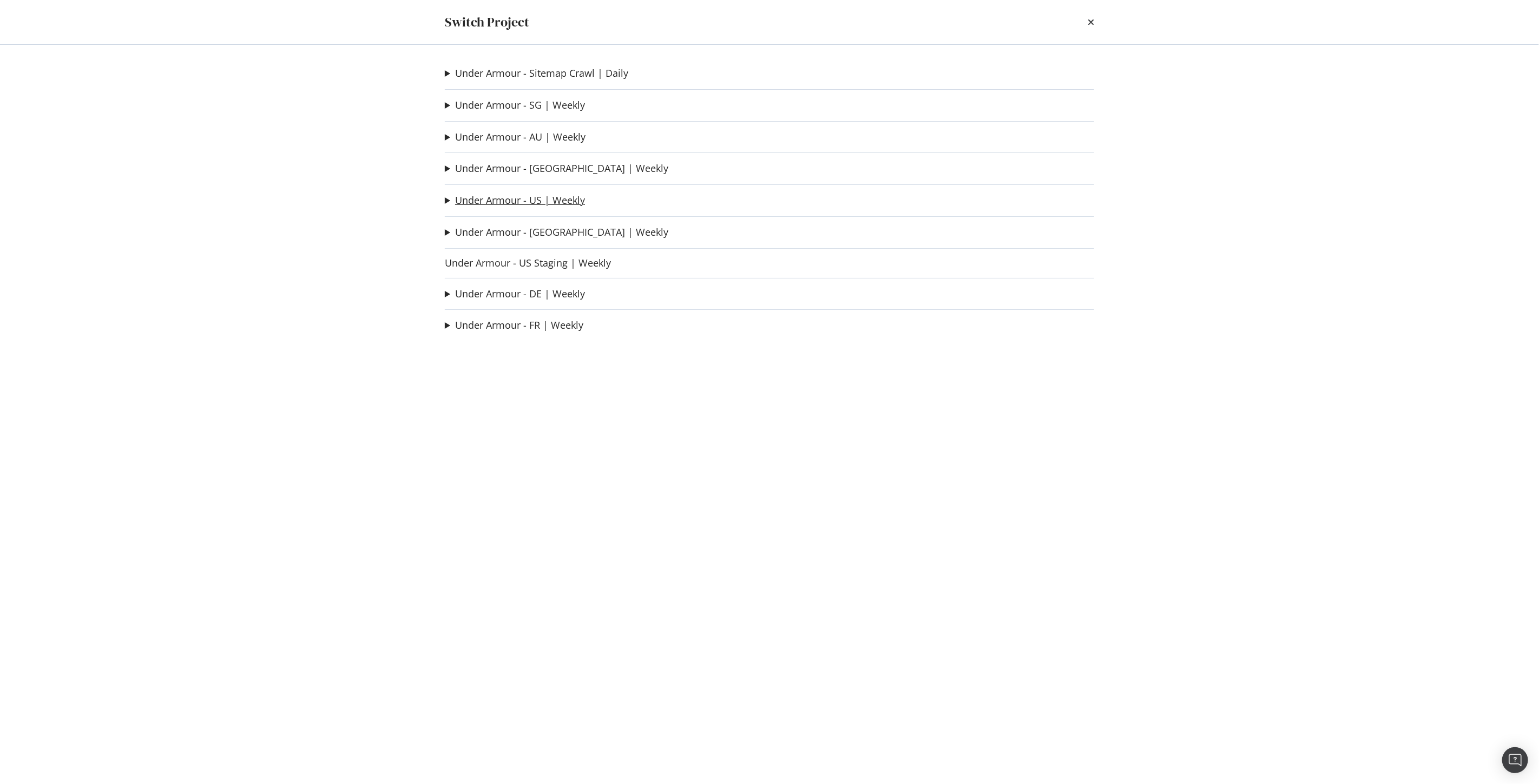
click at [532, 198] on link "Under Armour - US | Weekly" at bounding box center [520, 200] width 130 height 11
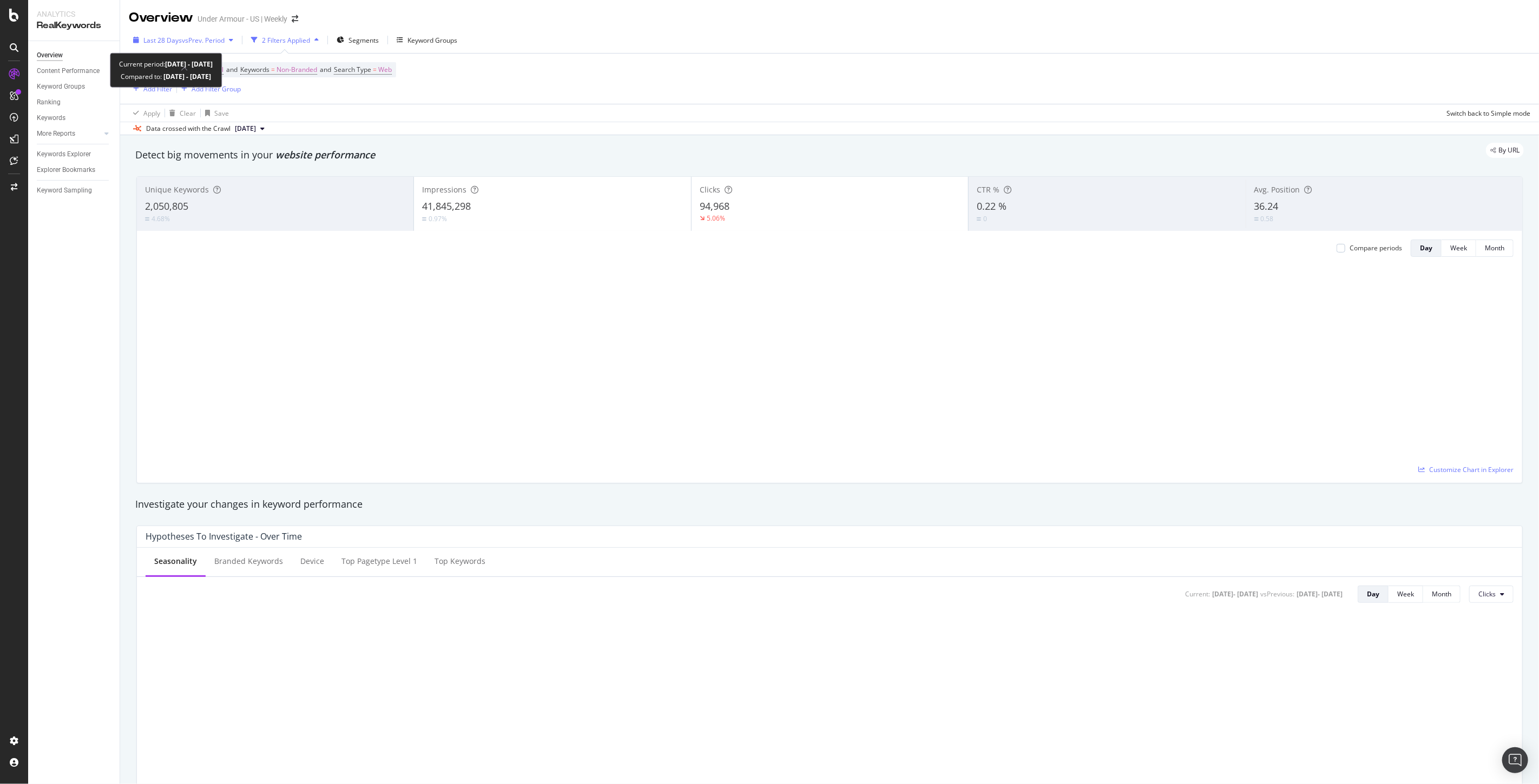
click at [216, 42] on span "vs Prev. Period" at bounding box center [203, 40] width 43 height 9
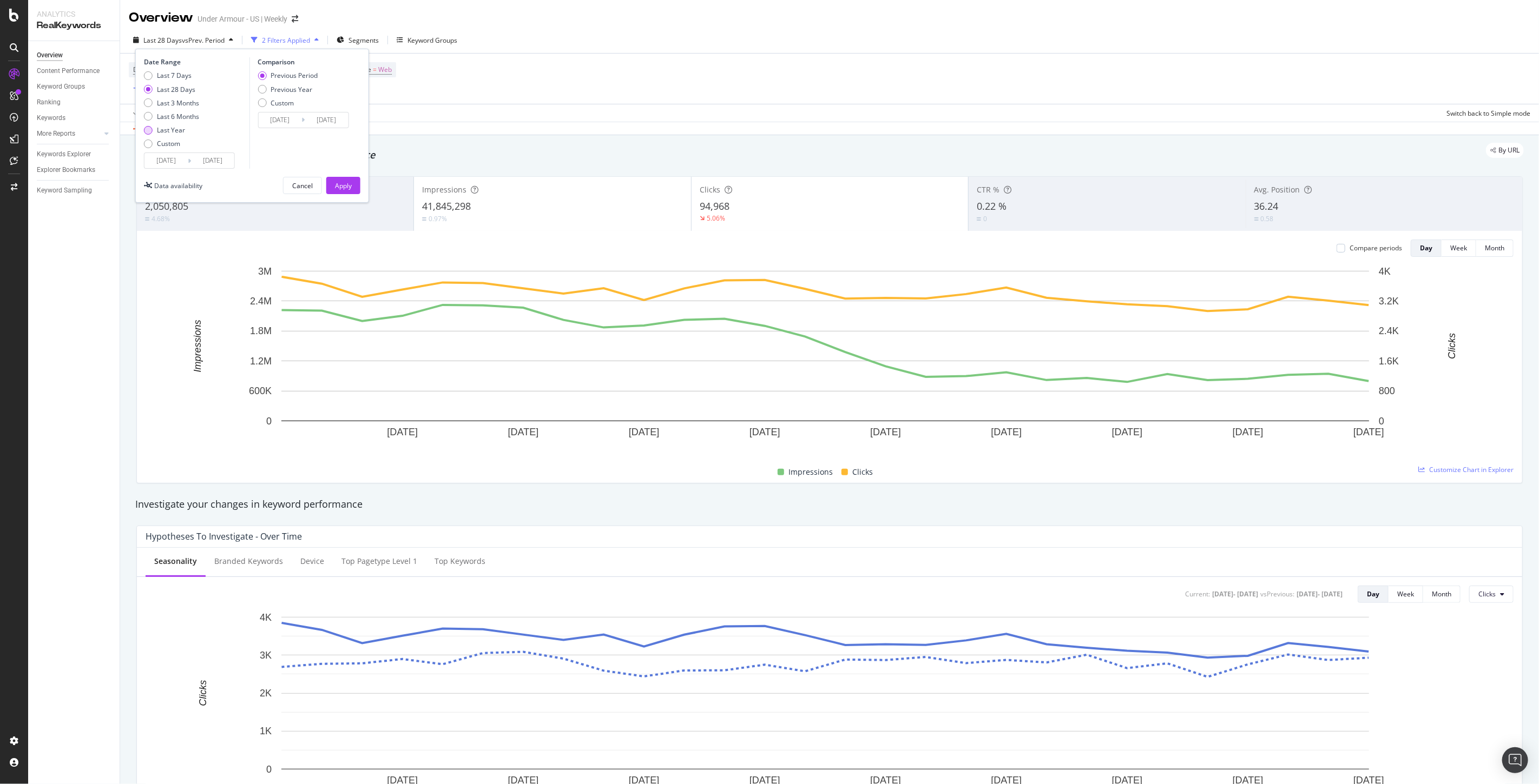
click at [155, 134] on div "Last Year" at bounding box center [171, 130] width 55 height 9
type input "[DATE]"
click at [170, 103] on div "Last 3 Months" at bounding box center [178, 103] width 42 height 9
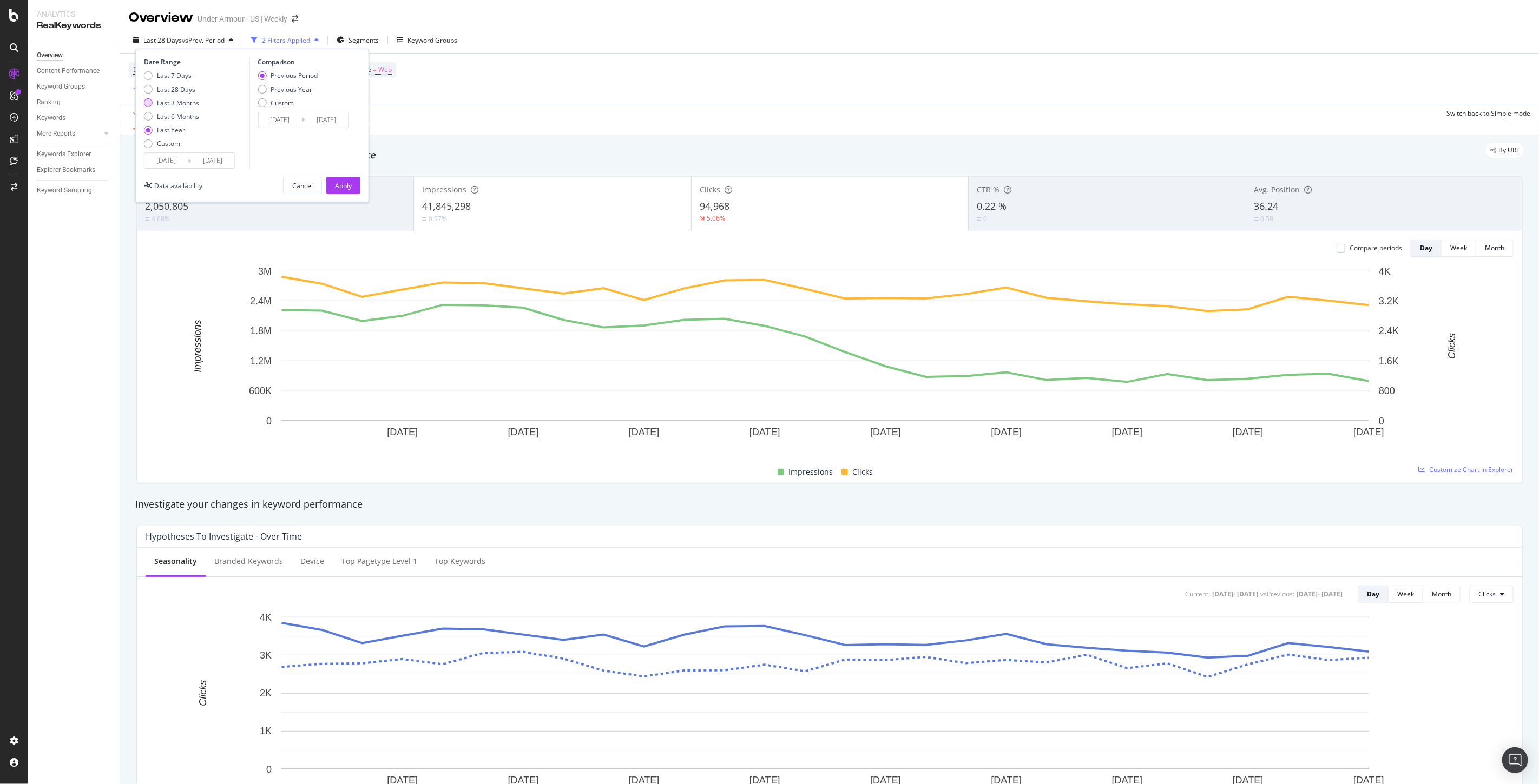
type input "[DATE]"
click at [164, 124] on div "Last 7 Days Last 28 Days Last 3 Months Last 6 Months Last Year Custom" at bounding box center [171, 112] width 55 height 82
click at [158, 127] on div "Last Year" at bounding box center [171, 130] width 28 height 9
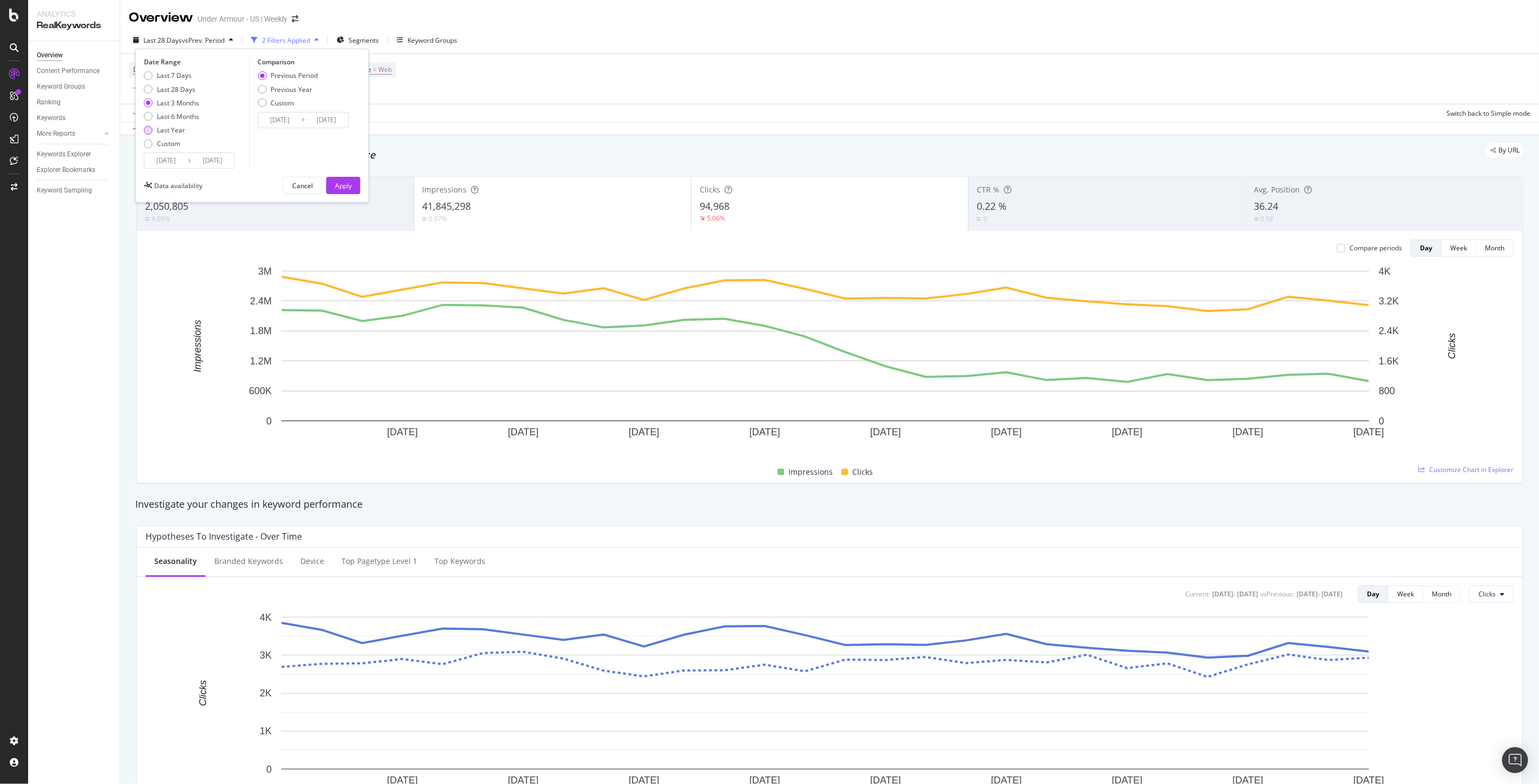
type input "[DATE]"
click at [342, 185] on div "Apply" at bounding box center [344, 185] width 17 height 9
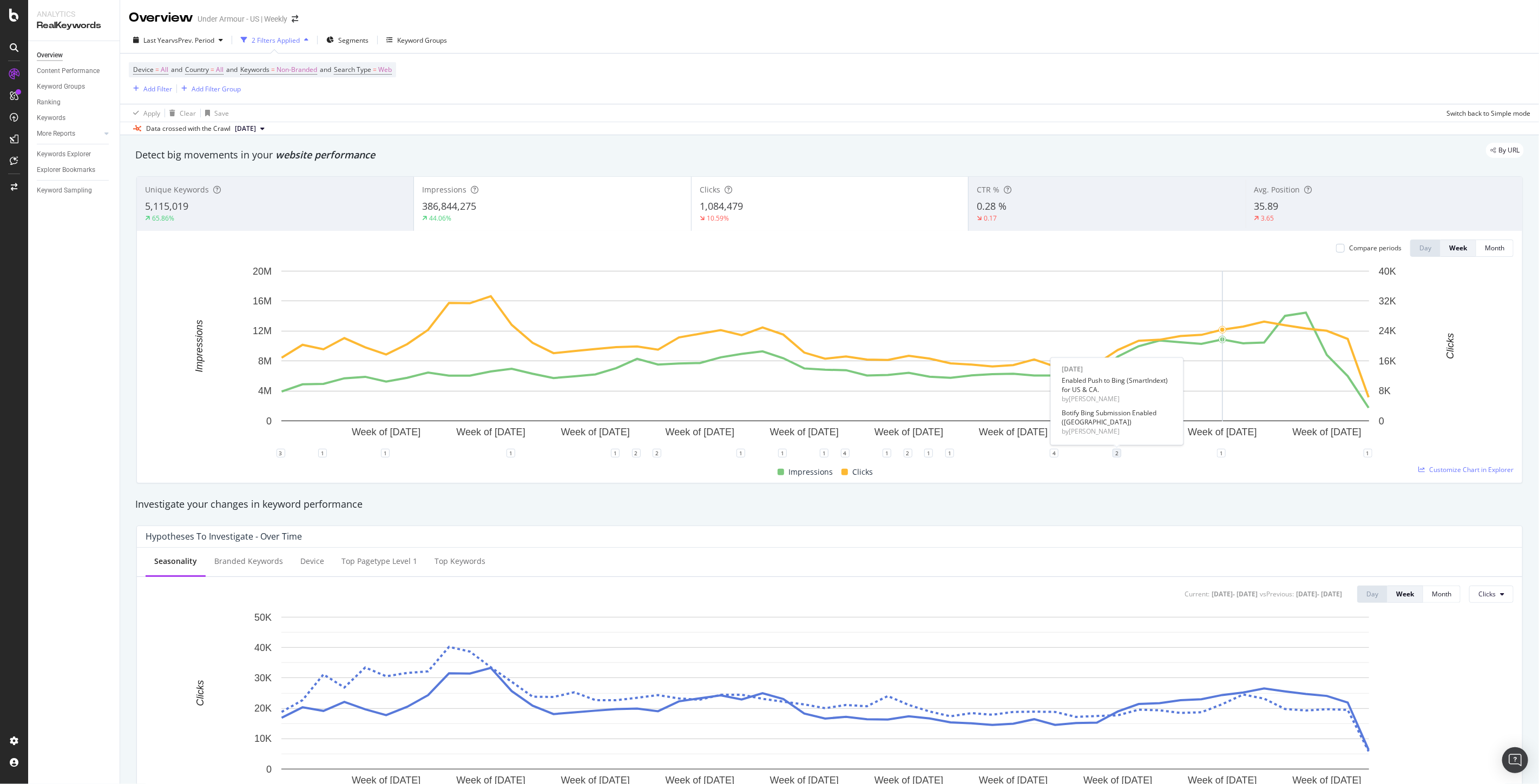
click at [1115, 456] on div "2" at bounding box center [1117, 453] width 8 height 8
click at [1146, 352] on icon "pencil" at bounding box center [1150, 350] width 8 height 8
click at [1162, 329] on icon "xmark" at bounding box center [1163, 328] width 5 height 7
click at [1118, 453] on div "2" at bounding box center [1117, 453] width 8 height 8
click at [1161, 352] on icon "trash" at bounding box center [1161, 350] width 7 height 8
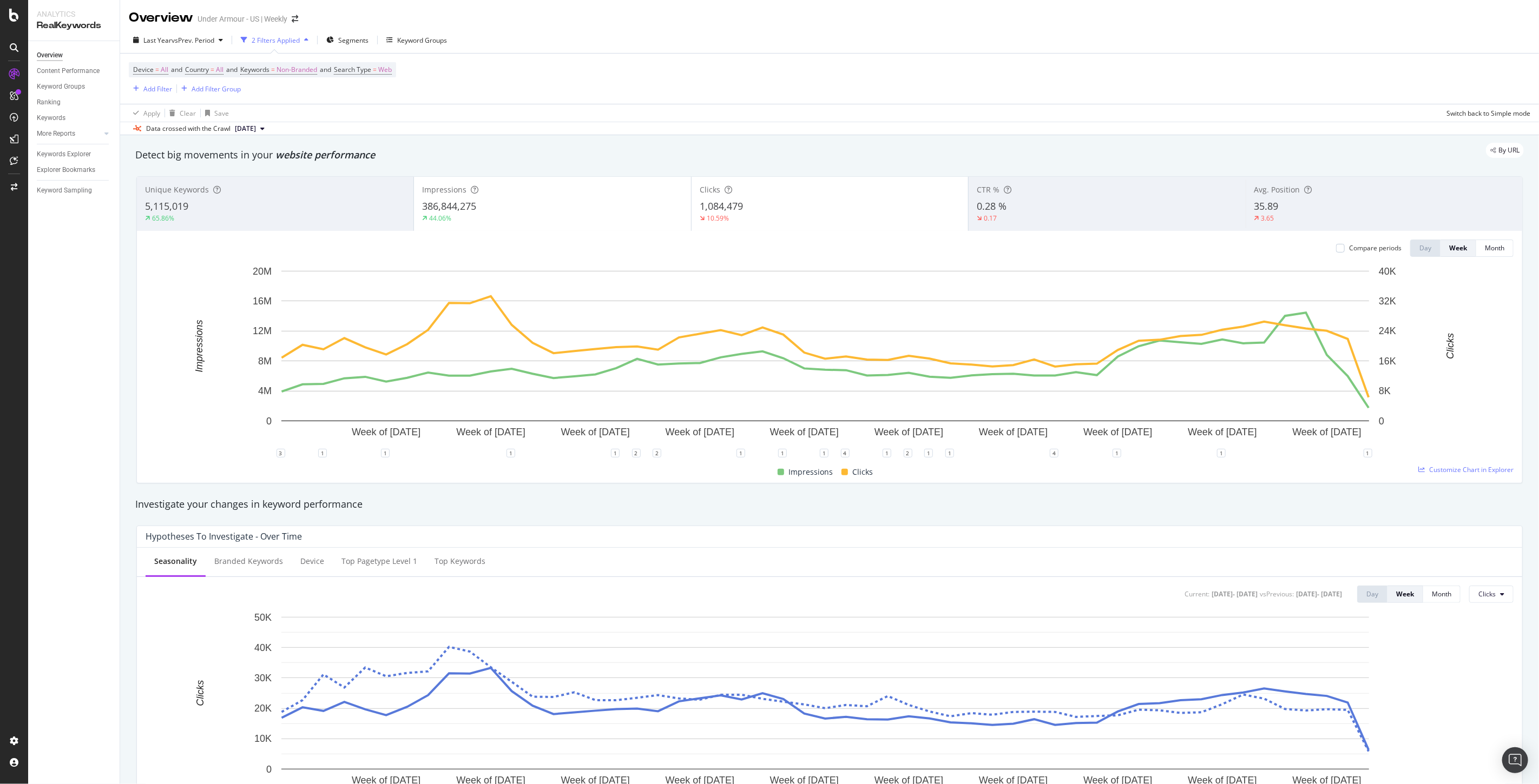
click at [1143, 455] on div "3 1 1 1 1 2 2 1 1 1 4 1 2 1 1 4 1 1 1" at bounding box center [830, 457] width 1368 height 8
click at [1113, 451] on div "1" at bounding box center [1117, 453] width 8 height 8
click at [1103, 419] on div "Add annotation" at bounding box center [1095, 426] width 60 height 16
click at [1126, 352] on input "2025-06-30" at bounding box center [1103, 353] width 68 height 20
type input "[DATE]"
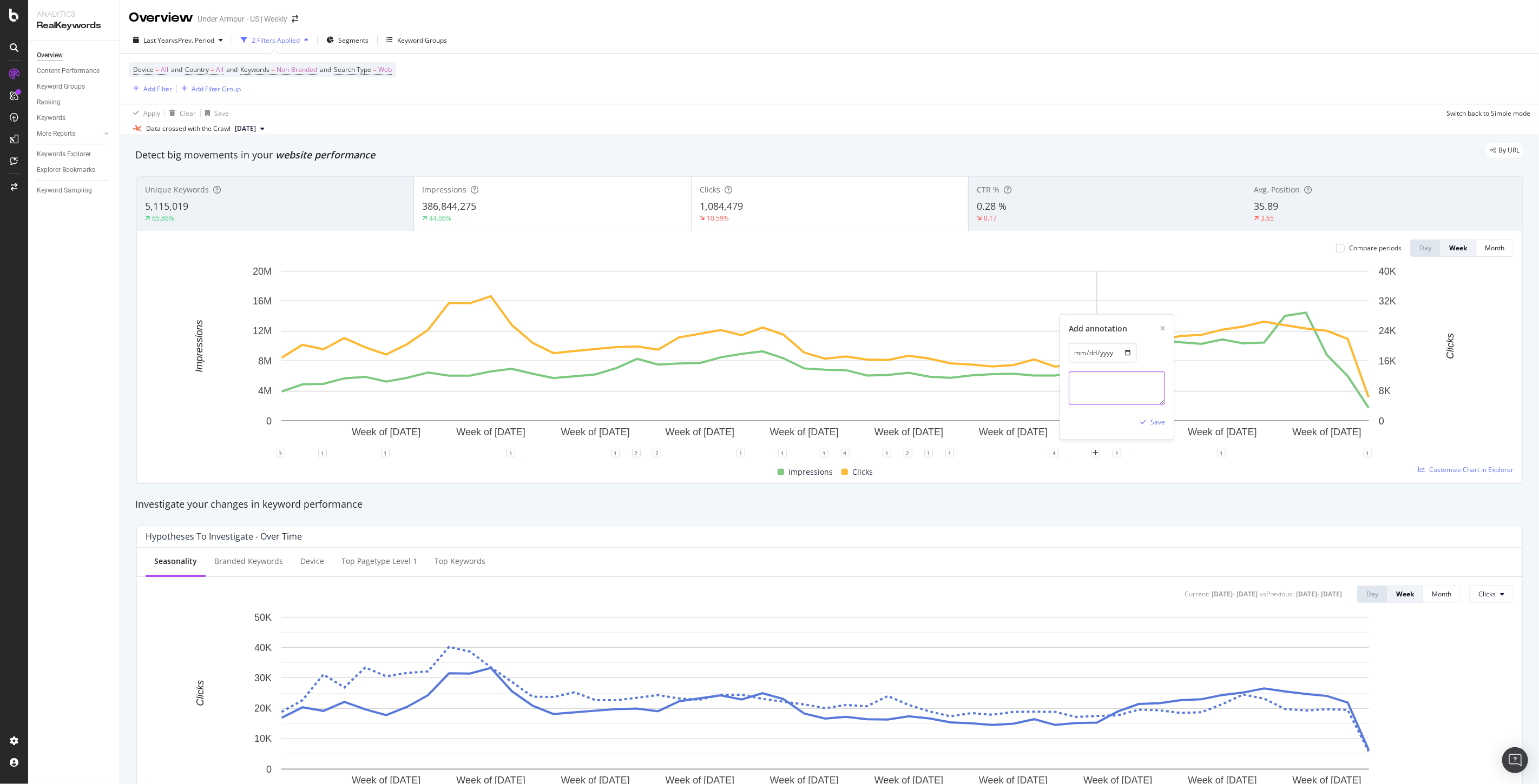
click at [1100, 387] on textarea at bounding box center [1117, 388] width 96 height 33
paste textarea "Botify Bing Submission Enabled ([GEOGRAPHIC_DATA])"
type textarea "Botify Bing Submission Enabled ([GEOGRAPHIC_DATA])"
click at [1158, 417] on div "Save" at bounding box center [1150, 422] width 29 height 16
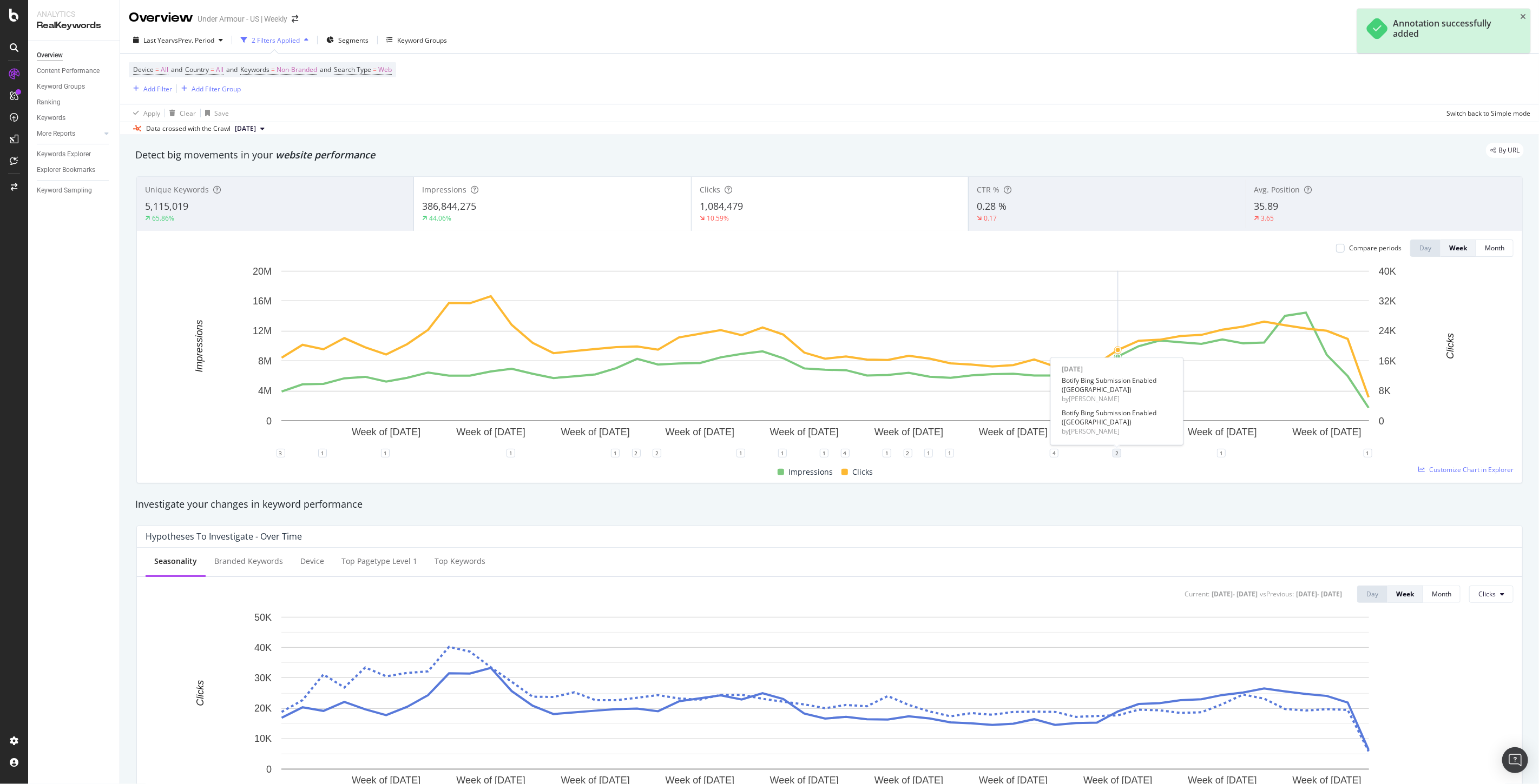
click at [1117, 451] on div "2" at bounding box center [1117, 453] width 8 height 8
click at [1163, 348] on icon "trash" at bounding box center [1161, 350] width 7 height 8
click at [1114, 450] on div "1" at bounding box center [1117, 453] width 8 height 8
click at [1149, 402] on icon "pencil" at bounding box center [1150, 399] width 8 height 8
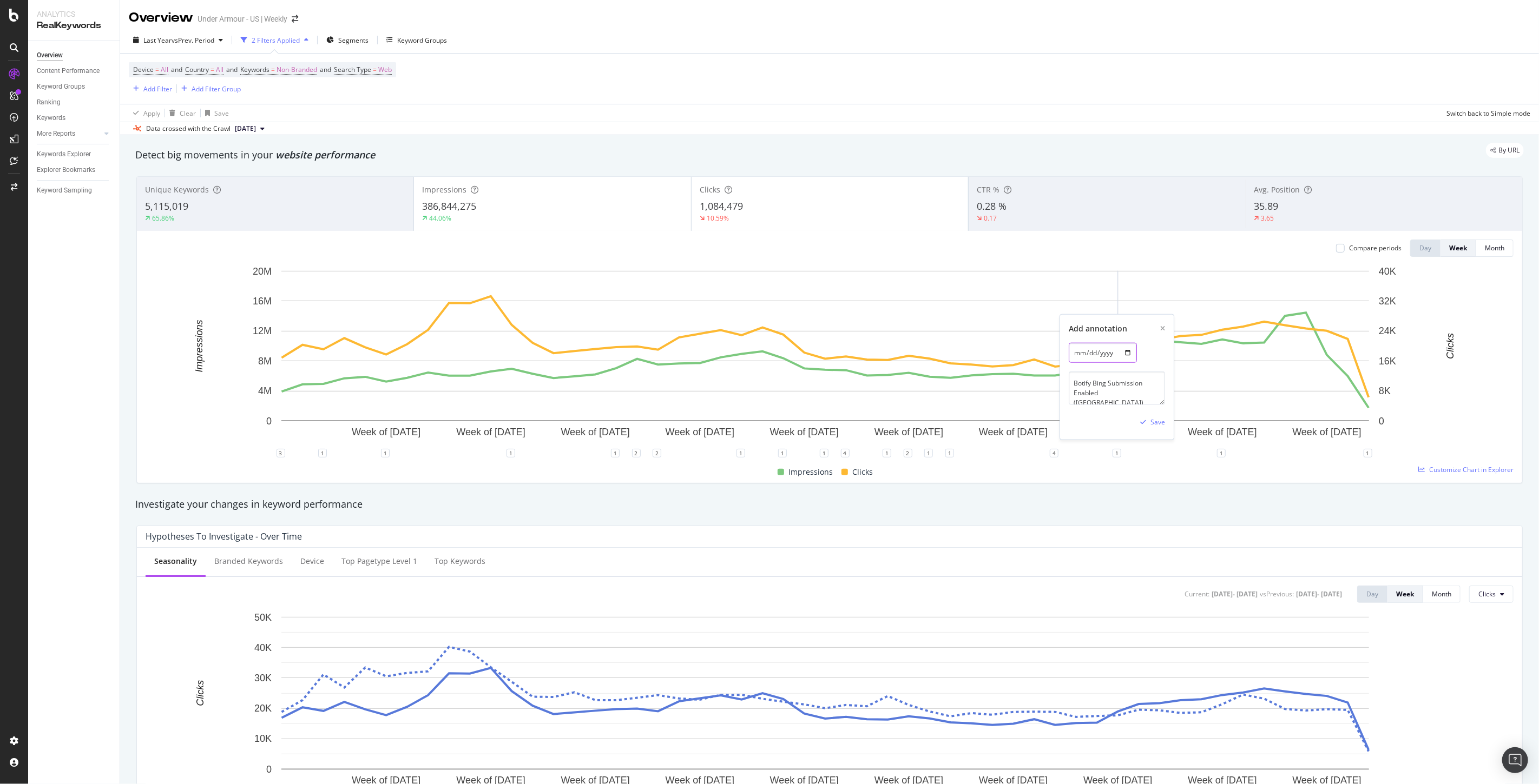
click at [1102, 358] on input "[DATE]" at bounding box center [1103, 353] width 68 height 20
click at [1126, 388] on textarea "Botify Bing Submission Enabled ([GEOGRAPHIC_DATA])" at bounding box center [1117, 388] width 96 height 33
click at [1127, 353] on input "[DATE]" at bounding box center [1103, 353] width 68 height 20
type input "[DATE]"
click at [1151, 419] on div "Save" at bounding box center [1158, 422] width 14 height 9
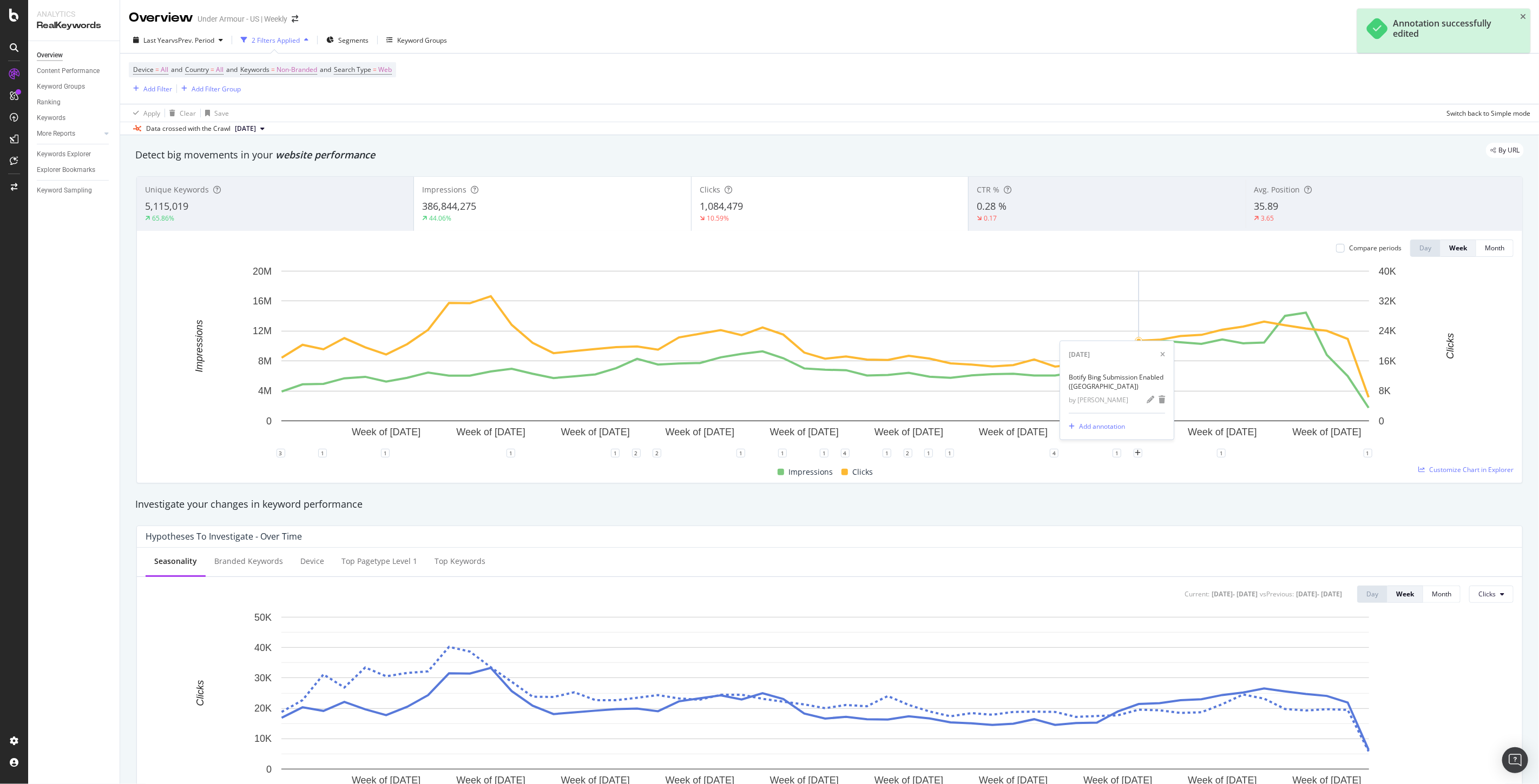
click at [1113, 494] on div "Investigate your changes in keyword performance" at bounding box center [829, 505] width 1399 height 25
click at [1123, 484] on div "Unique Keywords 5,115,019 65.86% Impressions 386,844,275 44.06% Clicks 1,084,47…" at bounding box center [829, 330] width 1399 height 324
click at [1117, 453] on div "1" at bounding box center [1117, 453] width 8 height 8
click at [1097, 493] on div "Investigate your changes in keyword performance" at bounding box center [829, 505] width 1399 height 25
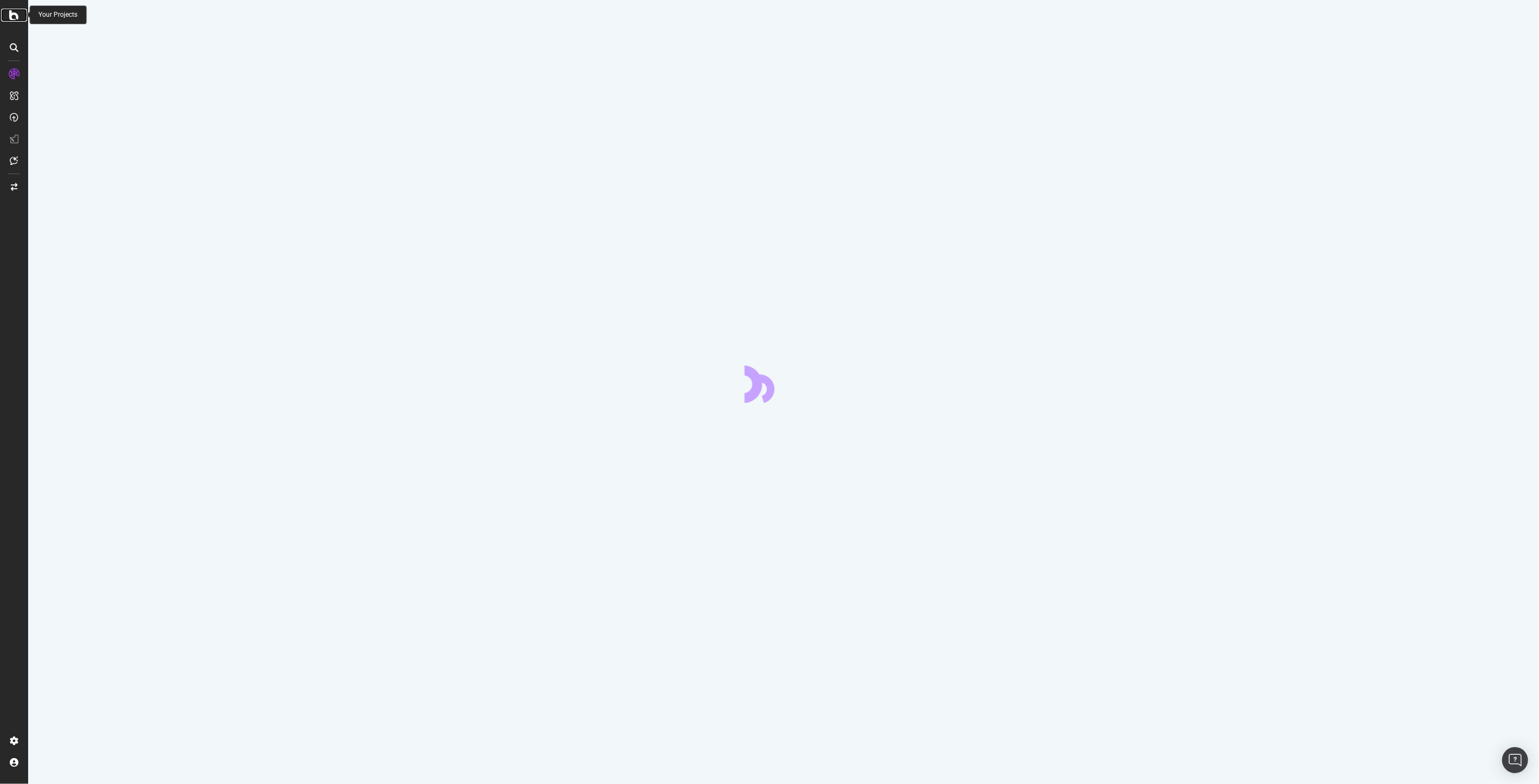
click at [14, 14] on icon at bounding box center [14, 15] width 10 height 13
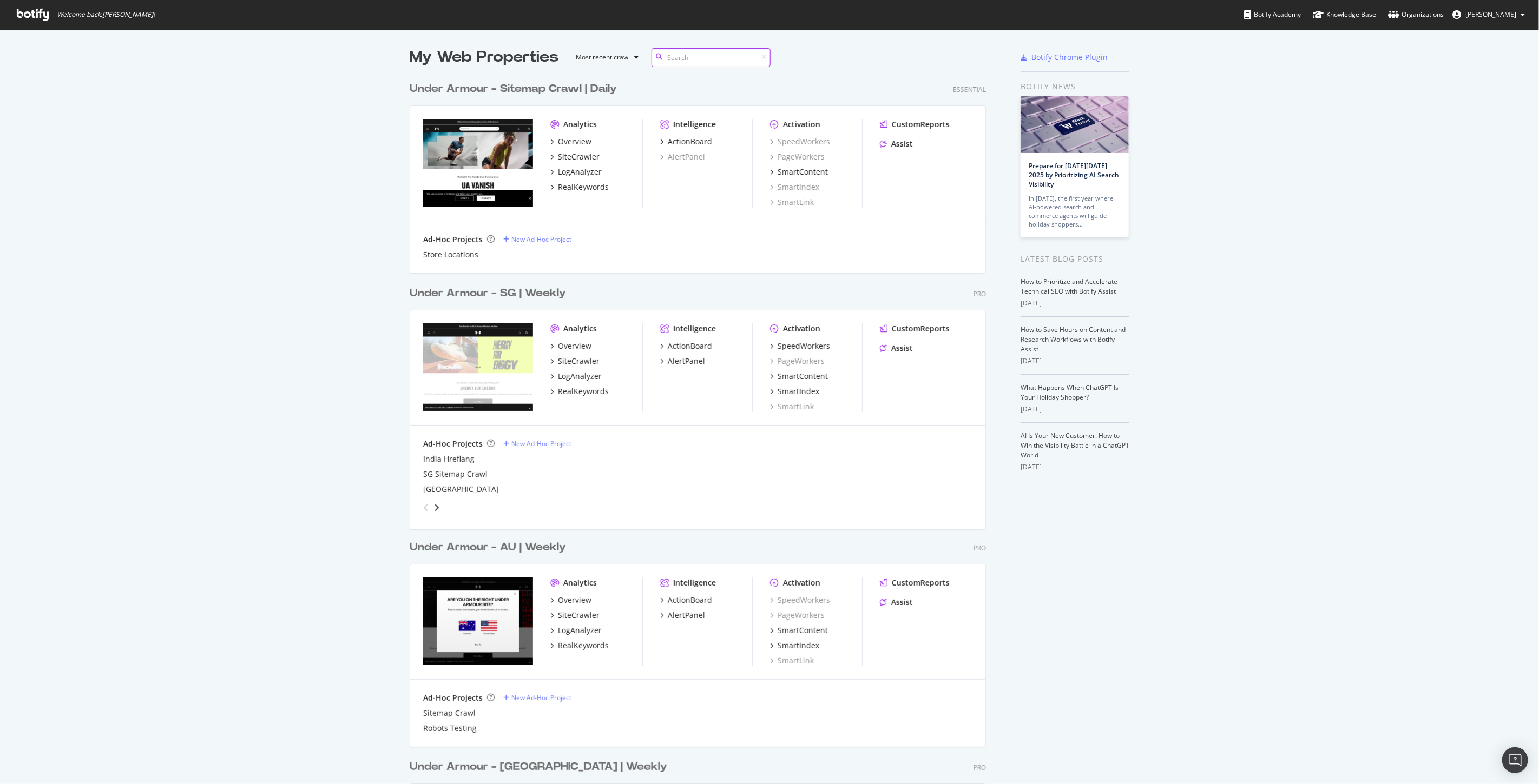
scroll to position [2080, 576]
click at [1352, 13] on div "Knowledge Base" at bounding box center [1344, 14] width 63 height 11
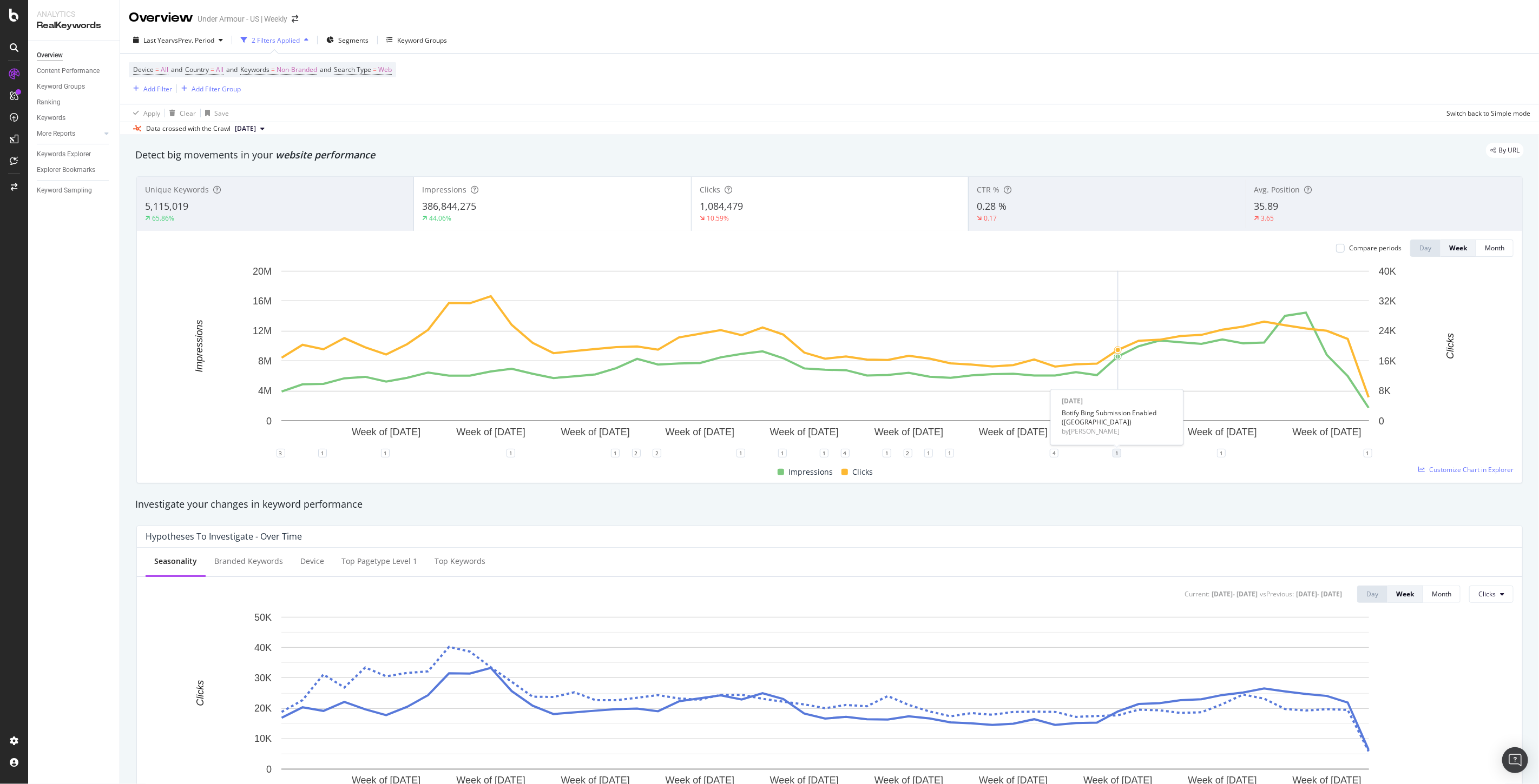
click at [1115, 455] on div "1" at bounding box center [1117, 453] width 8 height 8
click at [1148, 397] on icon "pencil" at bounding box center [1150, 399] width 8 height 8
click at [1128, 353] on input "[DATE]" at bounding box center [1103, 353] width 68 height 20
type input "[DATE]"
click at [1154, 424] on div "Save" at bounding box center [1158, 422] width 14 height 9
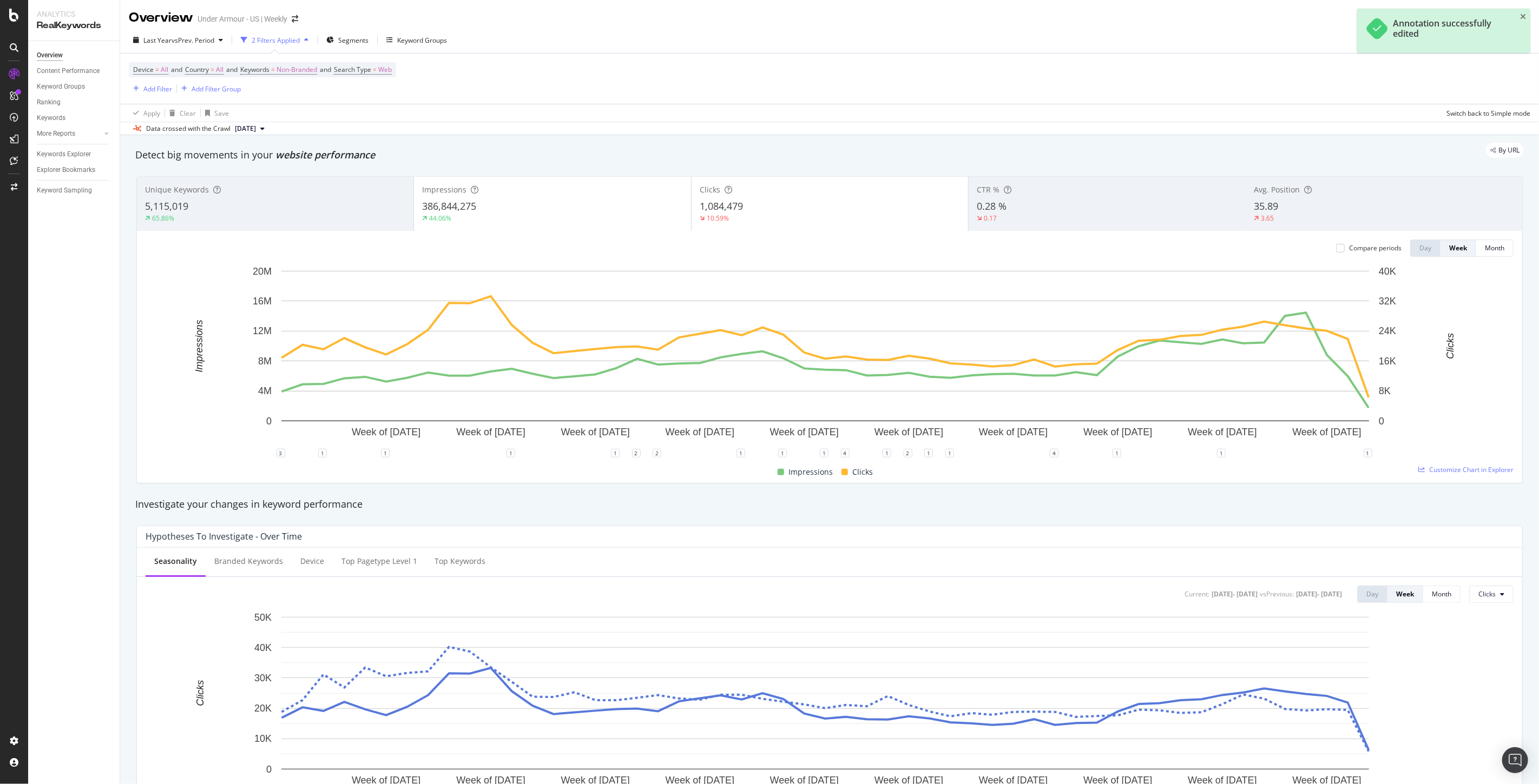
click at [1132, 496] on div "Investigate your changes in keyword performance" at bounding box center [829, 505] width 1399 height 25
click at [1489, 239] on div "Compare periods Day Week Month Week of [DATE] Week of [DATE] Week of [DATE] Wee…" at bounding box center [829, 357] width 1385 height 252
click at [1451, 251] on div "Week" at bounding box center [1458, 248] width 18 height 9
click at [1476, 253] on button "Month" at bounding box center [1495, 248] width 37 height 17
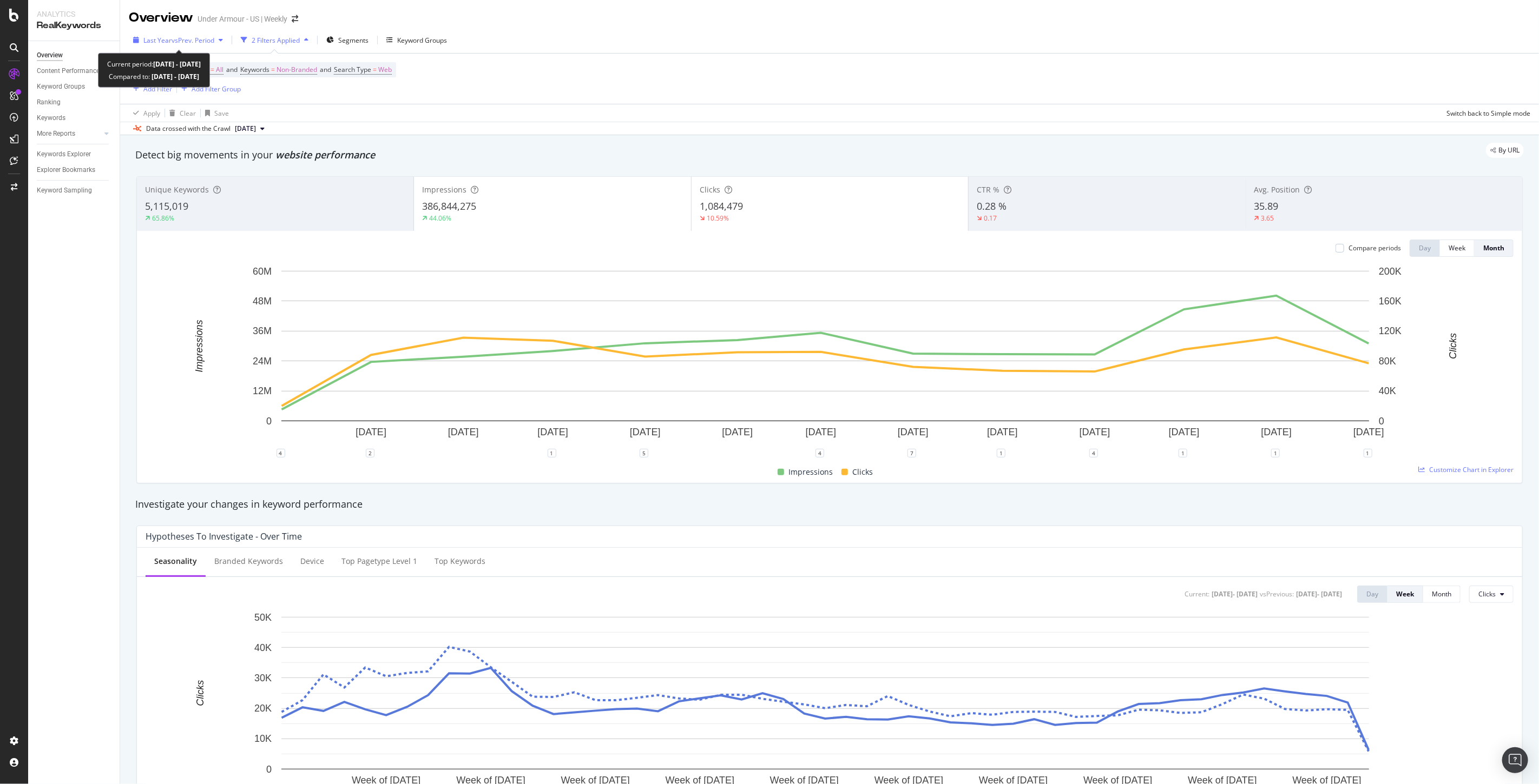
click at [186, 40] on span "vs Prev. Period" at bounding box center [193, 40] width 43 height 9
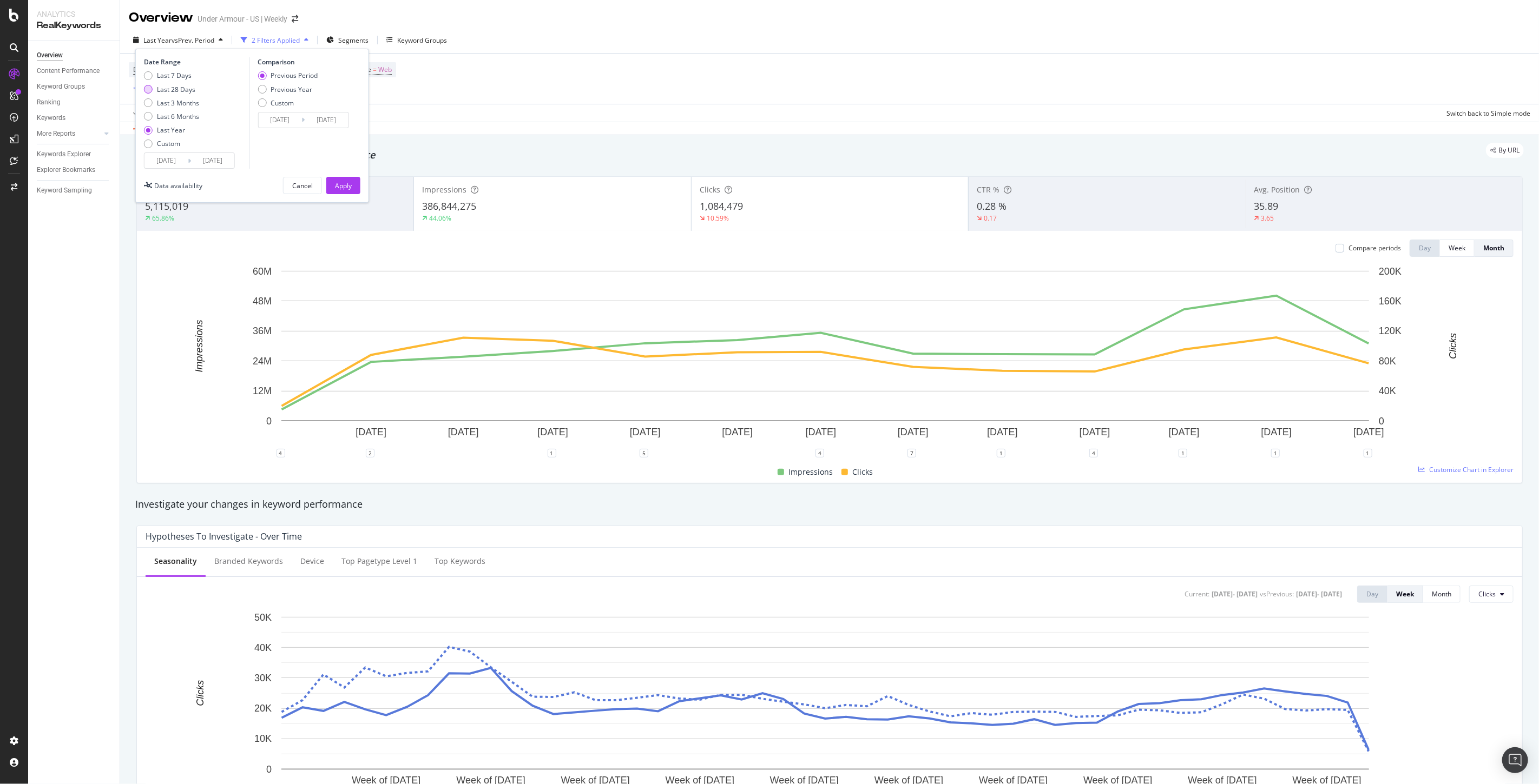
click at [163, 91] on div "Last 28 Days" at bounding box center [176, 89] width 38 height 9
type input "[DATE]"
click at [342, 186] on div "Apply" at bounding box center [344, 185] width 17 height 9
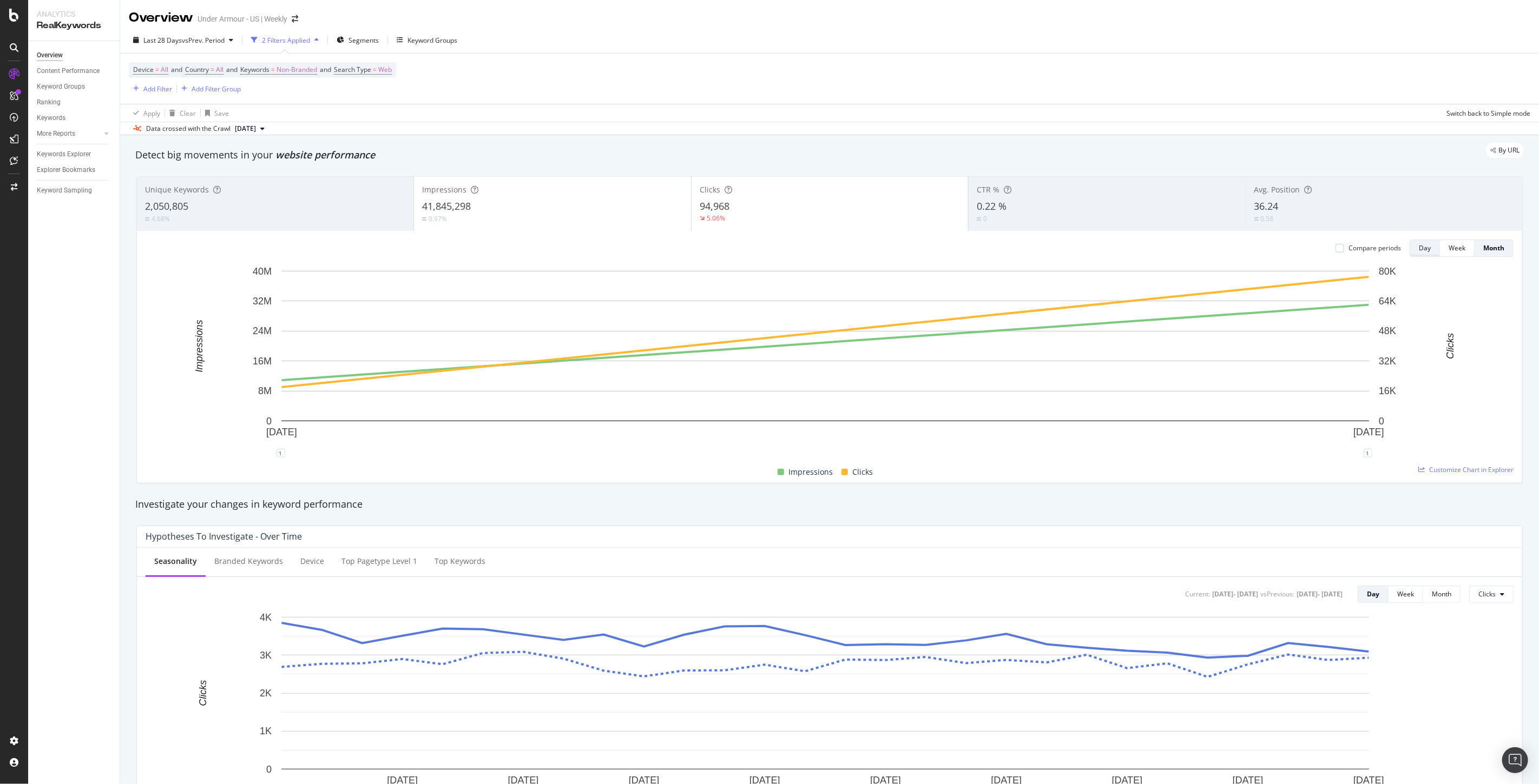
click at [1422, 244] on button "Day" at bounding box center [1425, 248] width 30 height 17
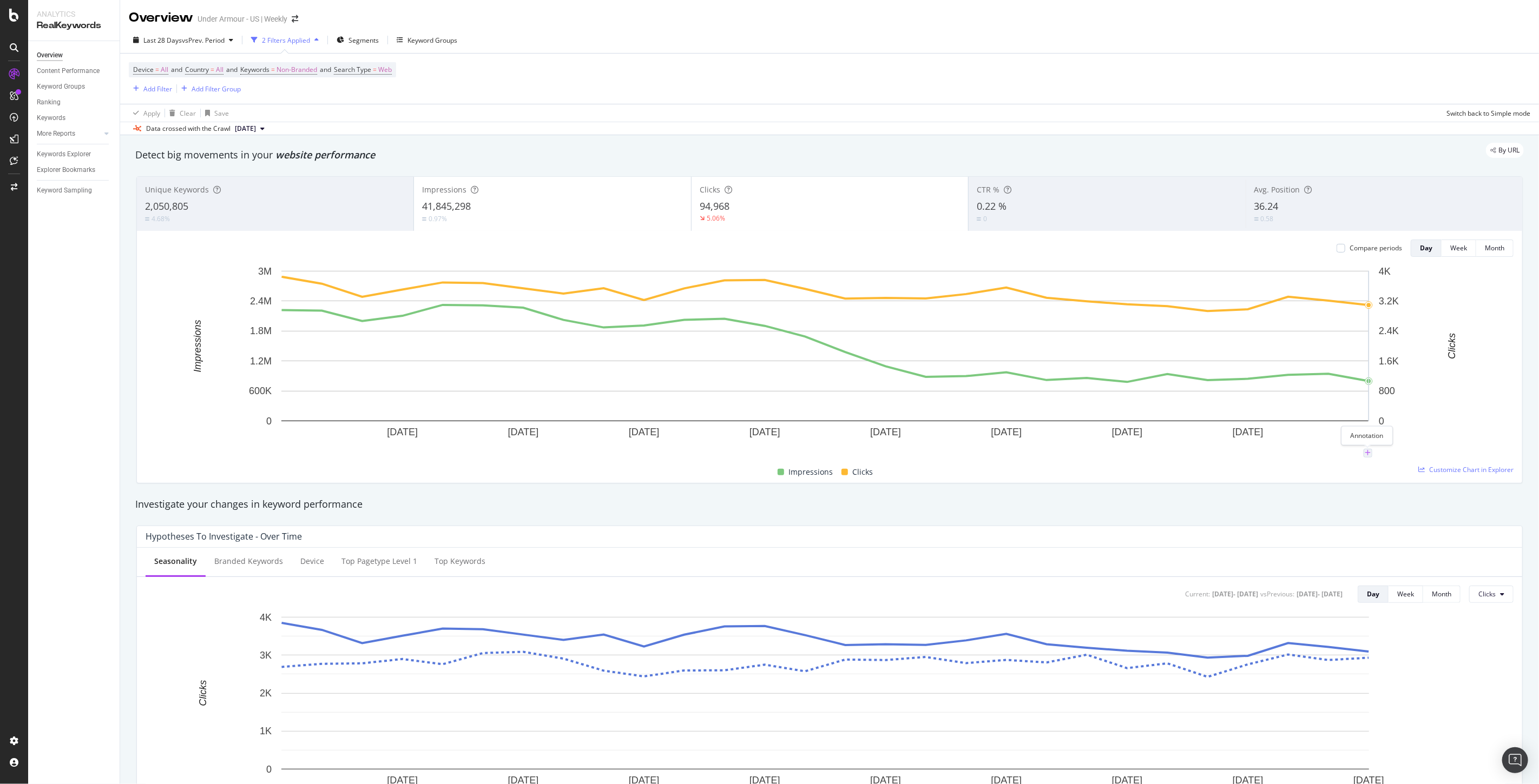
click at [1368, 454] on icon "plus" at bounding box center [1368, 453] width 6 height 7
click at [1350, 479] on div "Impressions Clicks" at bounding box center [825, 472] width 1368 height 21
click at [170, 33] on div "Last 28 Days vs Prev. Period" at bounding box center [183, 39] width 109 height 16
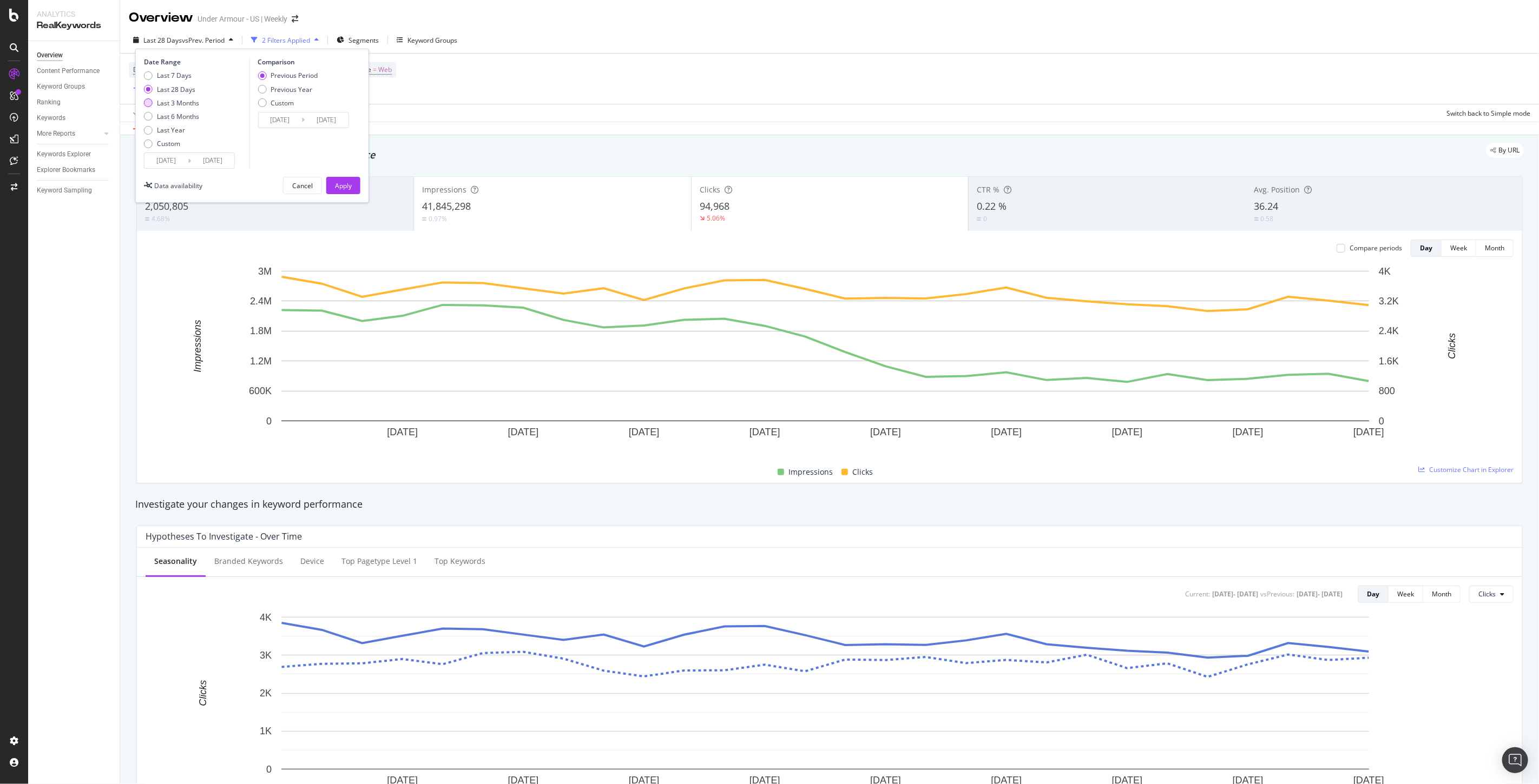
click at [176, 100] on div "Last 3 Months" at bounding box center [178, 103] width 42 height 9
type input "[DATE]"
click at [343, 189] on div "Apply" at bounding box center [344, 185] width 17 height 9
